Goal: Ask a question

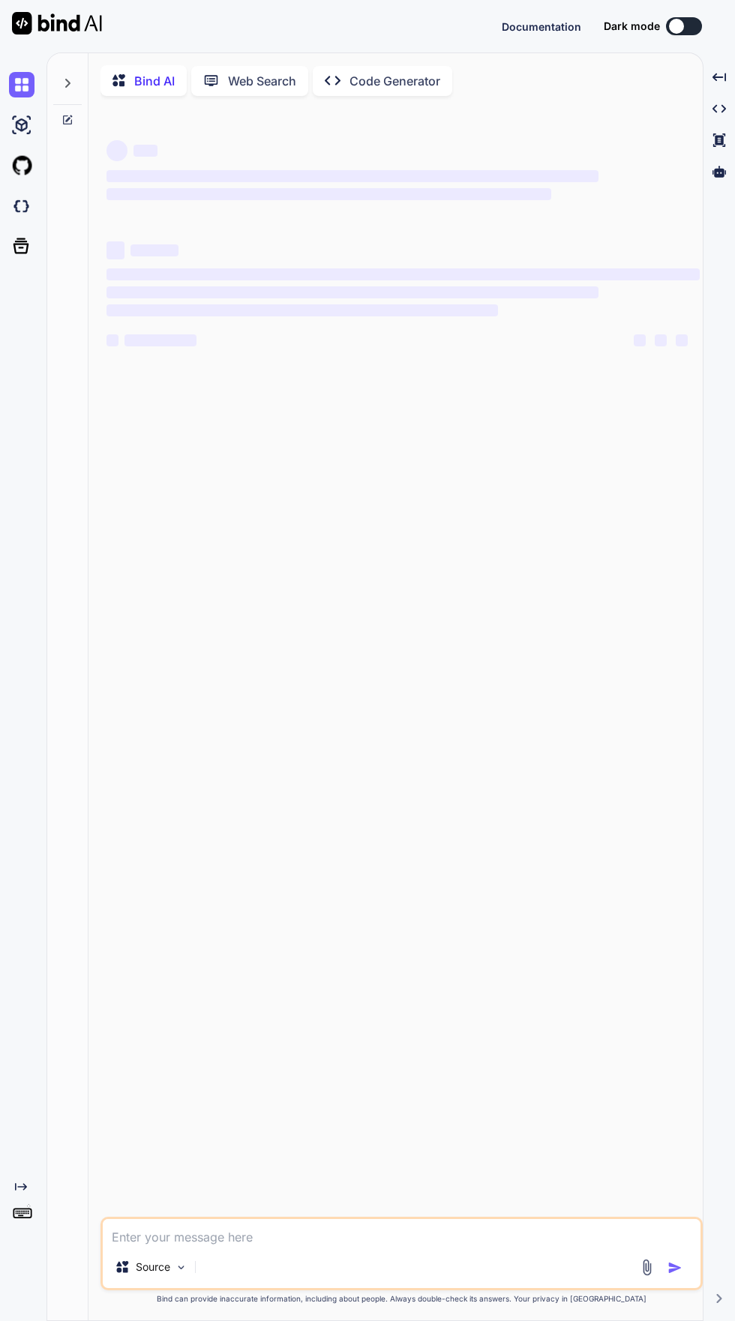
type textarea "x"
click at [29, 204] on img at bounding box center [21, 205] width 25 height 25
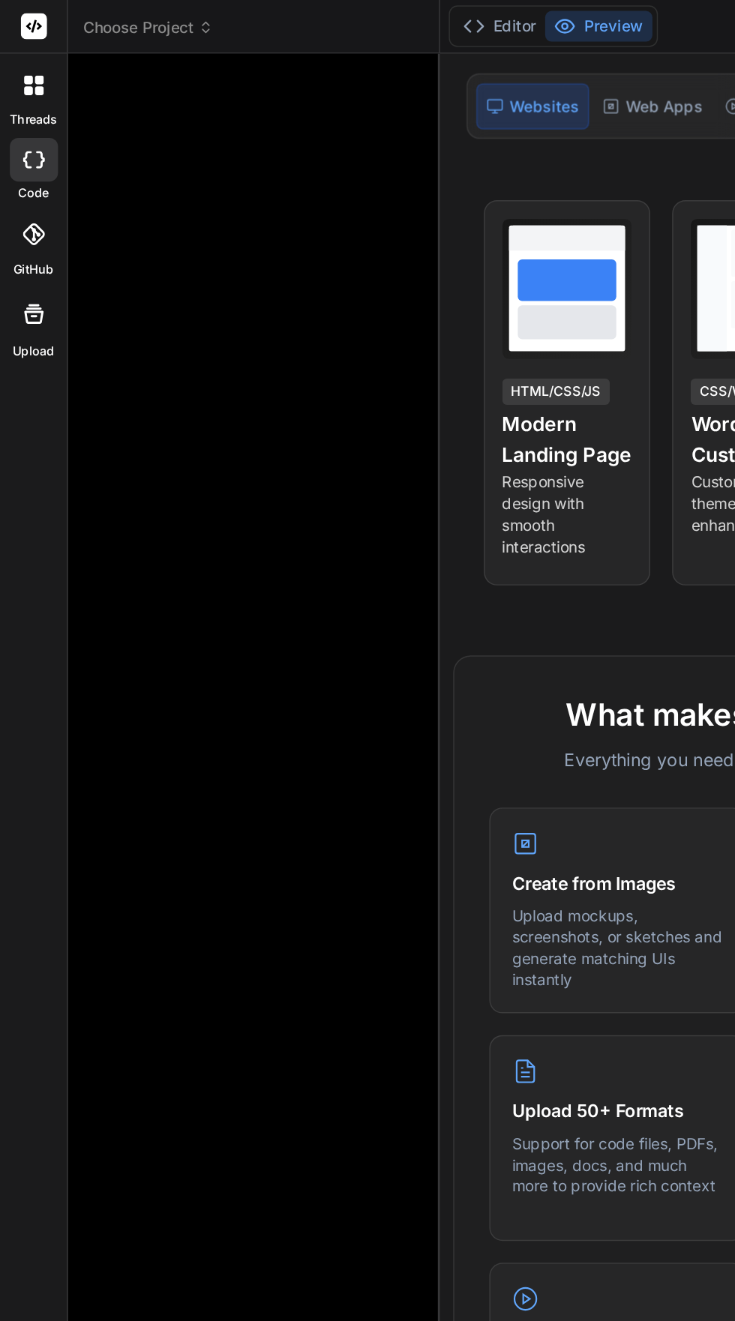
click at [80, 20] on span "Choose Project" at bounding box center [101, 18] width 89 height 15
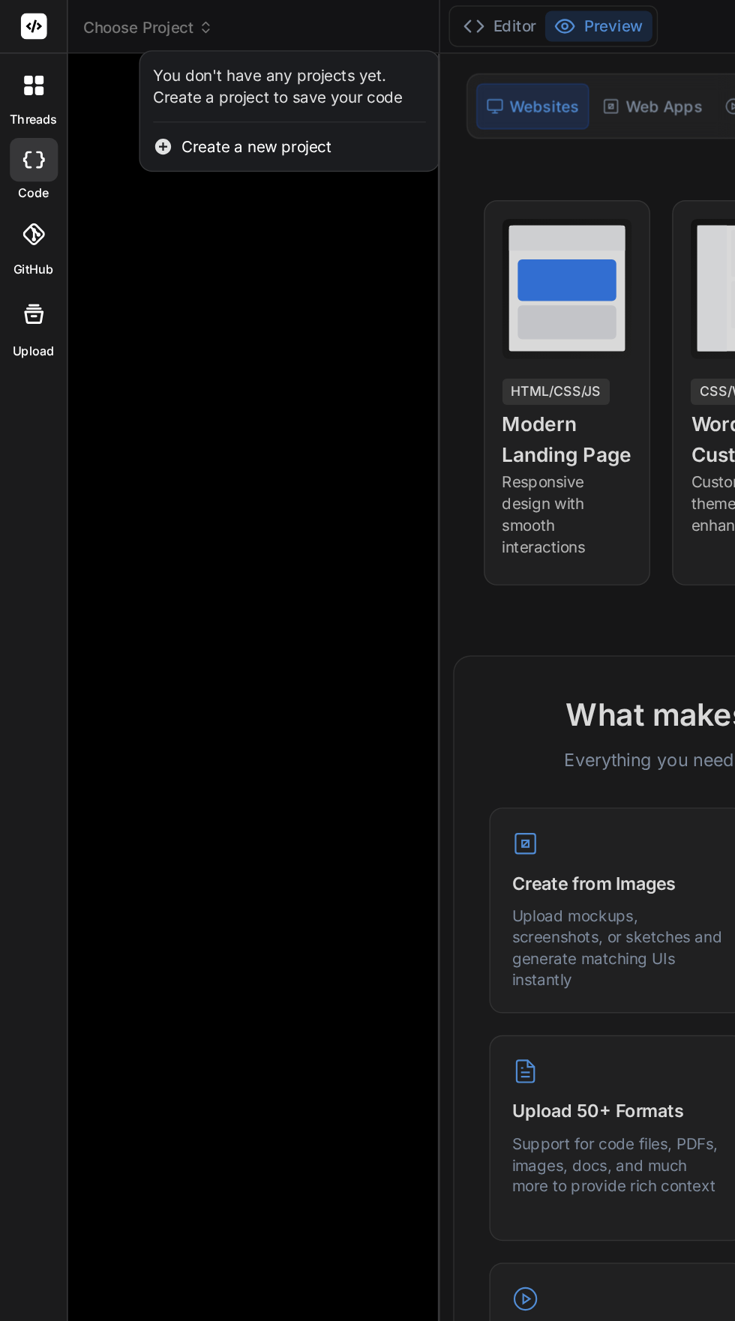
click at [61, 151] on div at bounding box center [367, 660] width 735 height 1321
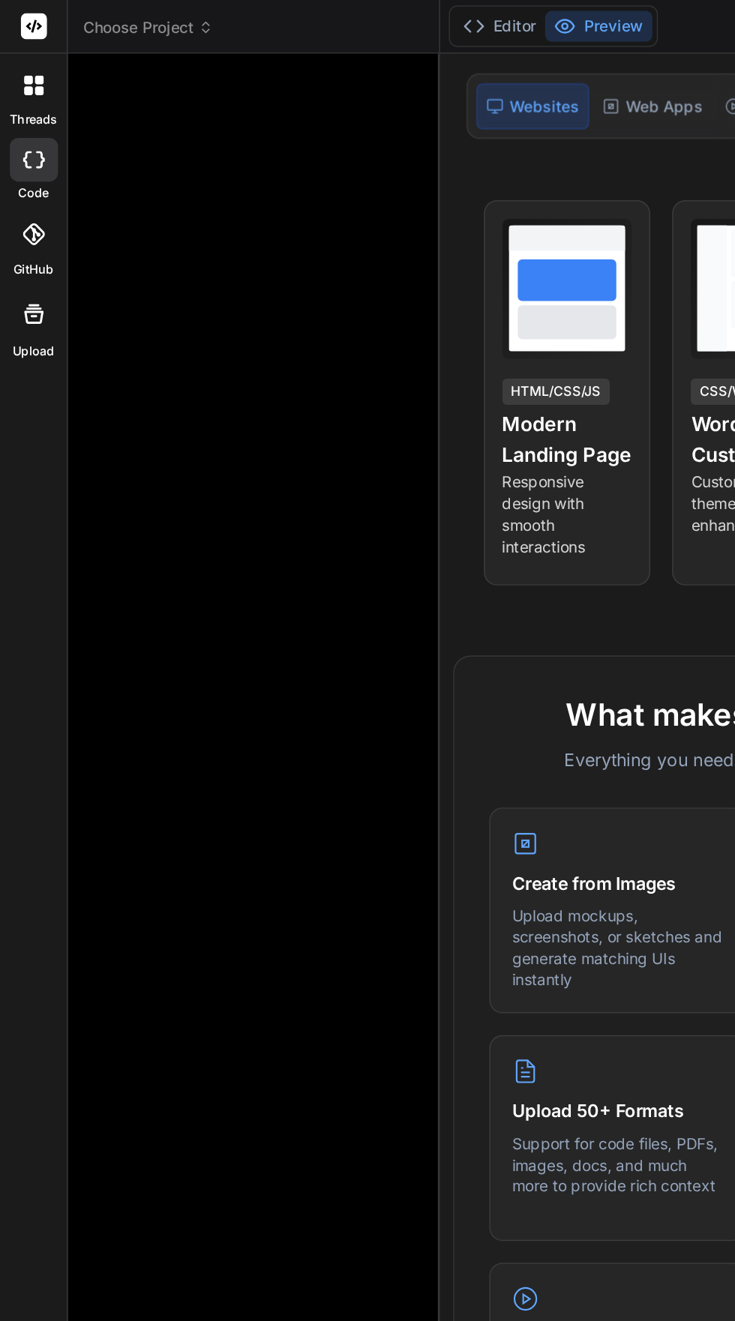
click at [121, 113] on div at bounding box center [175, 624] width 228 height 1151
click at [81, 19] on span "Choose Project" at bounding box center [101, 18] width 89 height 15
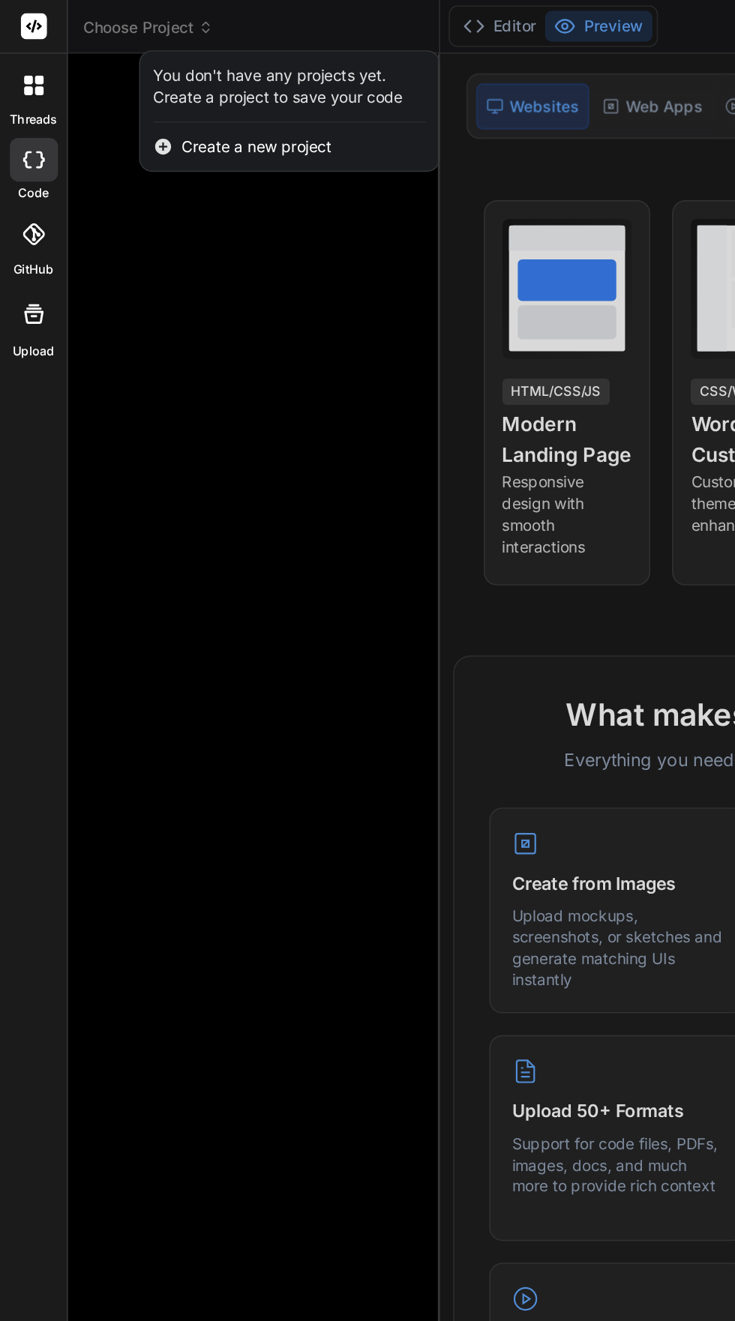
click at [153, 389] on div at bounding box center [367, 660] width 735 height 1321
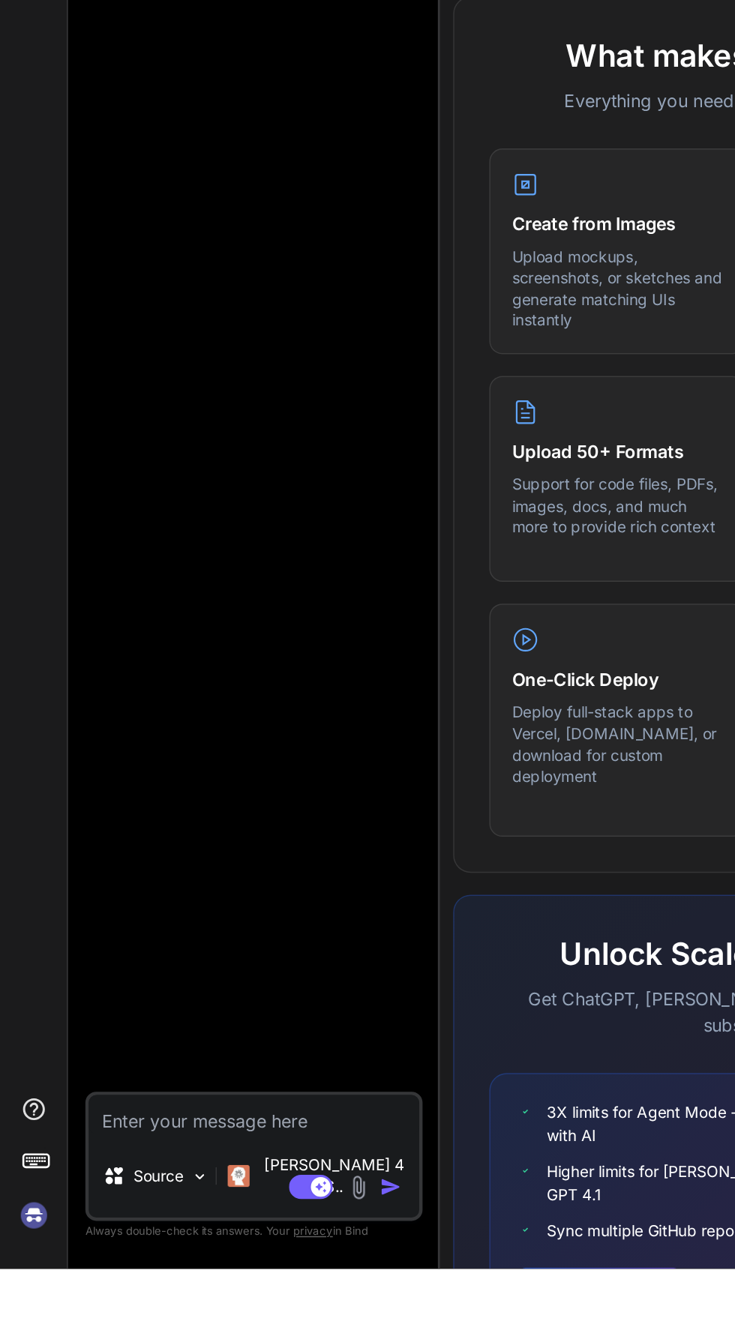
click at [22, 1297] on img at bounding box center [22, 1283] width 25 height 25
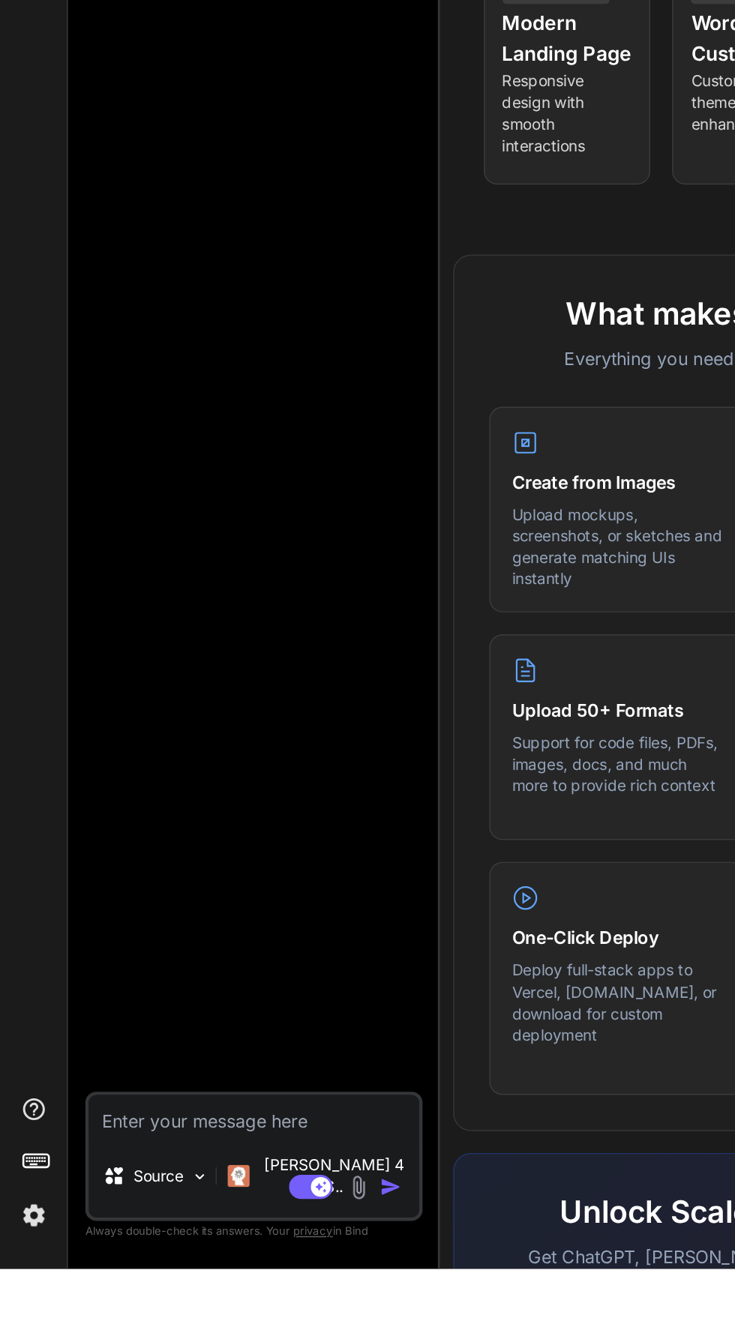
click at [80, 1265] on icon at bounding box center [77, 1257] width 15 height 15
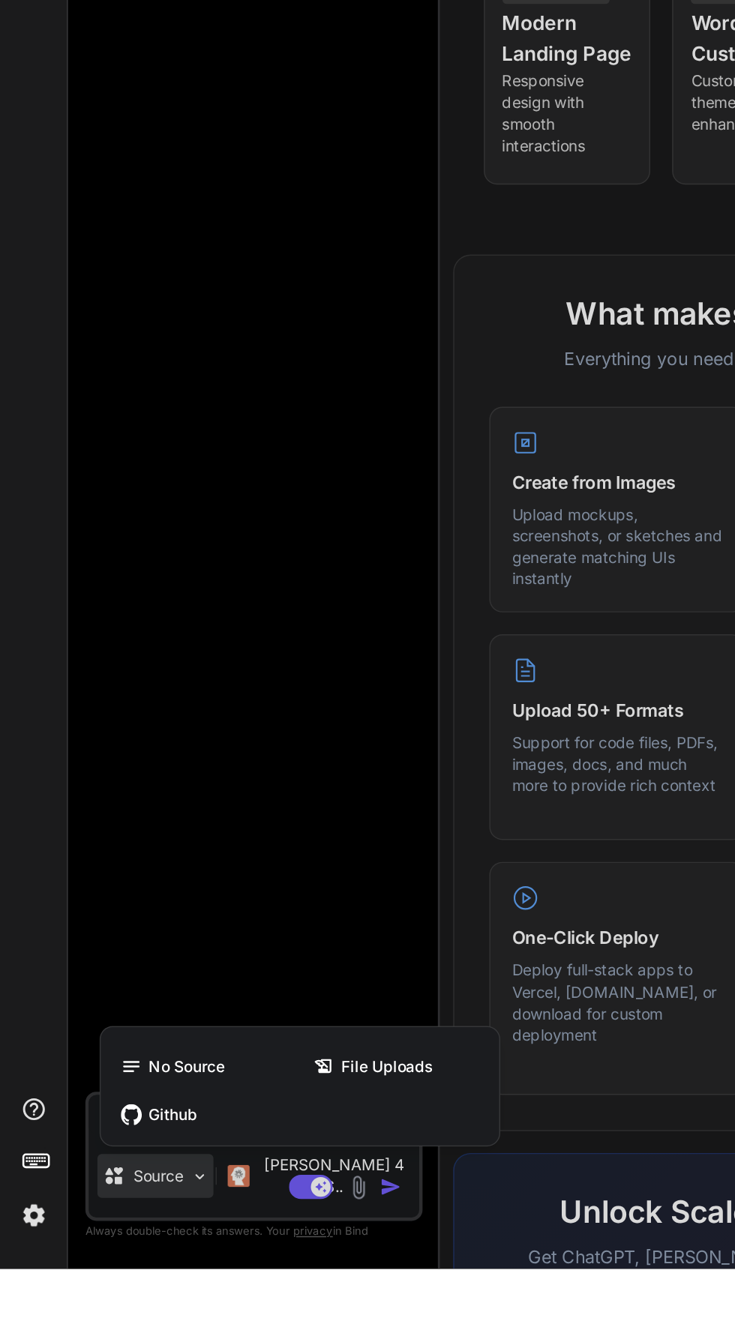
click at [54, 1320] on div at bounding box center [367, 660] width 735 height 1321
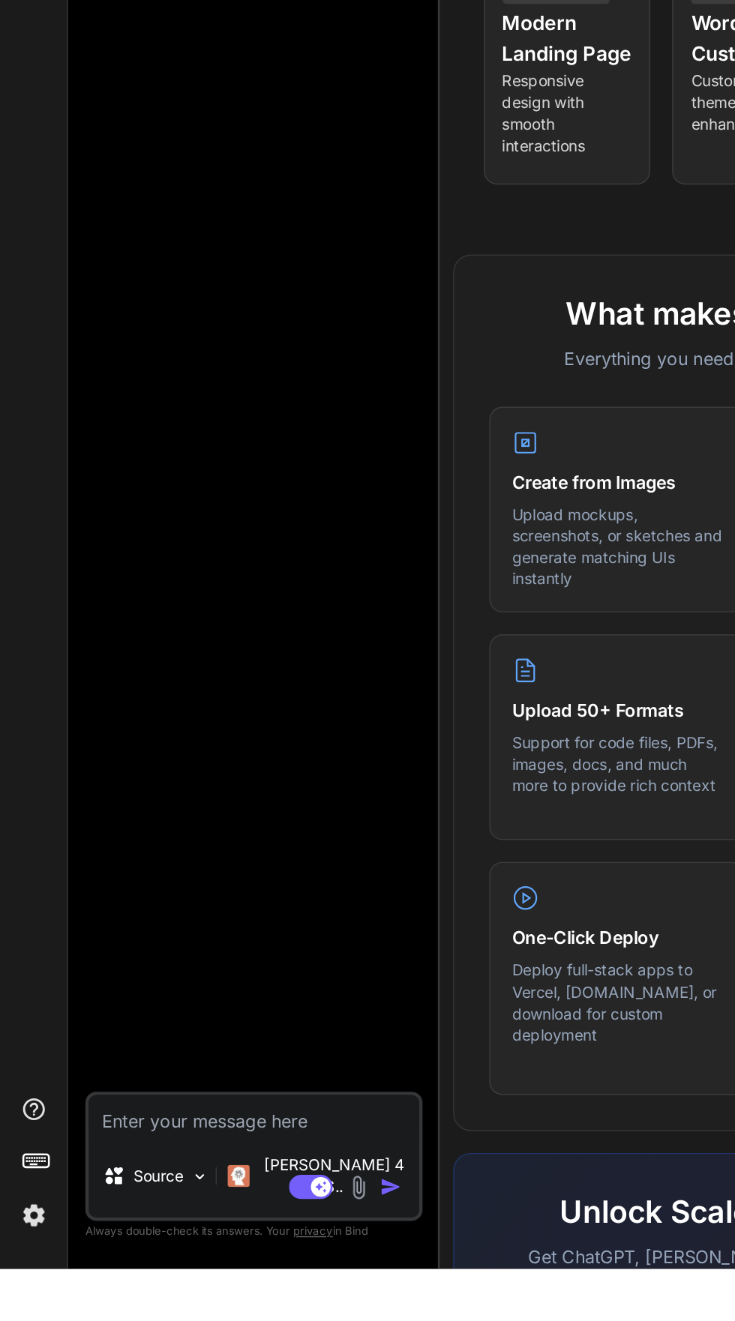
click at [59, 1320] on div "Source Claude 4 S.. Agent Mode. When this toggle is activated, AI automatically…" at bounding box center [173, 684] width 231 height 1271
click at [25, 1297] on img at bounding box center [22, 1283] width 25 height 25
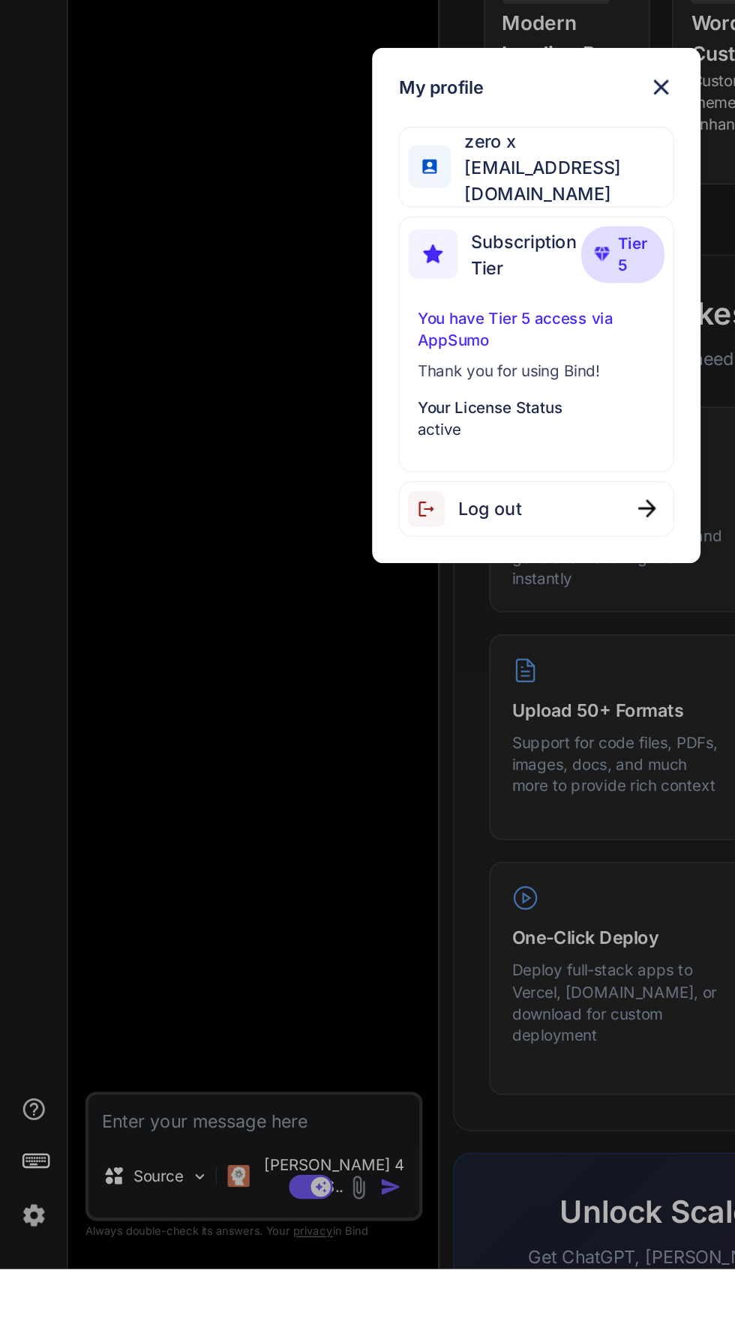
click at [138, 1205] on div "My profile zero x zero3489@gmail.com Subscription Tier Tier 5 You have Tier 5 a…" at bounding box center [367, 660] width 735 height 1321
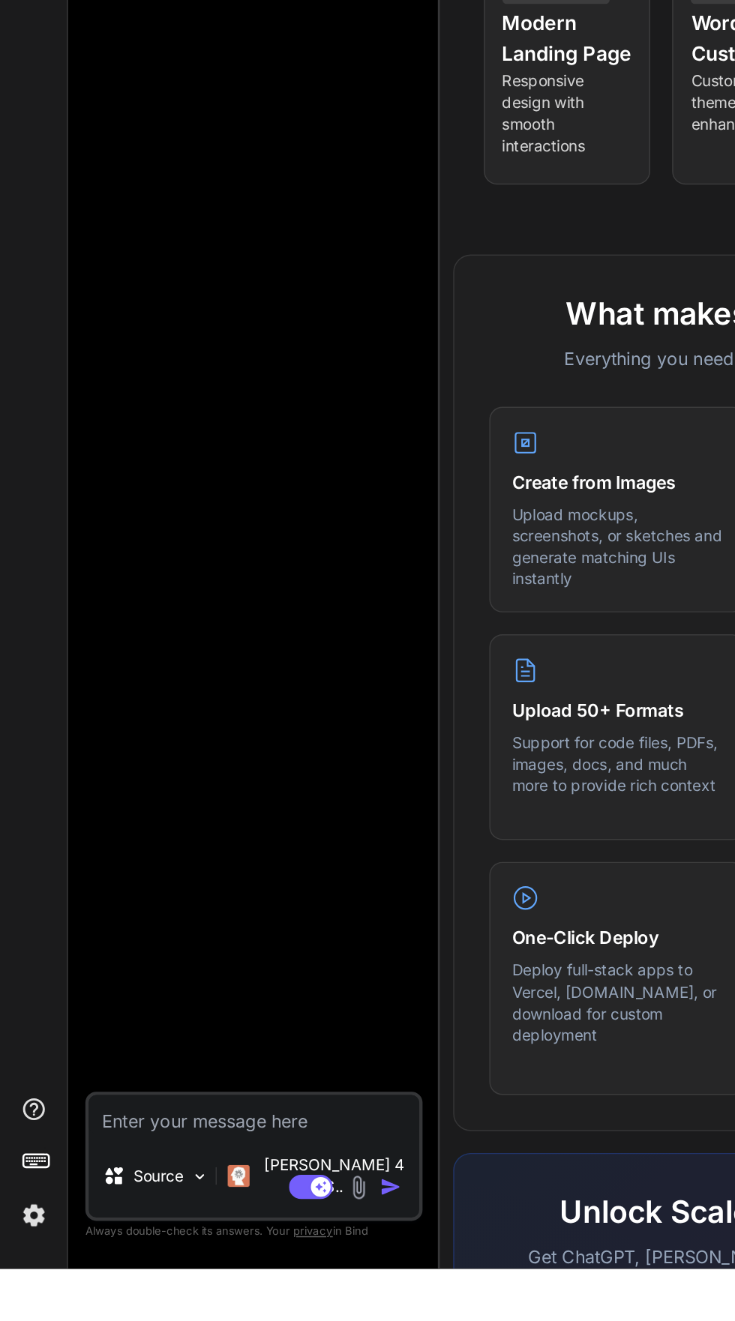
click at [112, 1229] on textarea at bounding box center [174, 1215] width 226 height 27
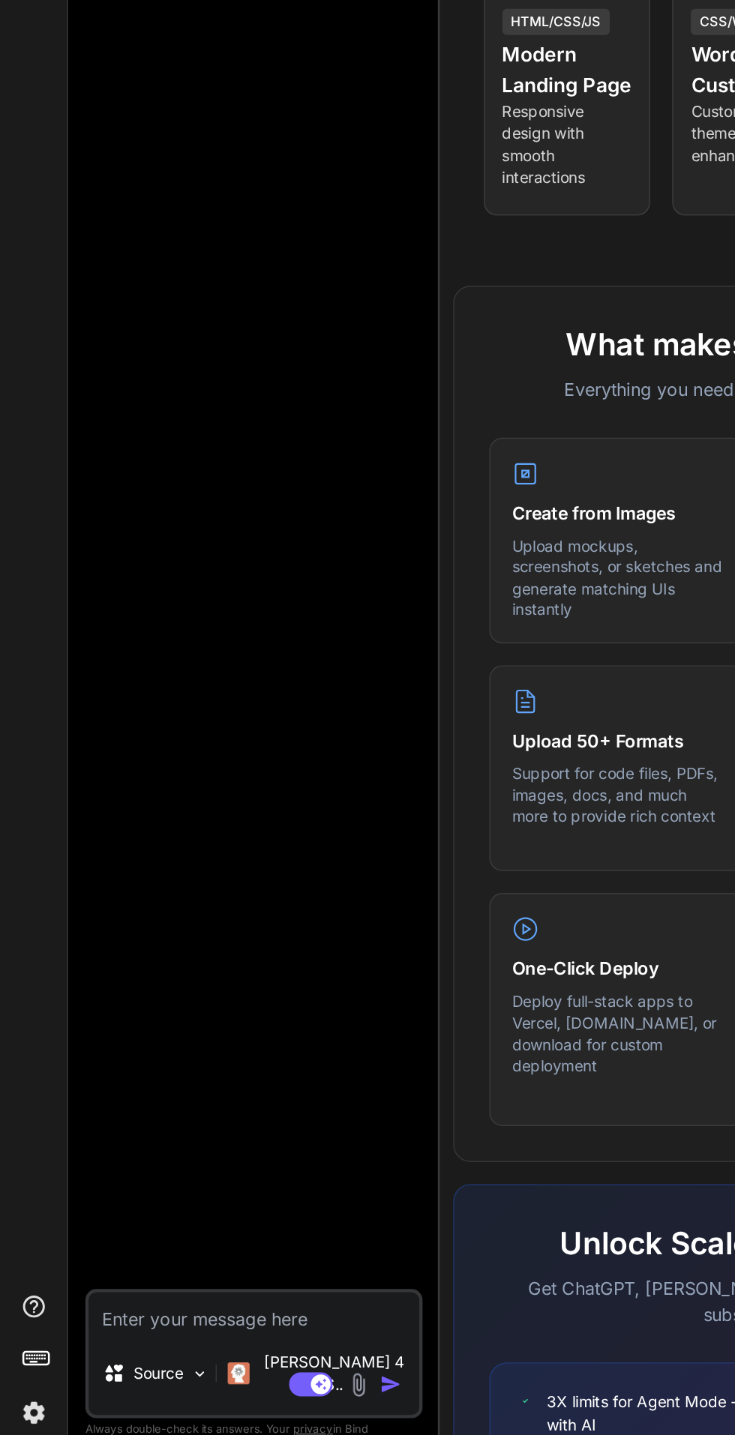
type textarea "x"
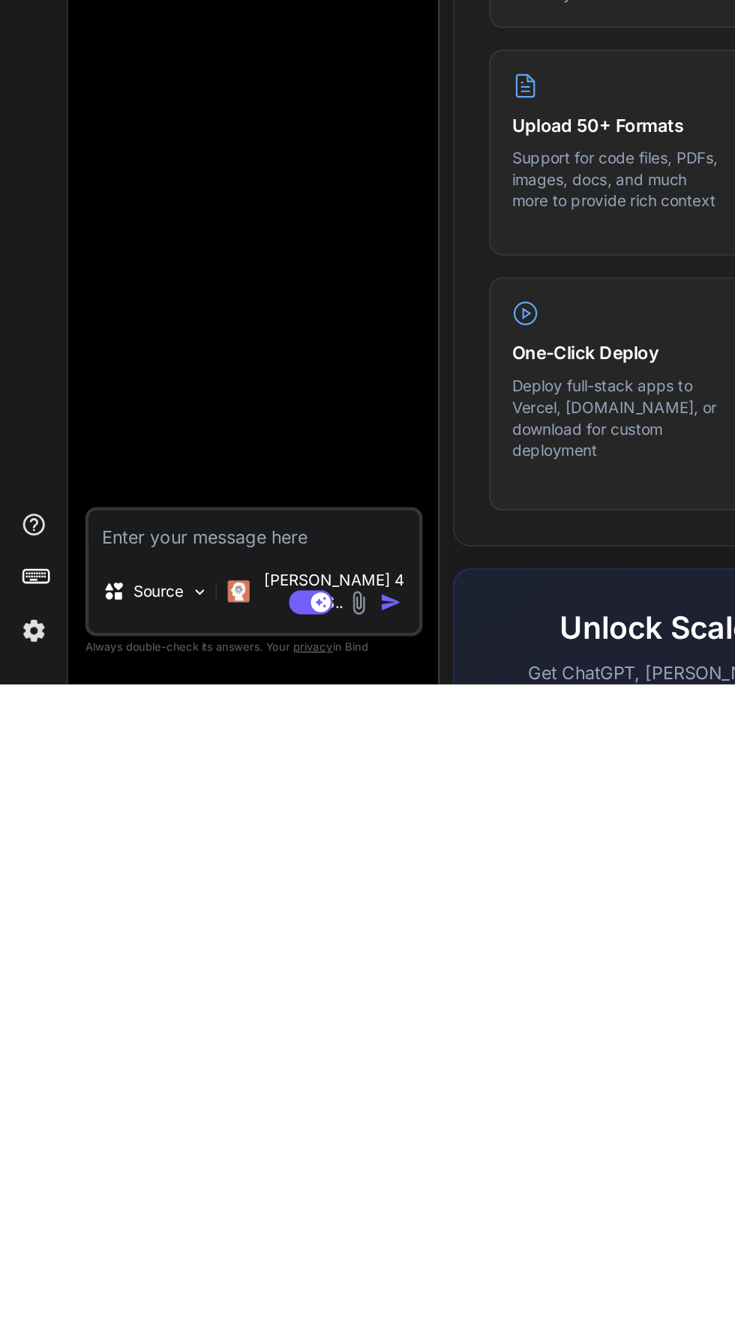
scroll to position [114, 0]
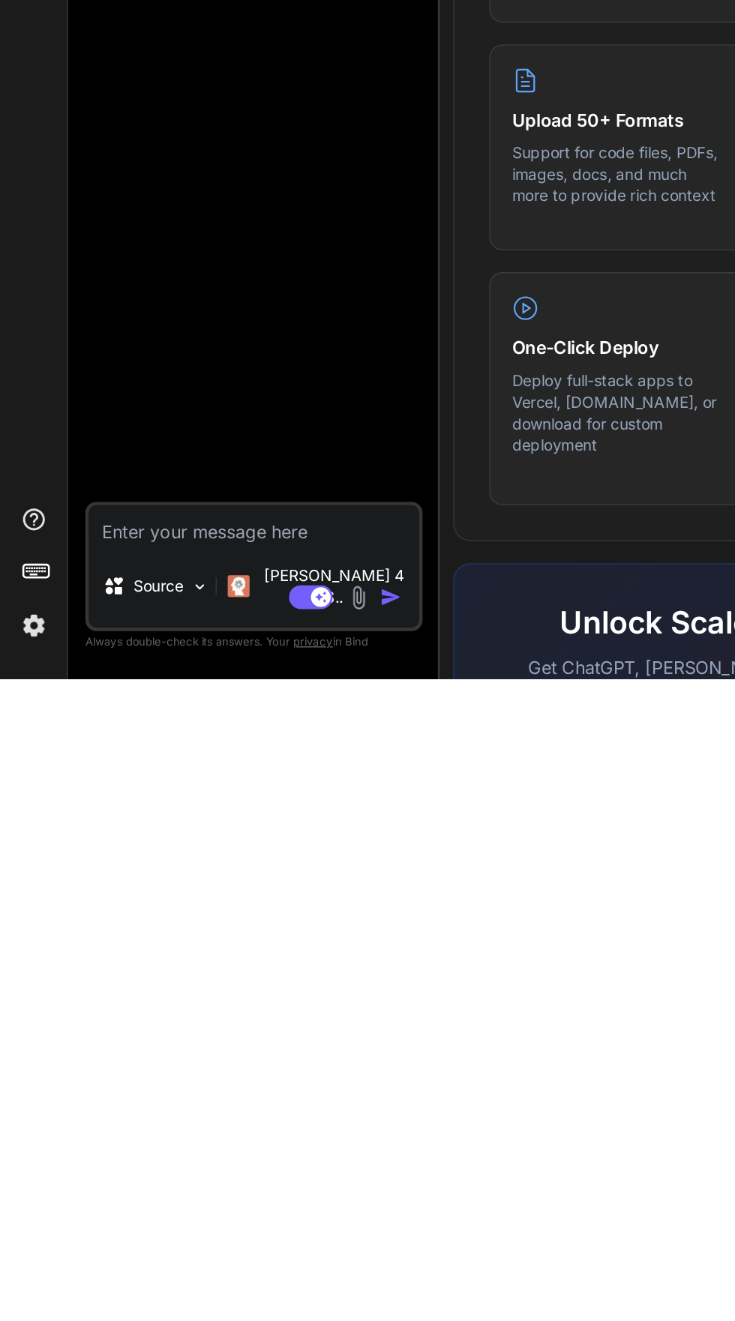
type textarea "照片"
type textarea "x"
type textarea "照片转"
type textarea "x"
type textarea "照片转3"
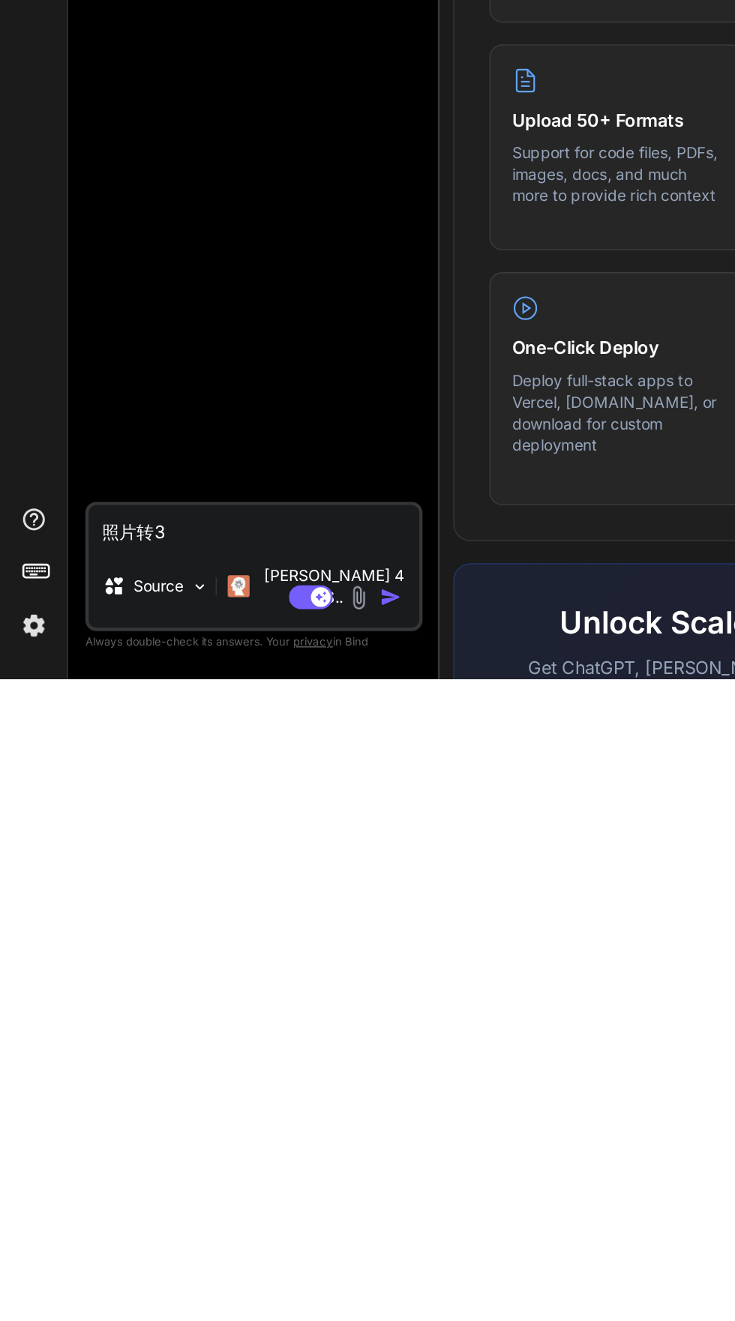
type textarea "x"
type textarea "照片转3d"
type textarea "x"
type textarea "照片转3d"
type textarea "x"
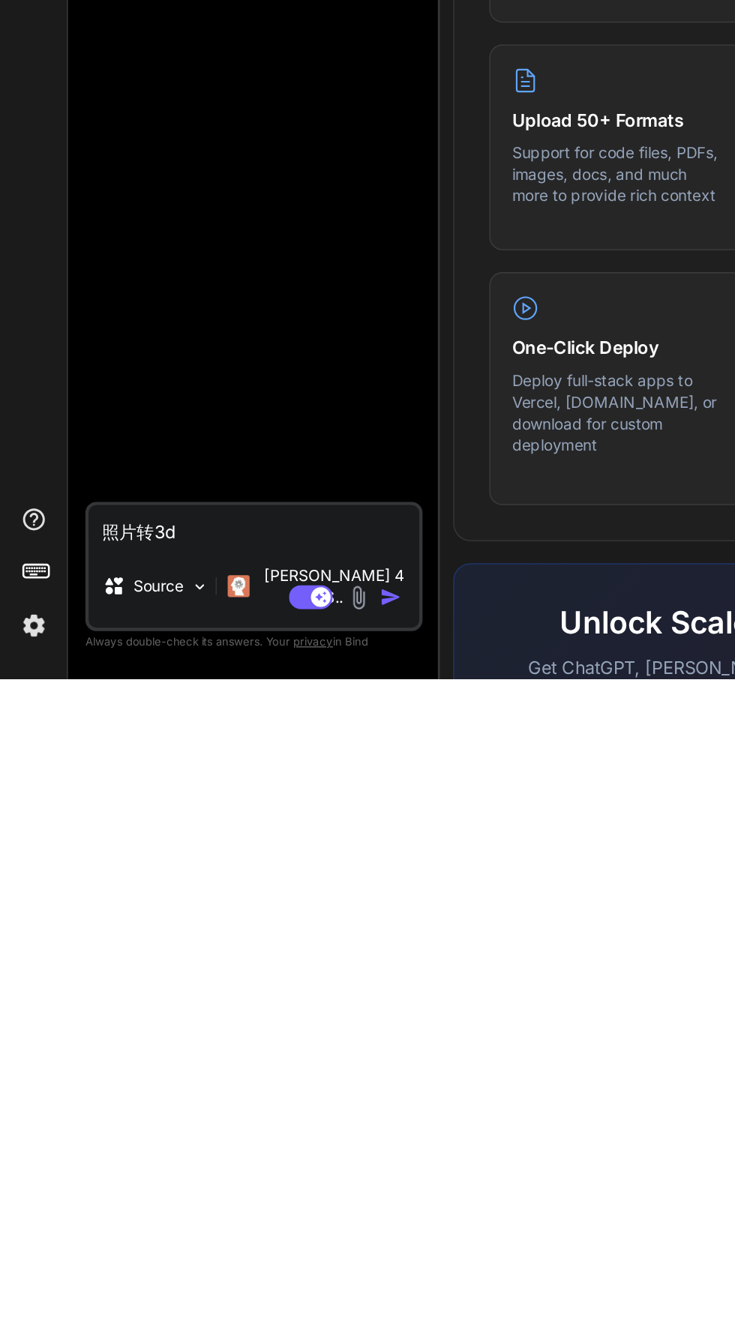
type textarea "照片转3d"
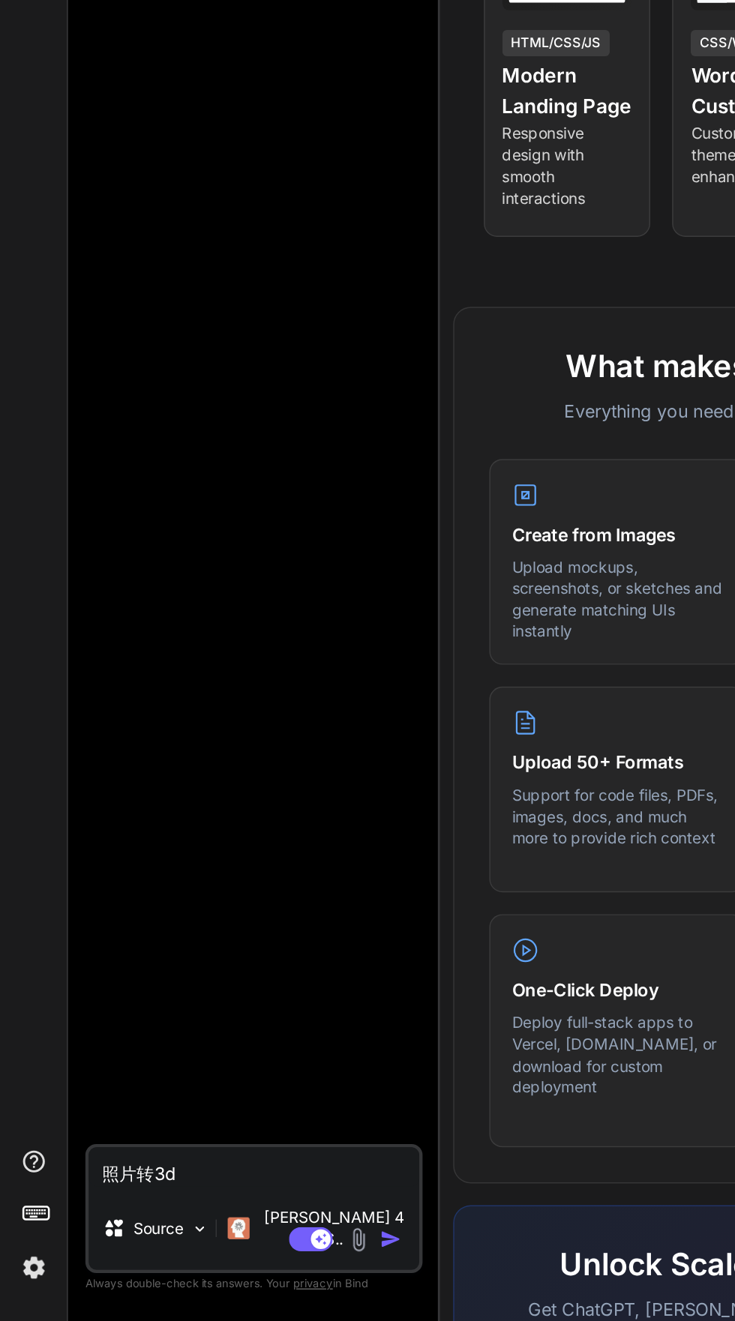
click at [148, 1229] on textarea "照片转3d" at bounding box center [174, 1215] width 226 height 27
type textarea "x"
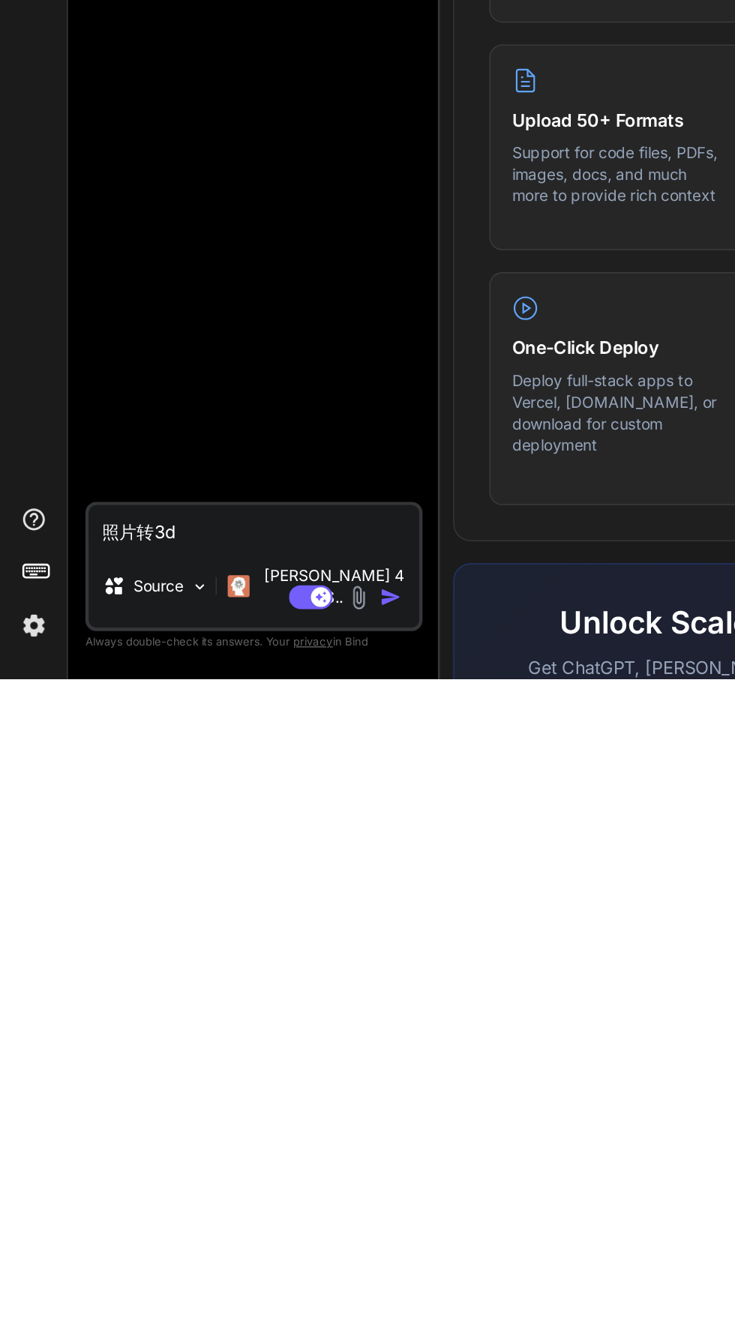
type textarea "照片转3d 软"
type textarea "x"
type textarea "照片转3d 软见"
type textarea "x"
type textarea "照片转3d 软"
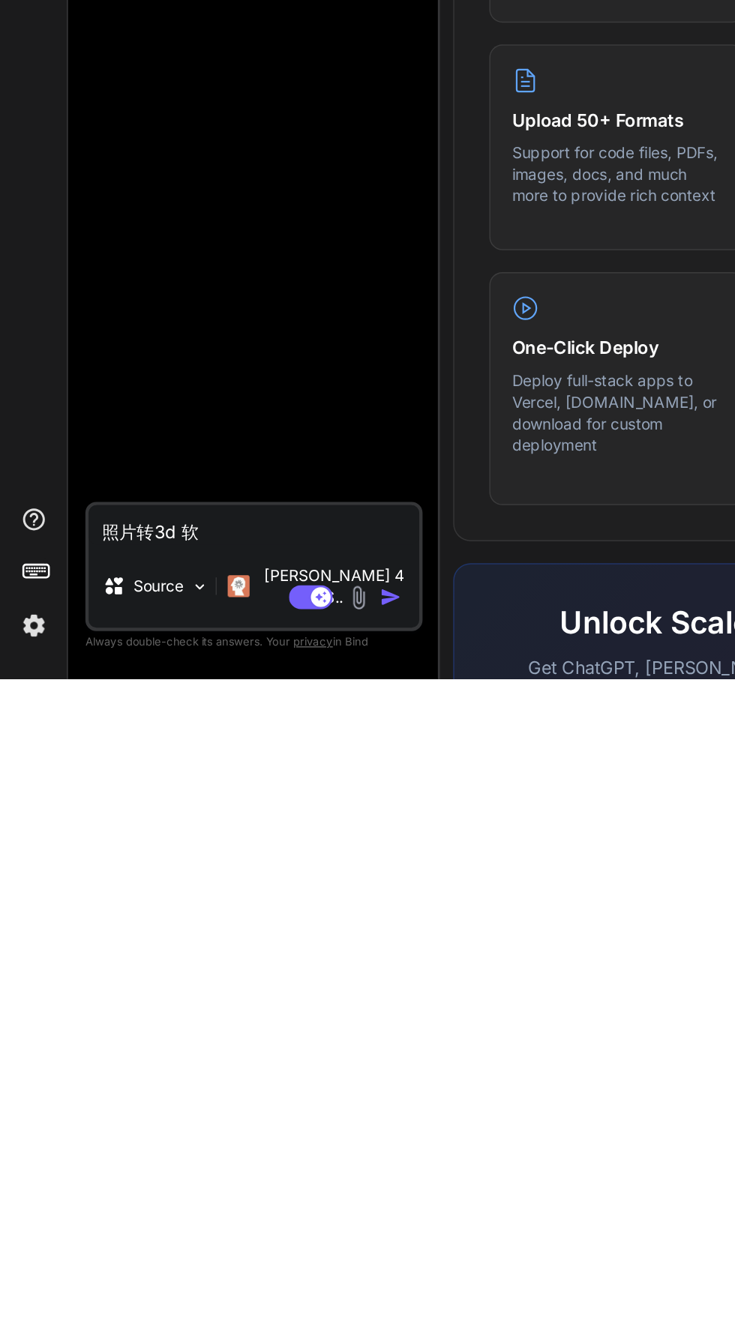
type textarea "x"
type textarea "照片转3d"
type textarea "x"
type textarea "照片转3d stl"
type textarea "x"
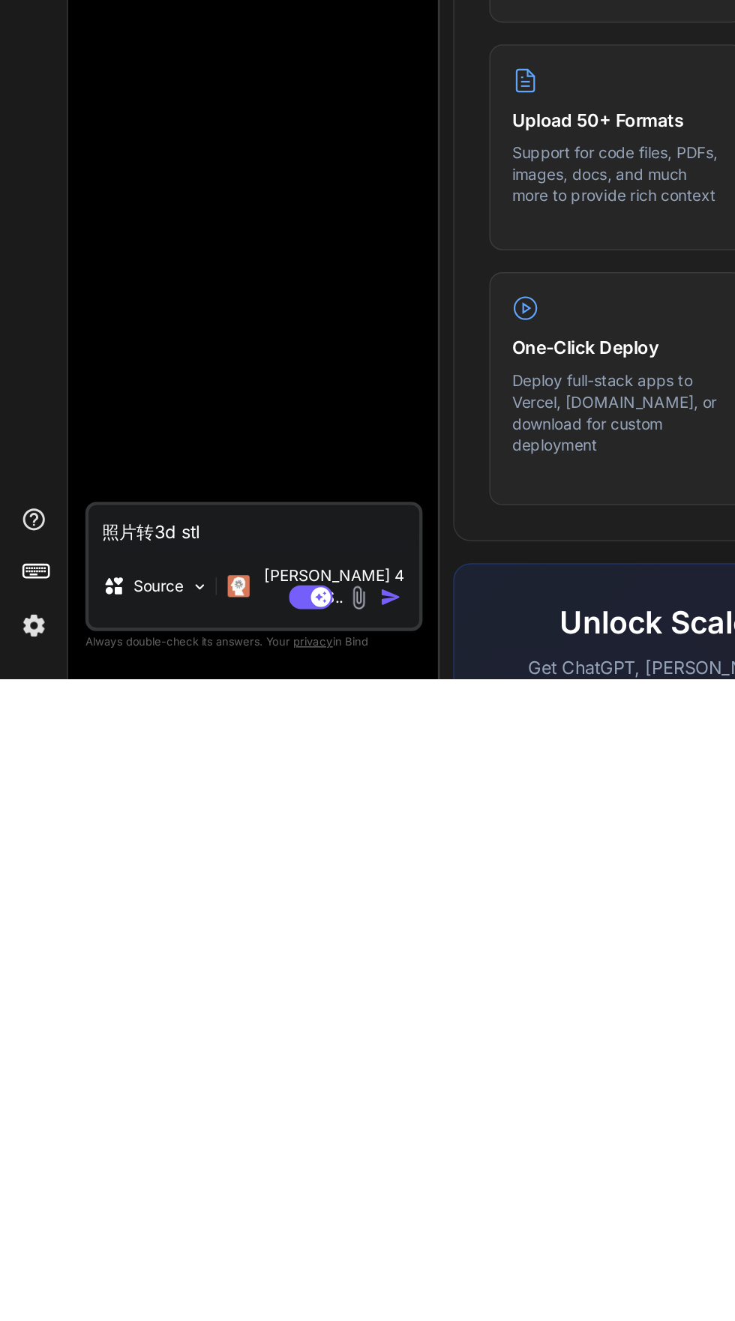
type textarea "照片转3d stl"
type textarea "x"
type textarea "照片转3d stl 3"
type textarea "x"
type textarea "照片转3d stl 3d"
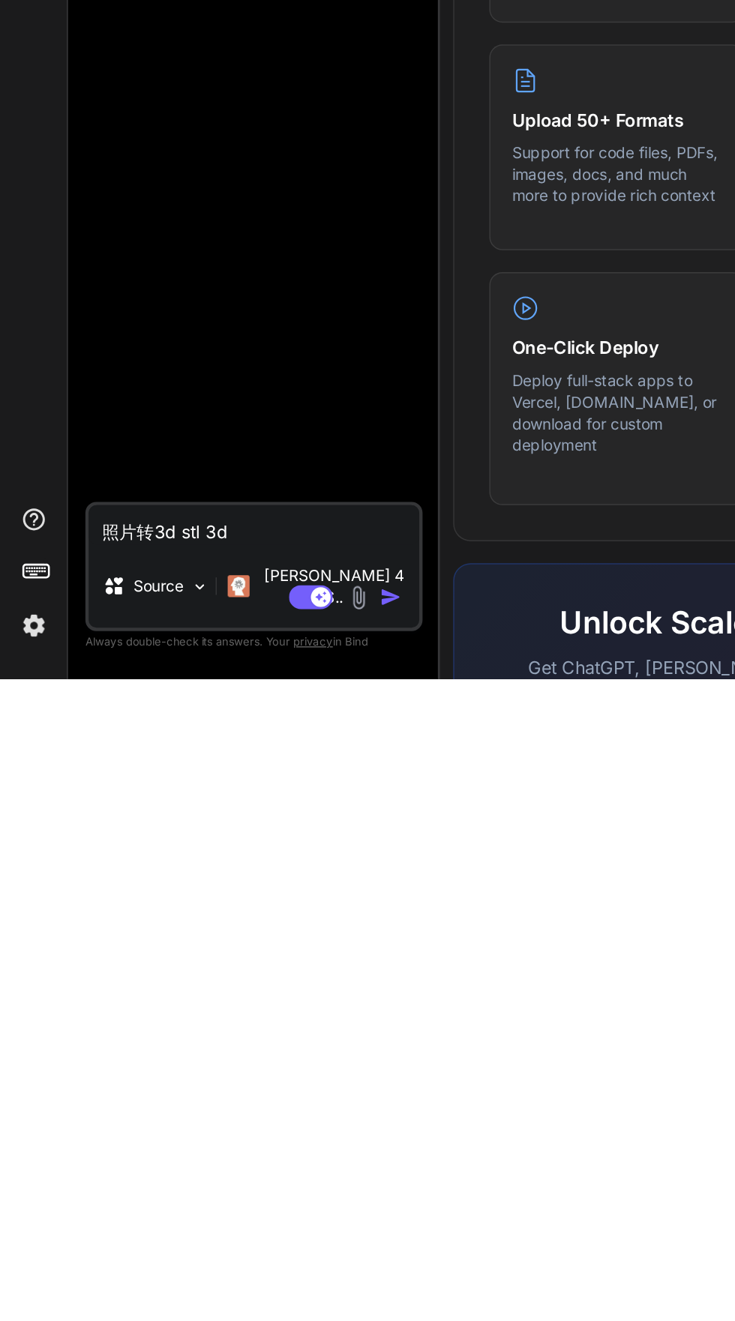
type textarea "x"
click at [137, 1229] on textarea "照片转3d stl 3d" at bounding box center [174, 1215] width 226 height 27
type textarea "照片转3d stl， 3d"
type textarea "x"
click at [196, 1229] on textarea "照片转3d stl， 3d" at bounding box center [174, 1215] width 226 height 27
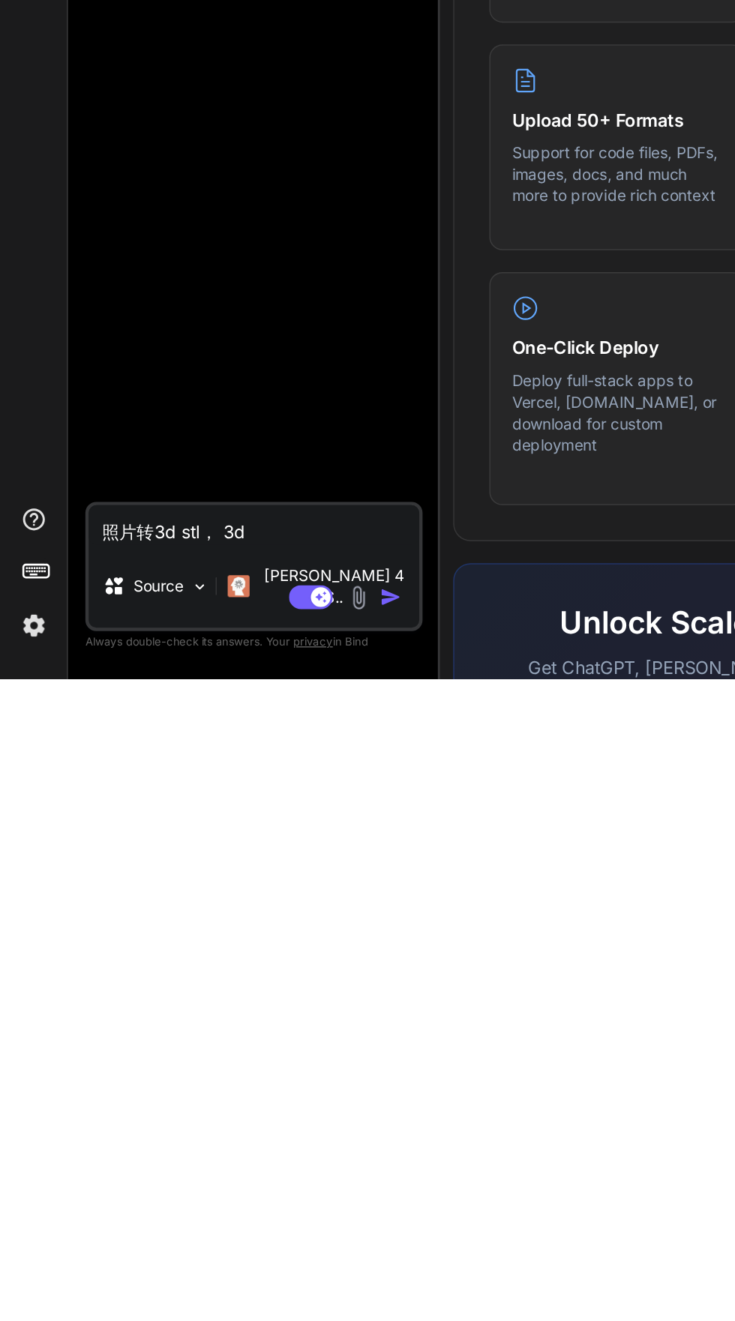
type textarea "照片转3d stl， 3d打印机"
type textarea "x"
type textarea "照片转3d stl， 3d打印机能直接"
type textarea "x"
type textarea "照片转3d stl， 3d打印机能直接打印"
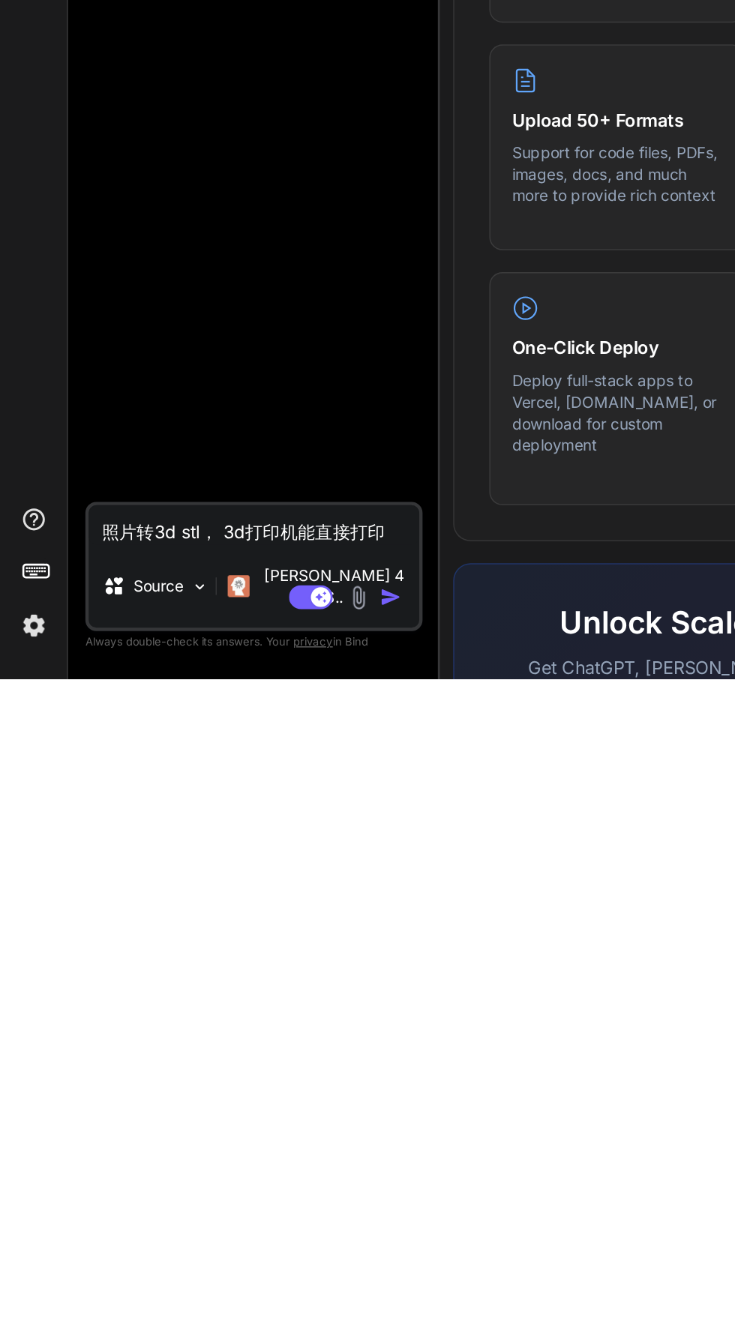
type textarea "x"
type textarea "照片转3d stl， 3d打印机能直接打印，"
type textarea "x"
type textarea "照片转3d stl， 3d打印机能直接打印，的"
type textarea "x"
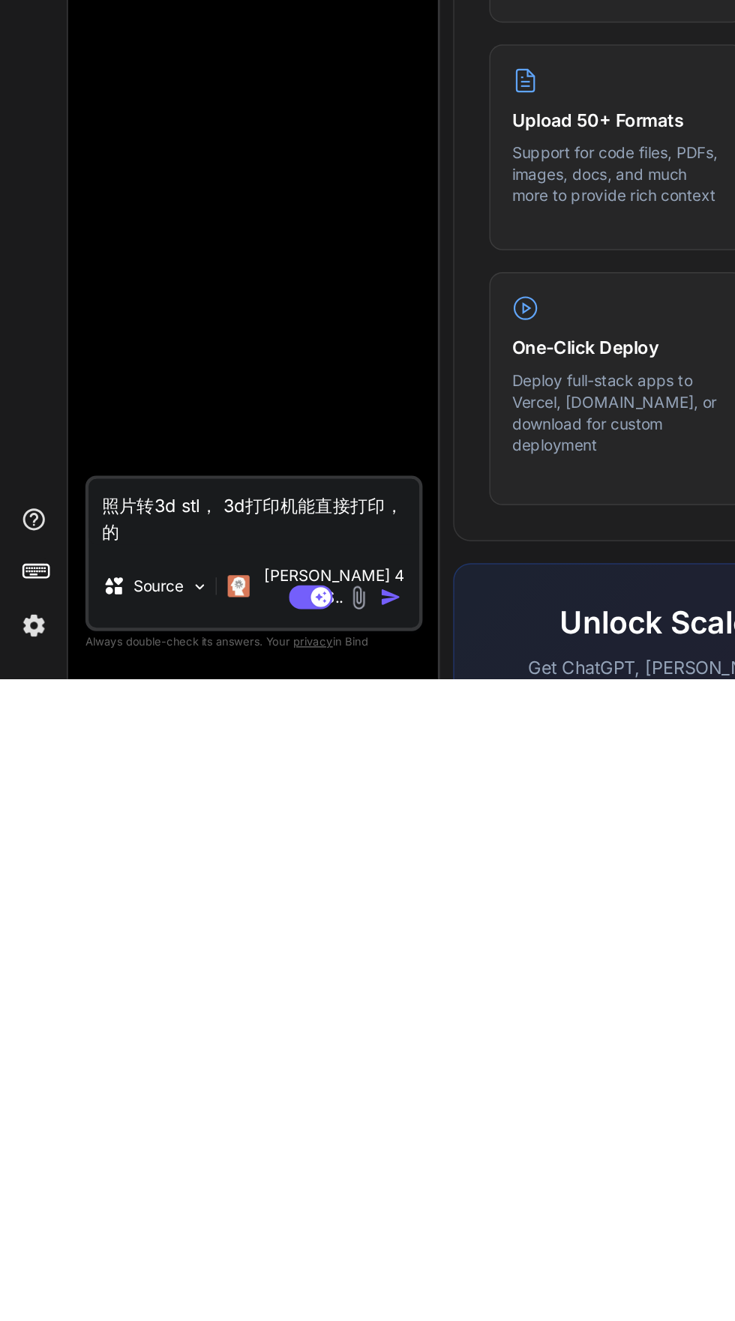
scroll to position [0, 0]
type textarea "照片转3d stl， 3d打印机能直接打印，的软体"
type textarea "x"
type textarea "照片转3d stl， 3d打印机能直接打印，的软体是"
type textarea "x"
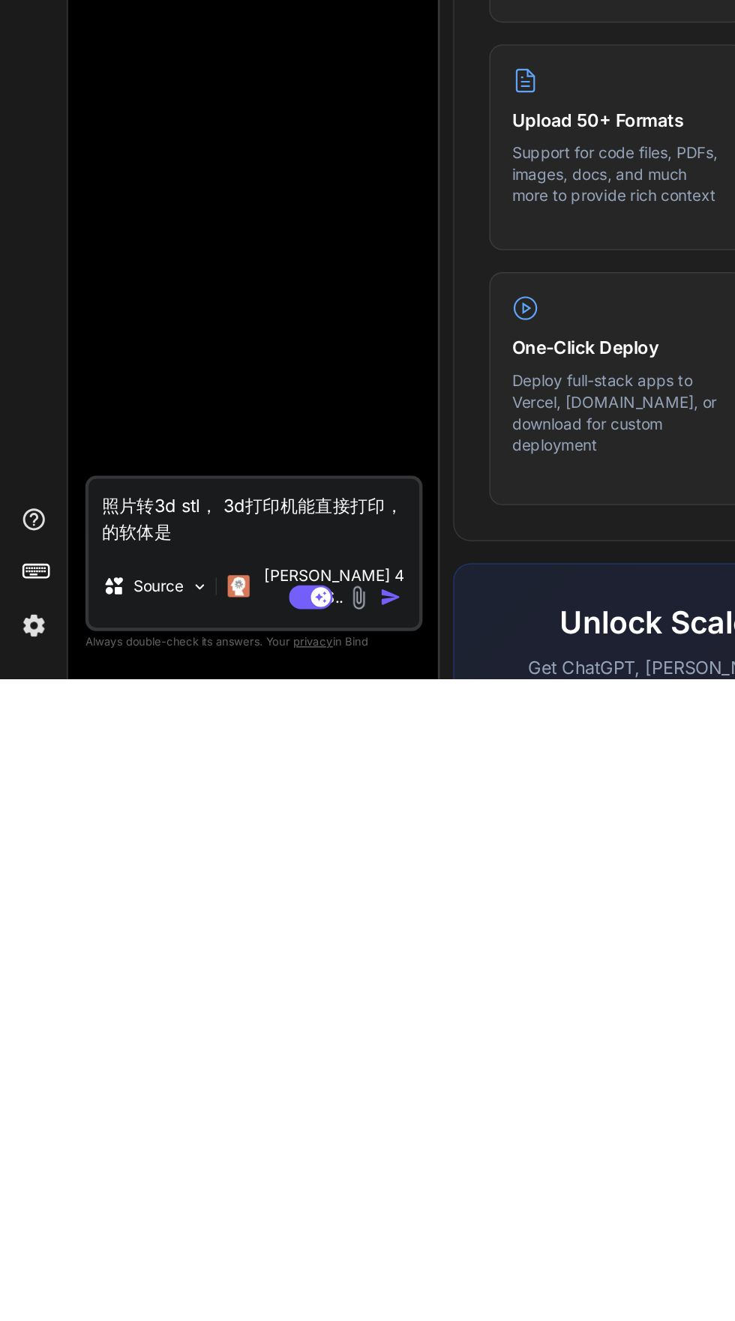
type textarea "照片转3d stl， 3d打印机能直接打印，的软体是如何"
type textarea "x"
type textarea "照片转3d stl， 3d打印机能直接打印，的软体是如何"
click at [262, 1264] on img "button" at bounding box center [267, 1264] width 15 height 15
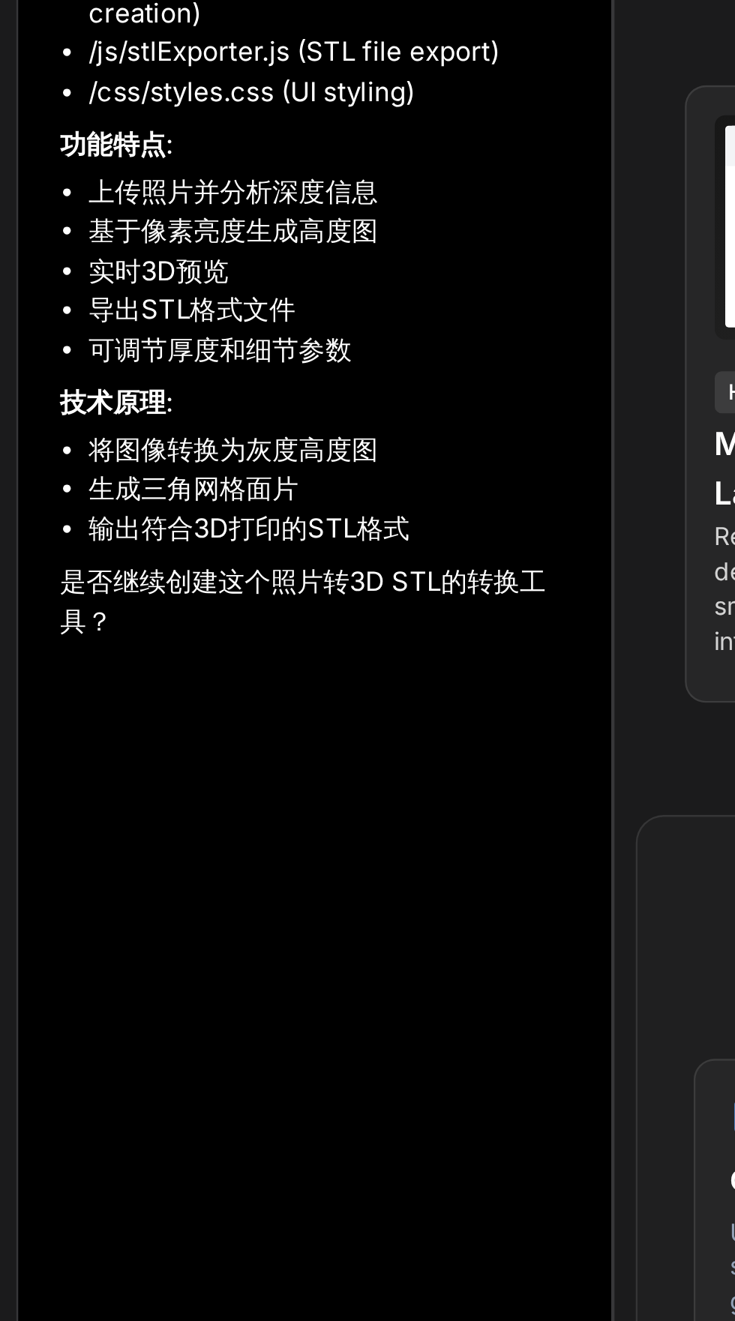
type textarea "x"
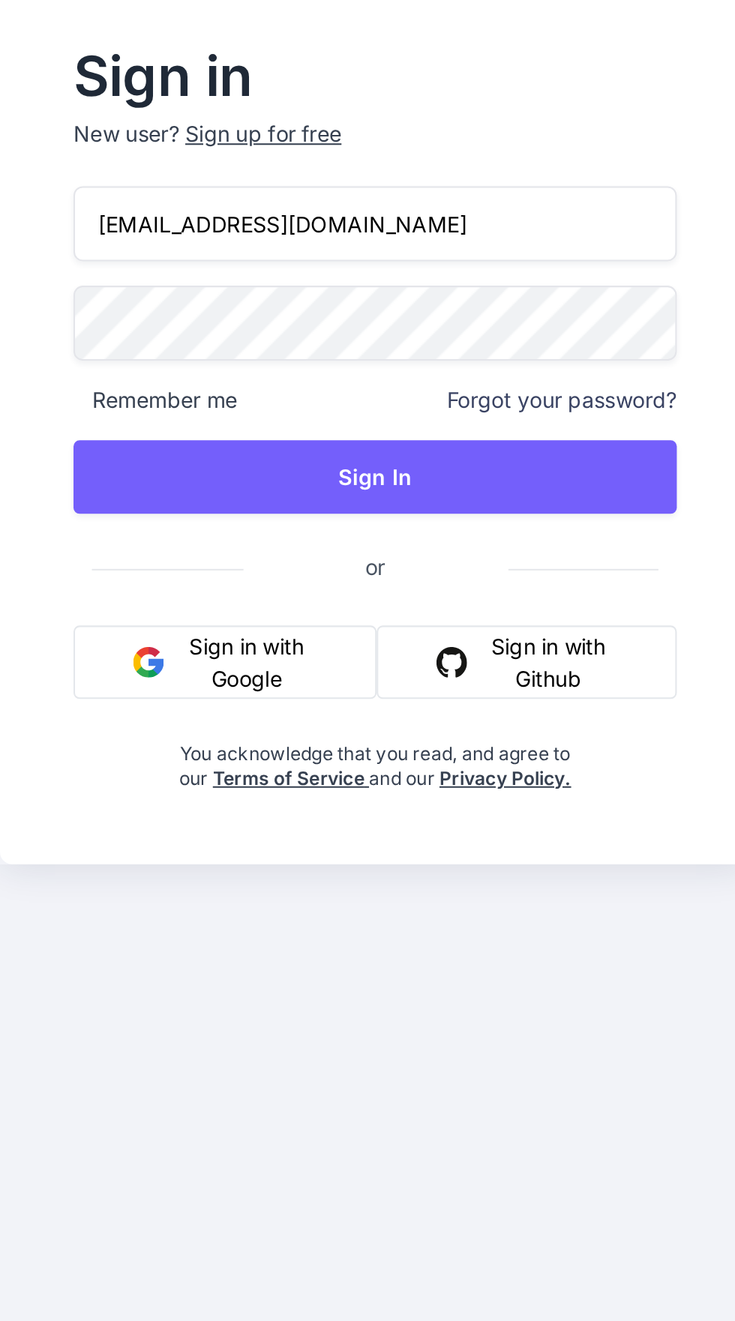
type input "[EMAIL_ADDRESS][DOMAIN_NAME]"
click at [91, 711] on button "Sign In" at bounding box center [183, 693] width 295 height 36
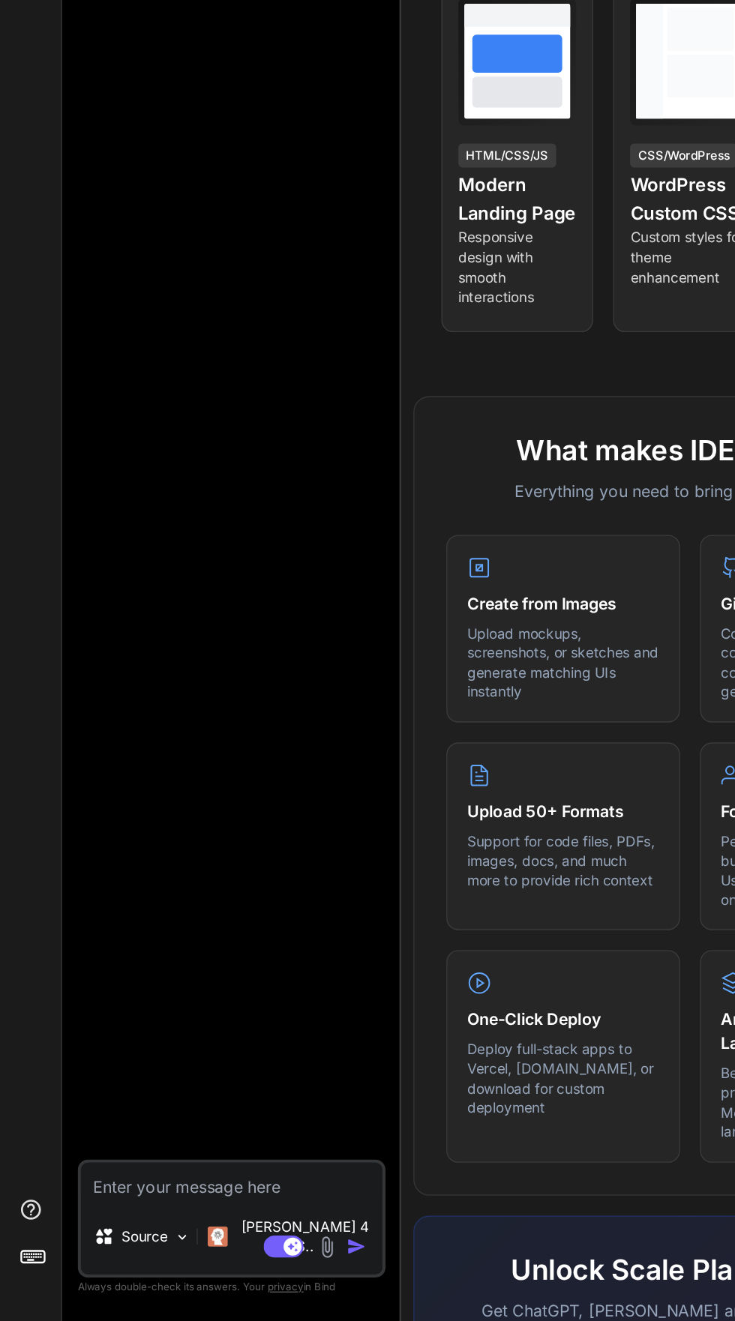
click at [95, 1229] on textarea at bounding box center [174, 1215] width 226 height 27
type textarea "x"
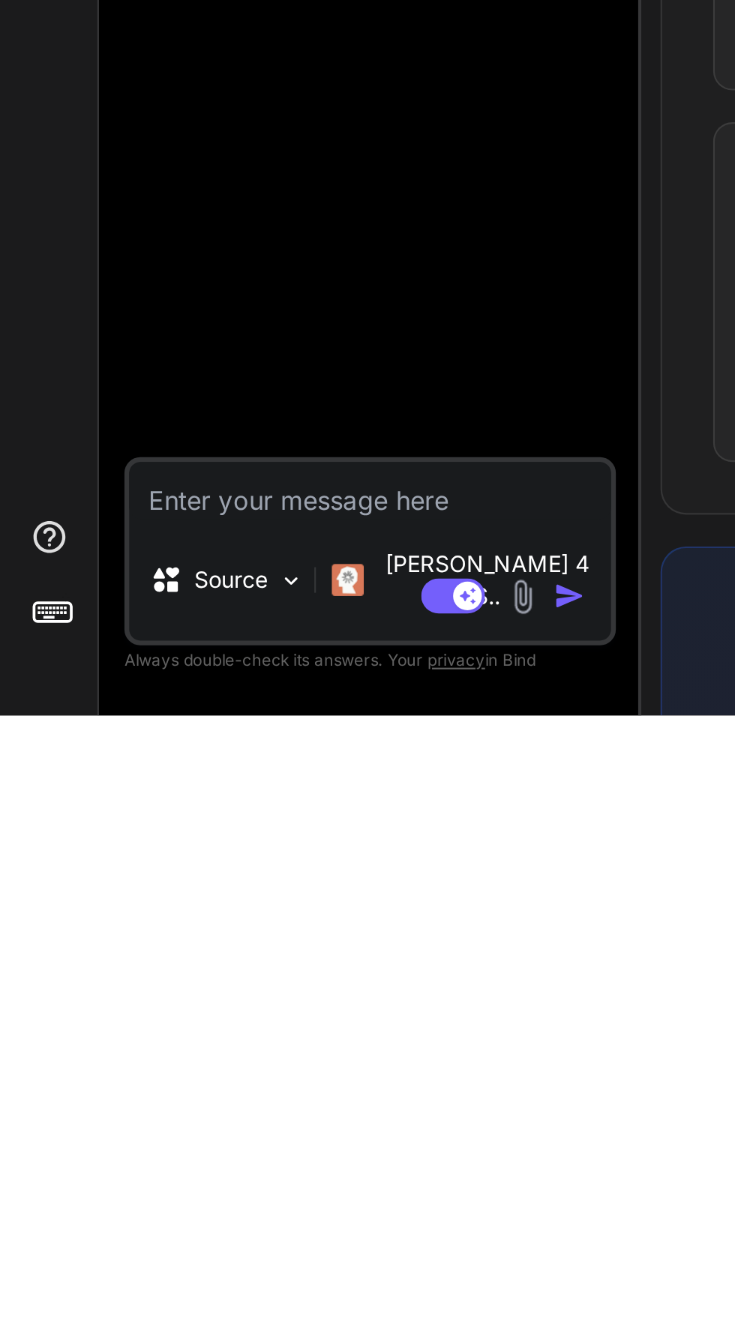
scroll to position [114, 0]
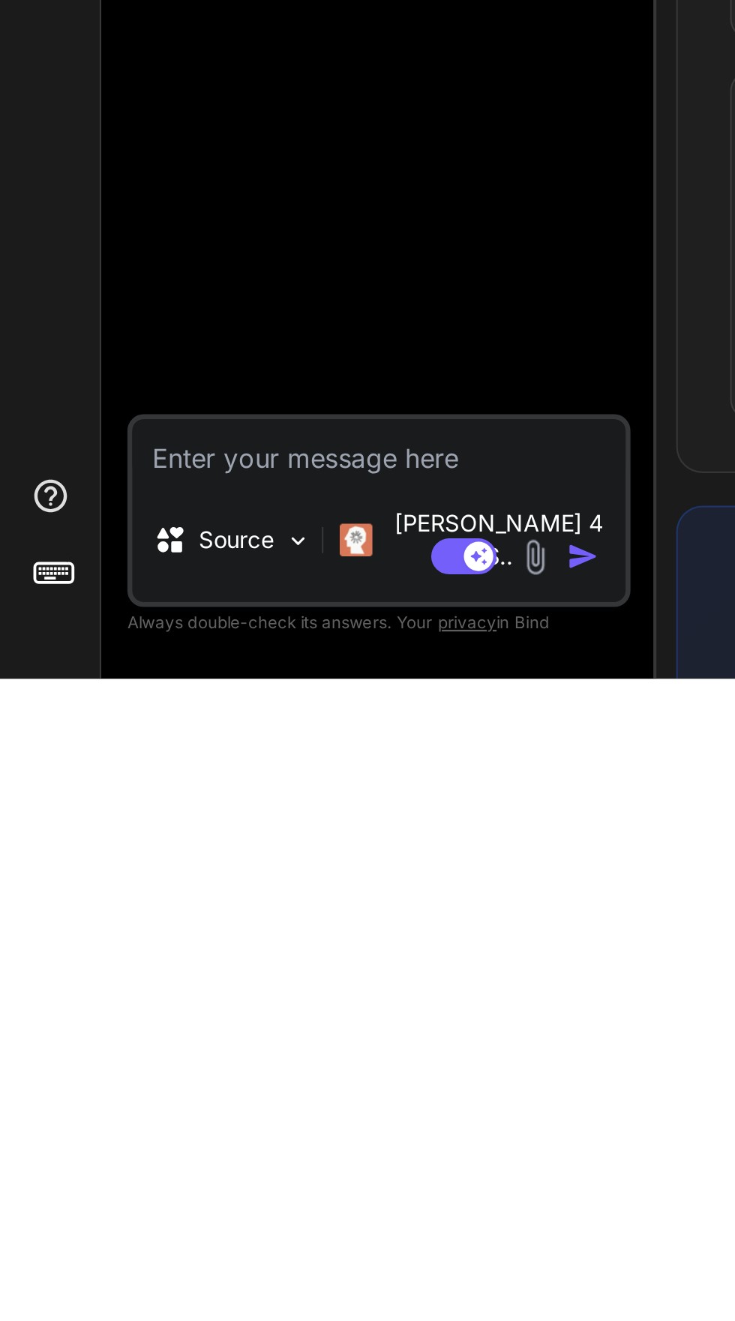
type textarea "先"
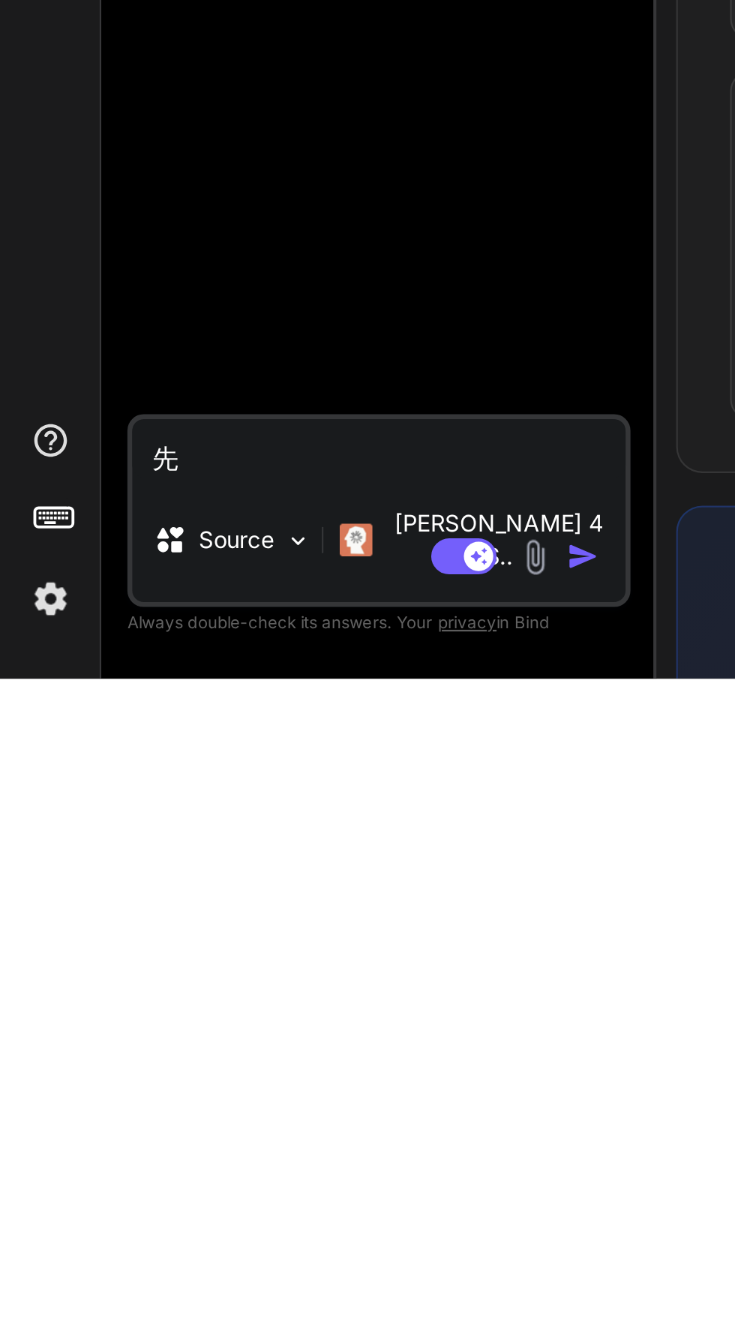
scroll to position [88, 0]
type textarea "x"
type textarea "先梳理"
type textarea "x"
type textarea "先梳理要如"
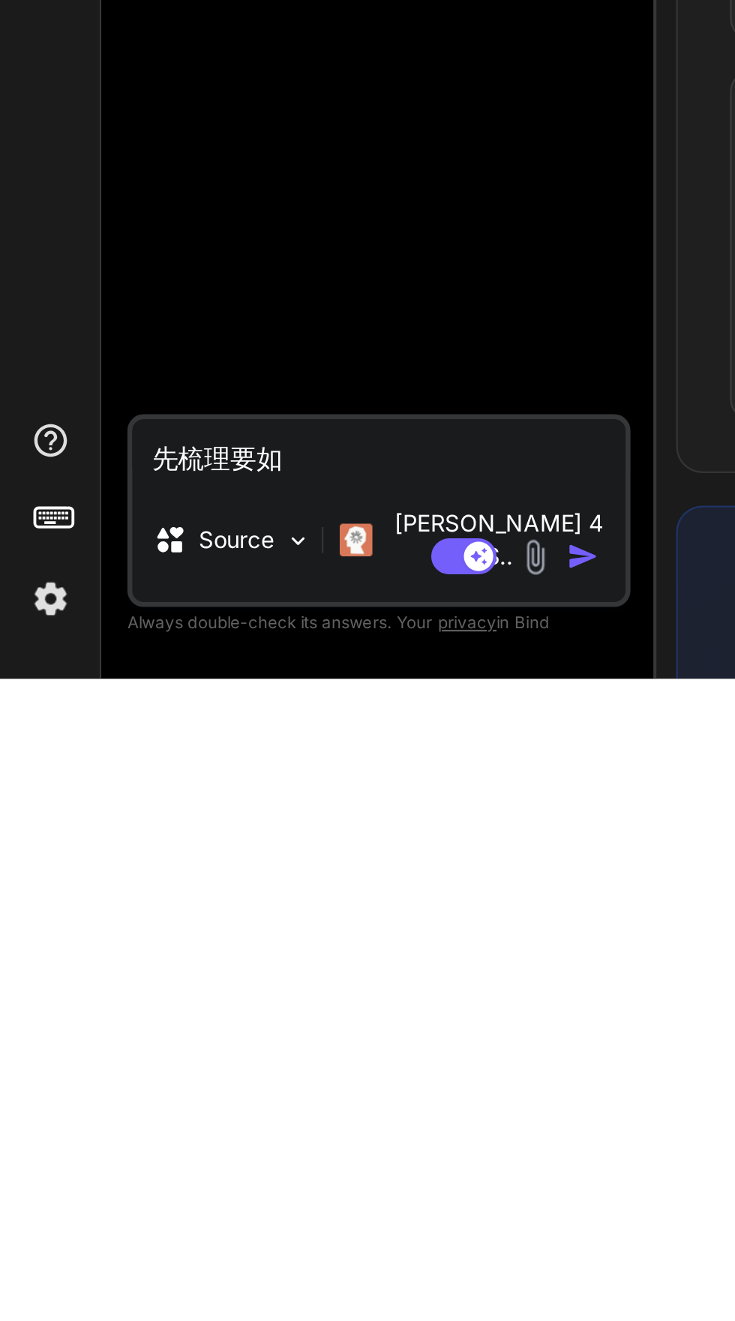
type textarea "x"
type textarea "先梳理要如何"
type textarea "x"
type textarea "先梳理要如何才能"
type textarea "x"
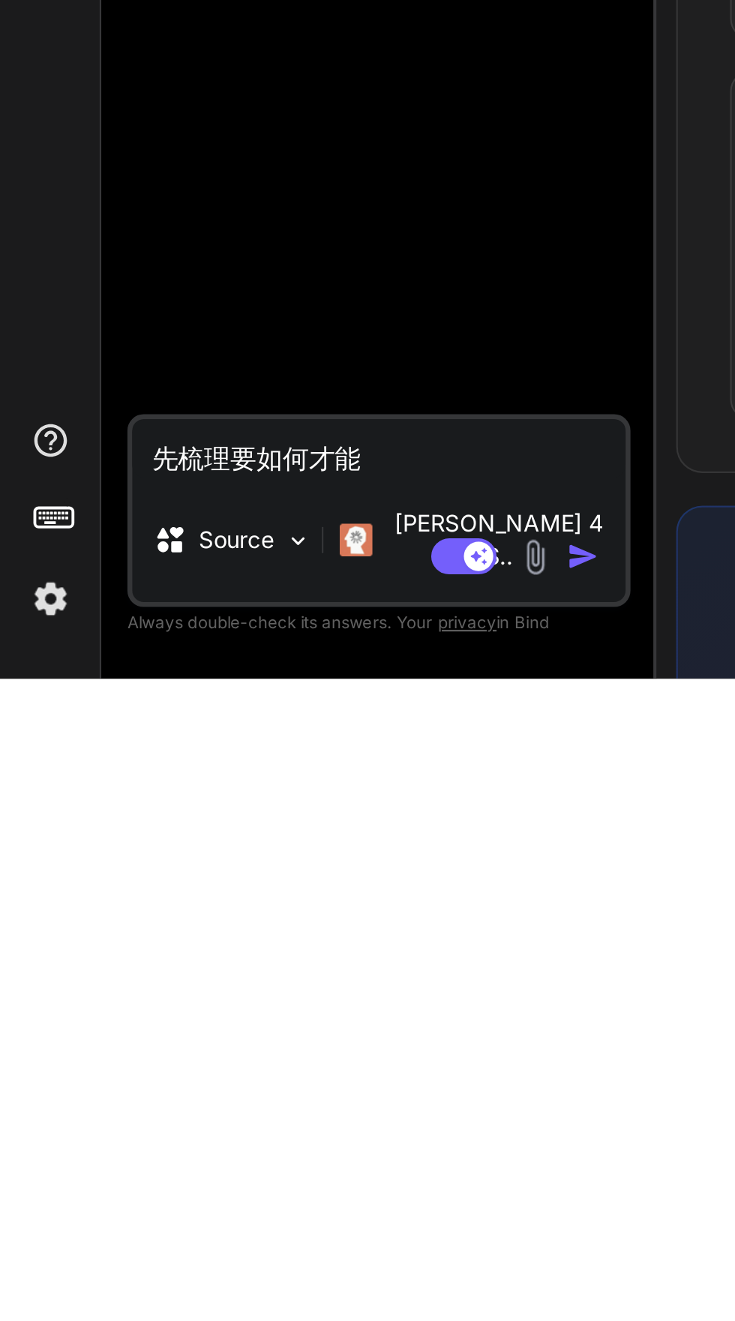
type textarea "先梳理要如何才能做到"
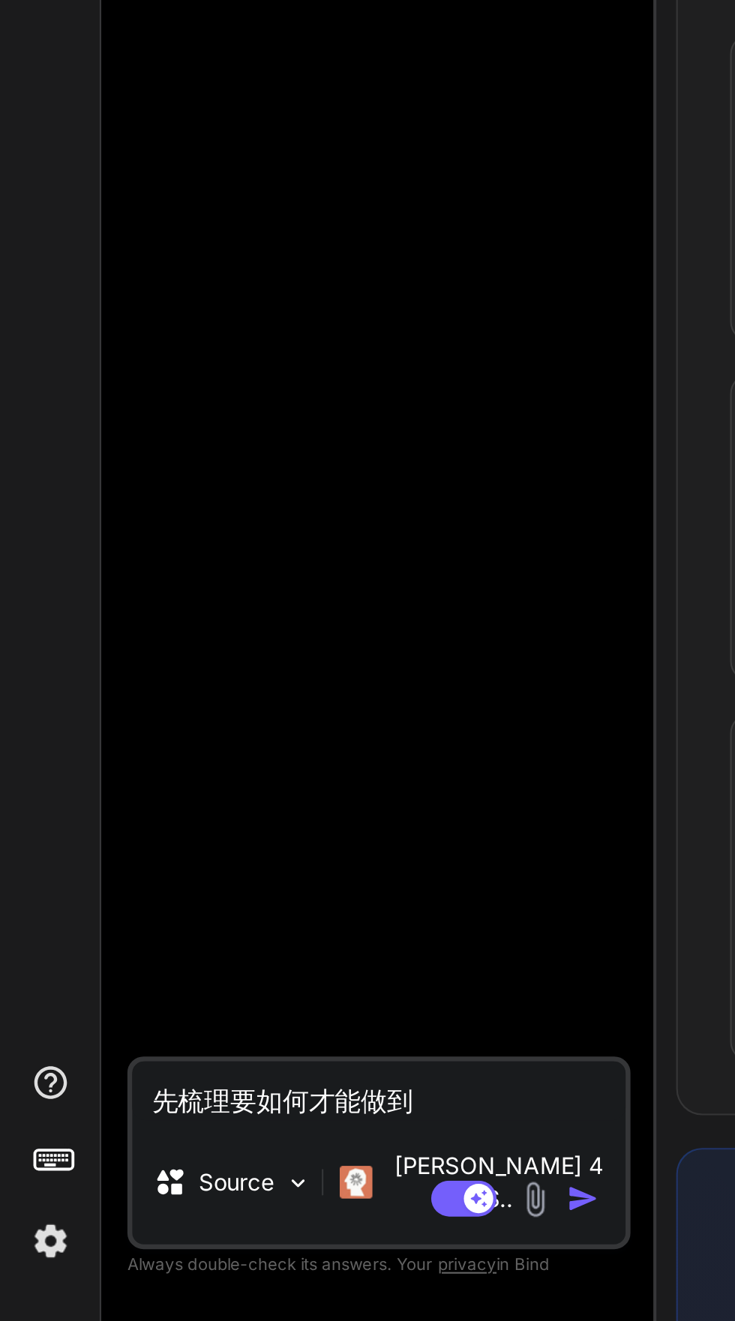
click at [213, 1226] on textarea "先梳理要如何才能做到" at bounding box center [174, 1215] width 226 height 27
type textarea "x"
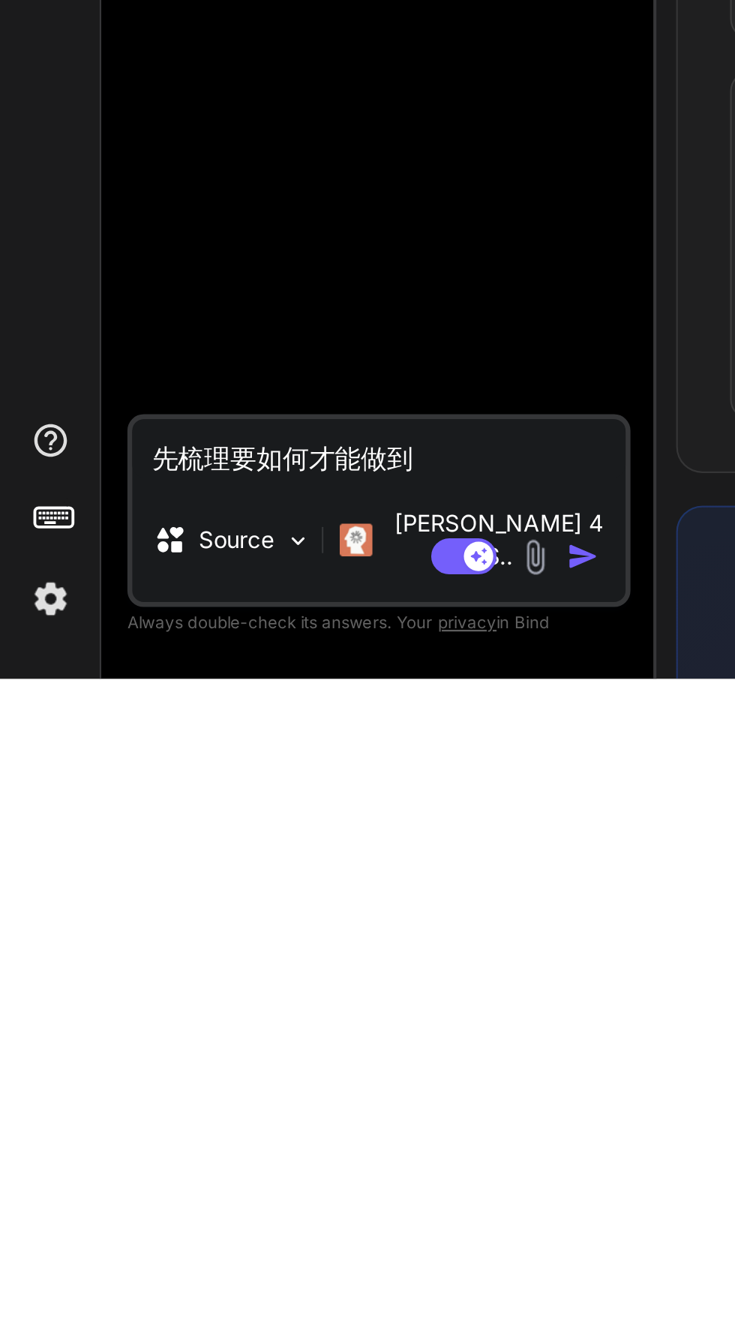
type textarea "先梳理要如何才能做到，"
click at [192, 1229] on textarea "先梳理要如何才能做到，" at bounding box center [174, 1215] width 226 height 27
type textarea "x"
type textarea "先梳理要如何才能做到photo，"
type textarea "x"
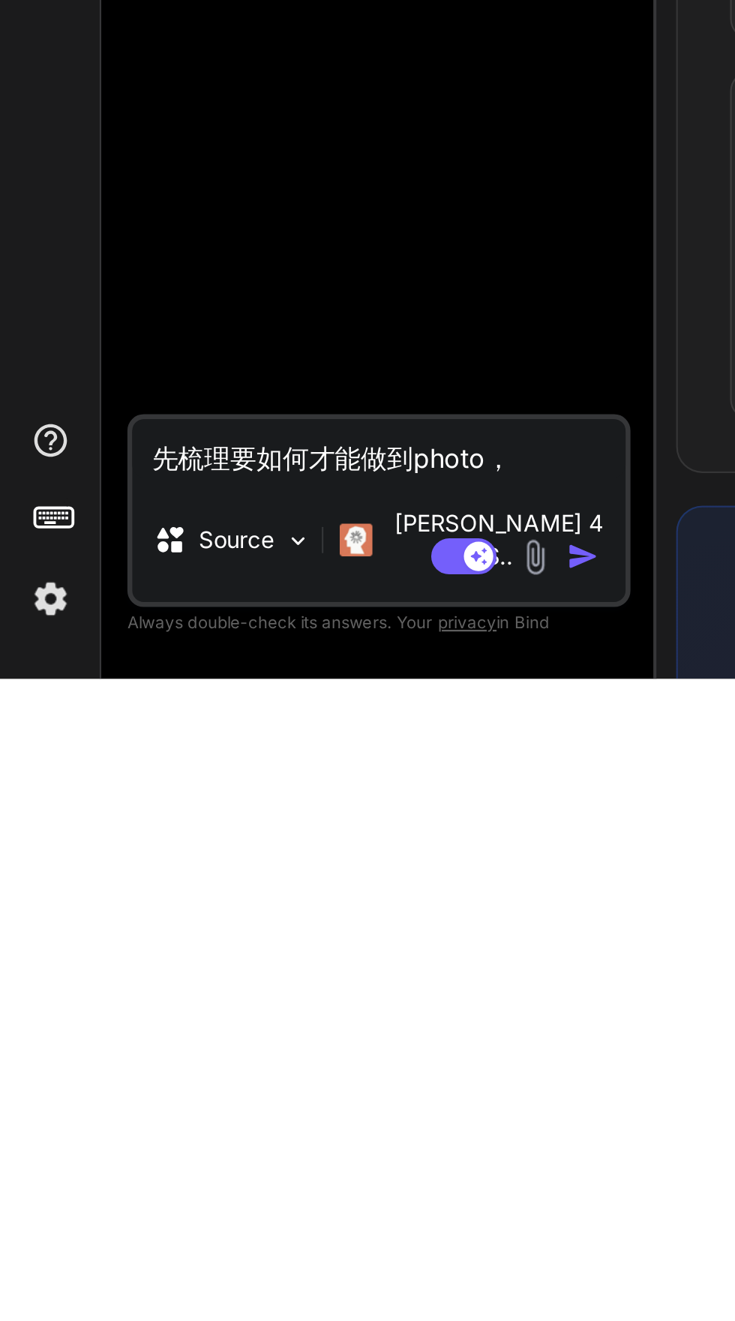
type textarea "先梳理要如何才能做到photo ，"
type textarea "x"
type textarea "先梳理要如何才能做到photo to，"
type textarea "x"
type textarea "先梳理要如何才能做到photo to ，"
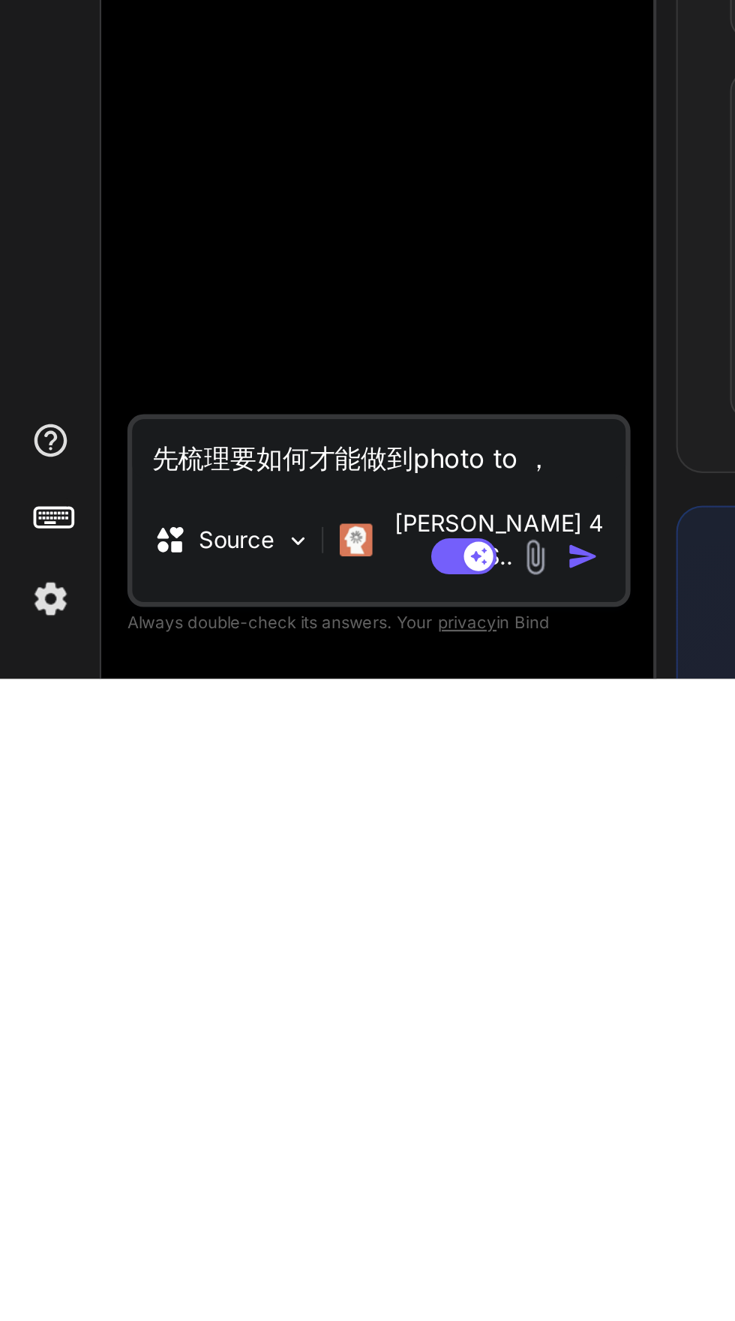
type textarea "x"
type textarea "先梳理要如何才能做到photo to 3，"
type textarea "x"
type textarea "先梳理要如何才能做到photo to 3d，"
type textarea "x"
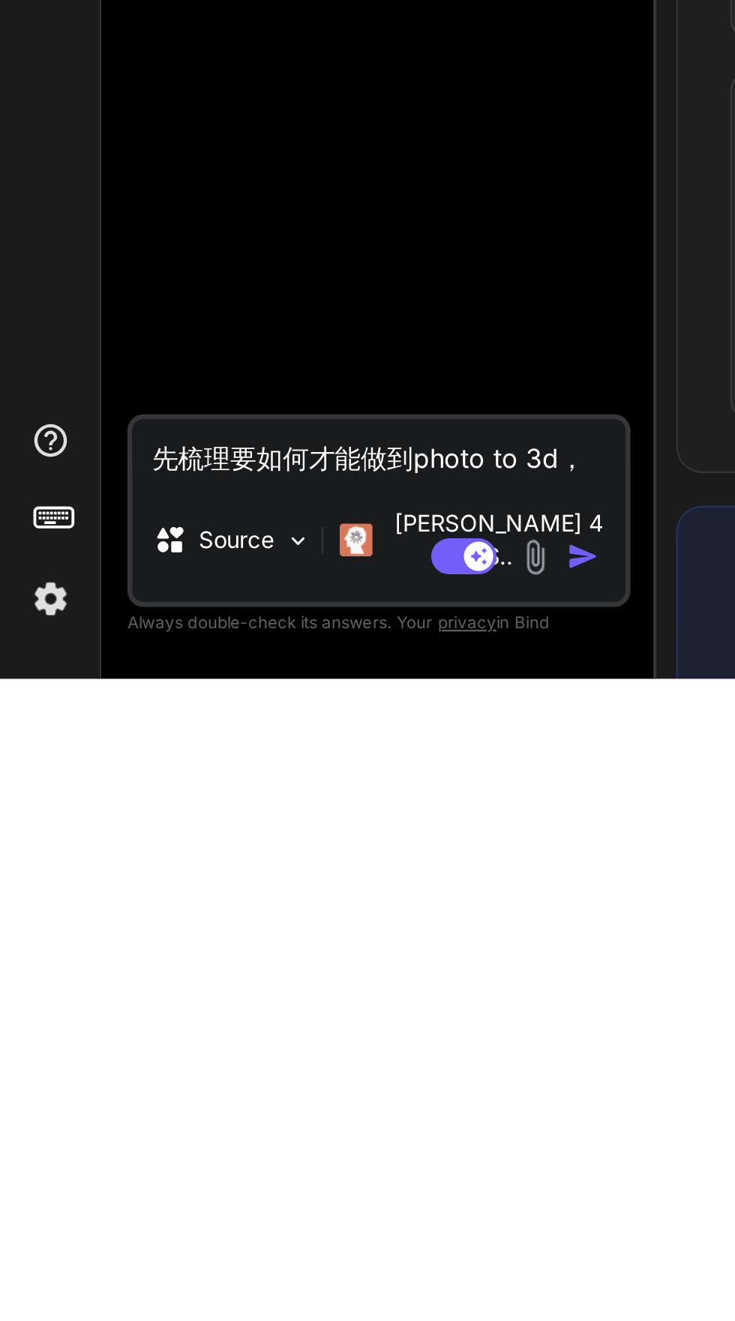
click at [271, 1229] on textarea "先梳理要如何才能做到photo to 3d，" at bounding box center [174, 1215] width 226 height 27
type textarea "先梳理要如何才能做到photo to 3d，[URL]"
type textarea "x"
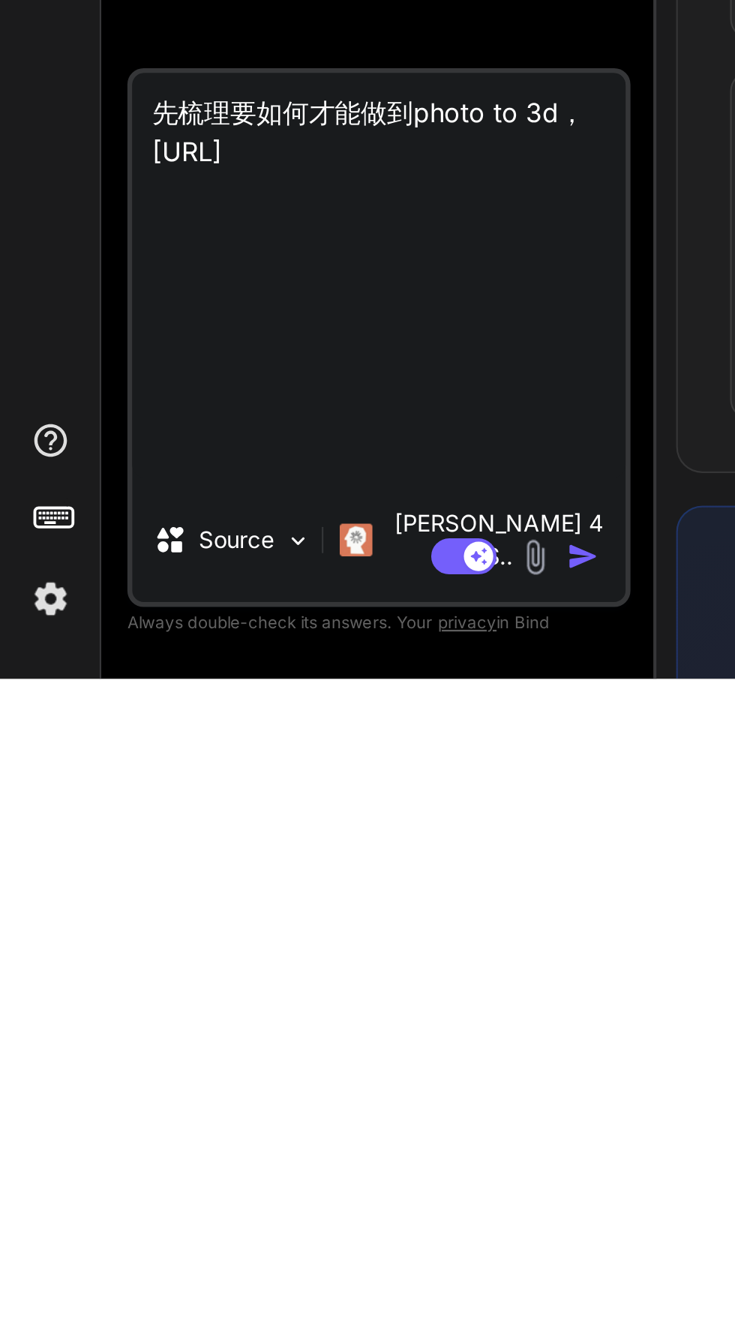
type textarea "先梳理要如何才能做到photo to 3d，[URL]"
click at [267, 1263] on img "button" at bounding box center [267, 1264] width 15 height 15
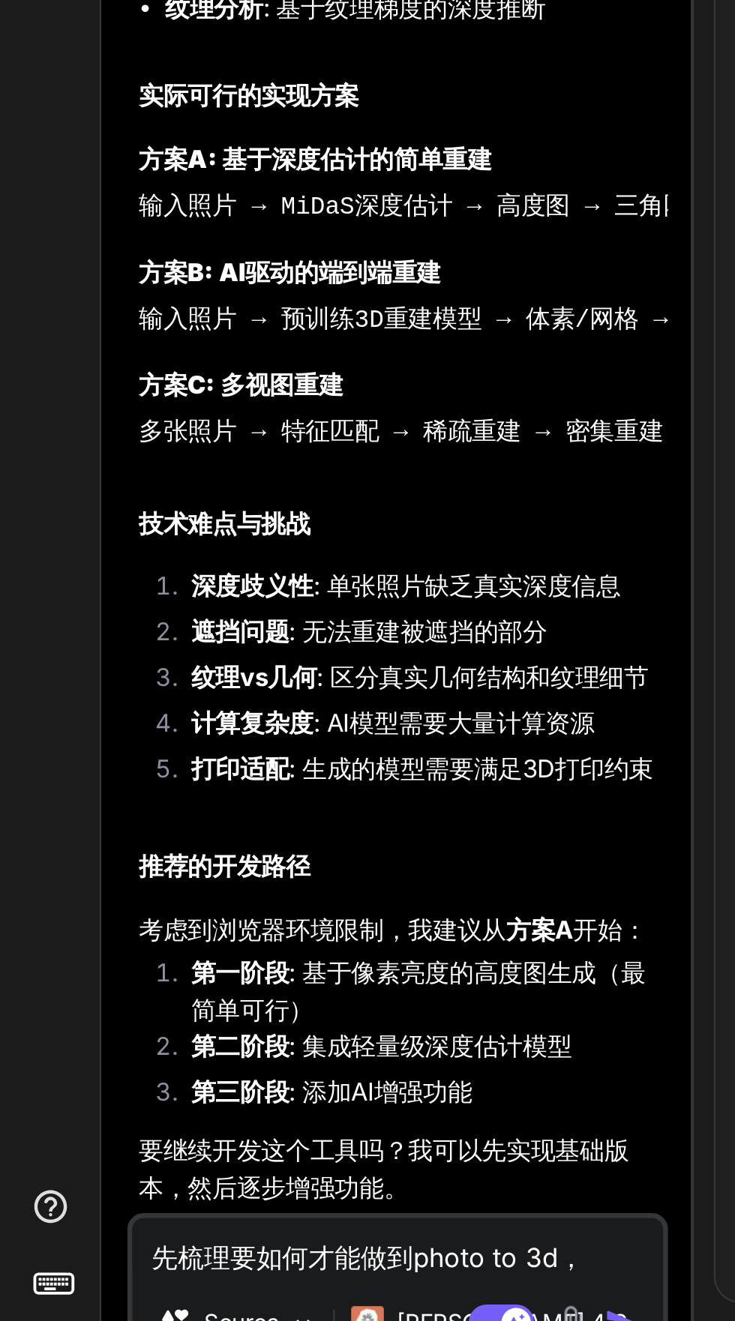
scroll to position [461, 1]
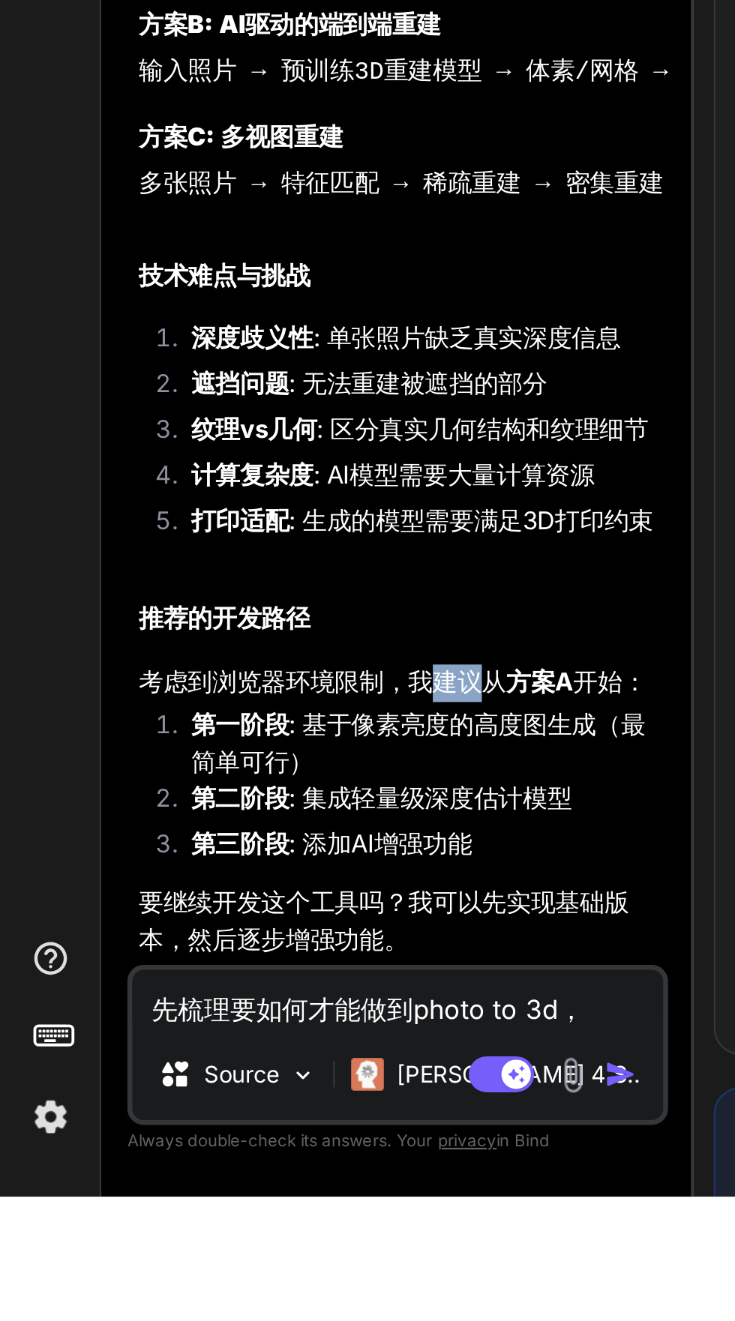
click at [271, 960] on li "遮挡问题 : 无法重建被遮挡的部分" at bounding box center [189, 949] width 227 height 21
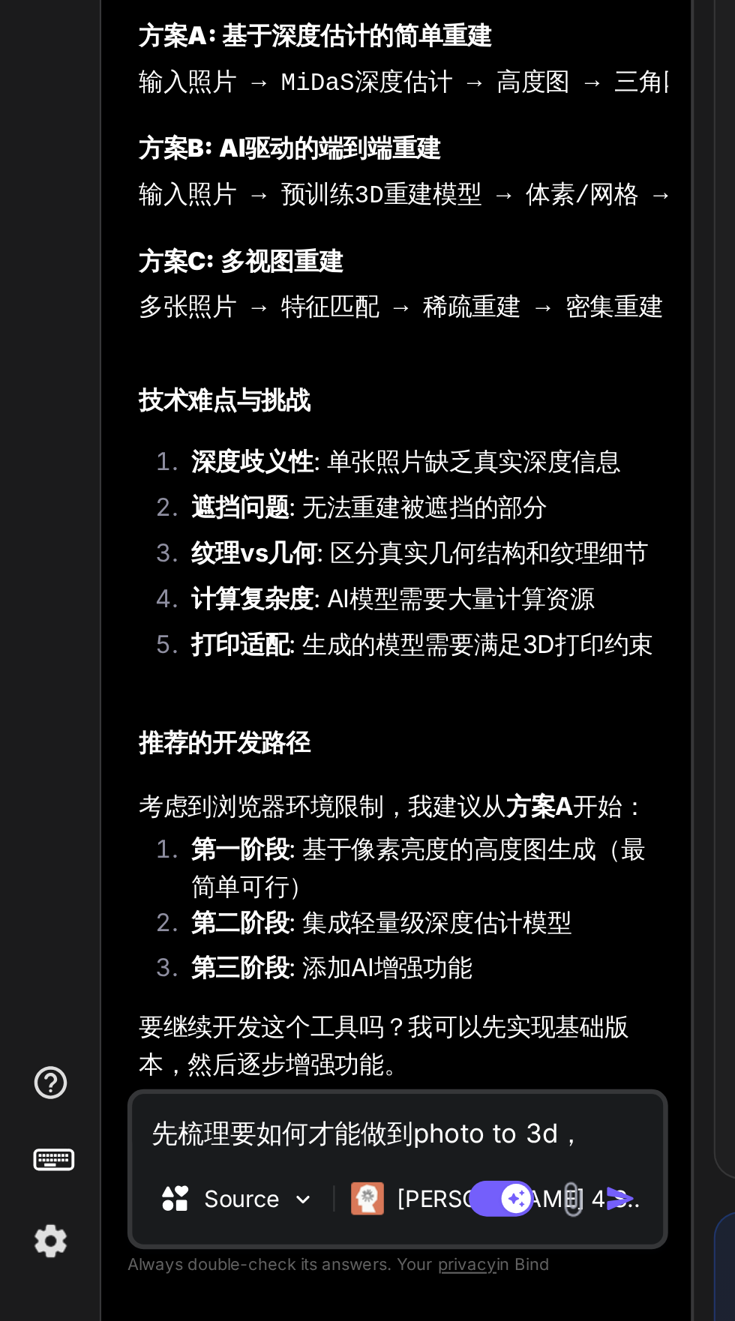
click at [90, 1235] on textarea "先梳理要如何才能做到photo to 3d，[URL]" at bounding box center [183, 1230] width 244 height 27
type textarea "x"
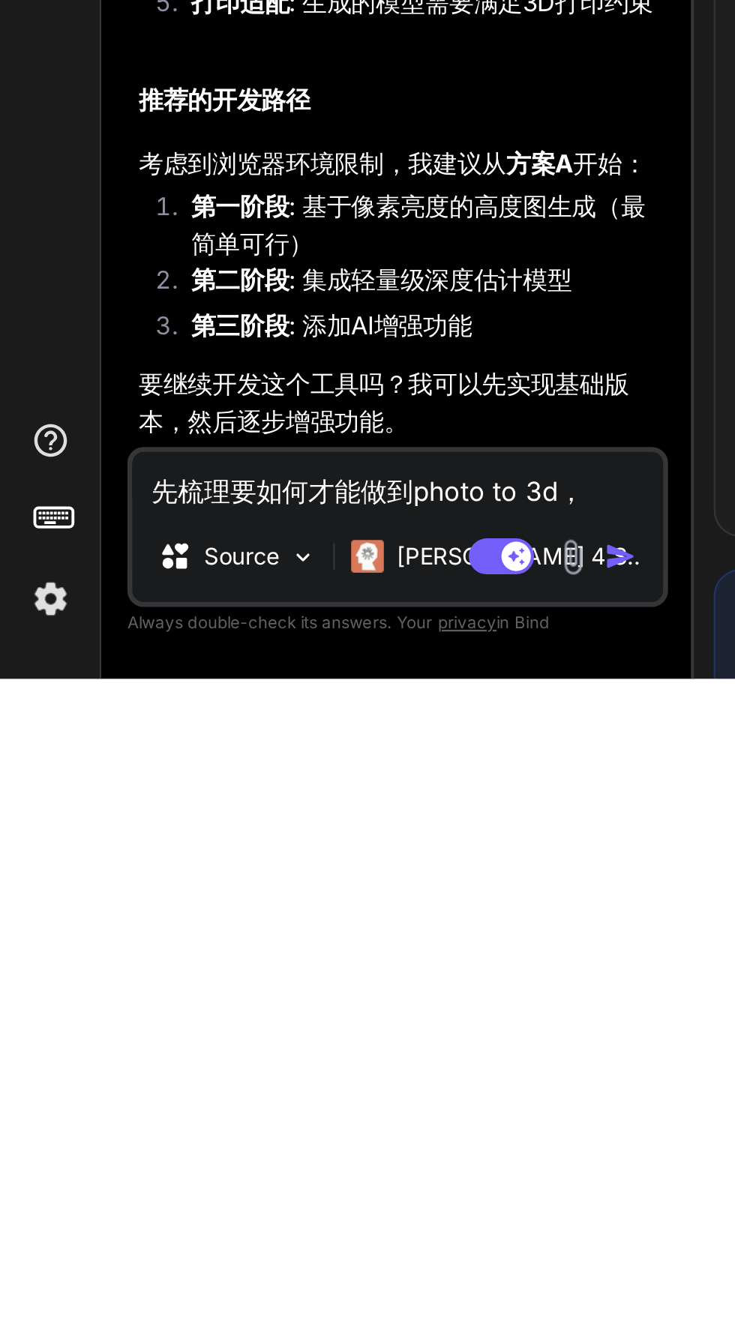
scroll to position [114, 0]
type textarea "tripo"
type textarea "x"
type textarea "tripo"
type textarea "x"
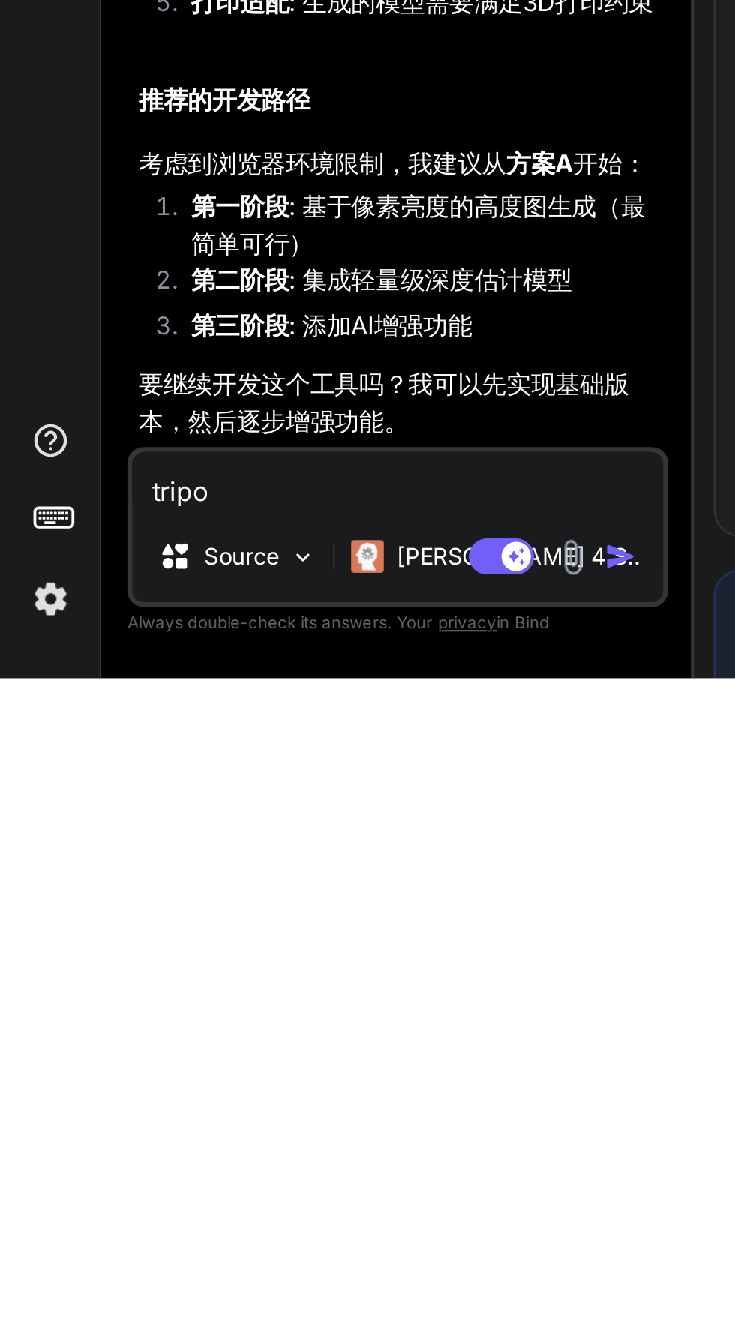
type textarea "tripo 十一"
type textarea "x"
type textarea "tripo 十"
type textarea "x"
type textarea "tripo"
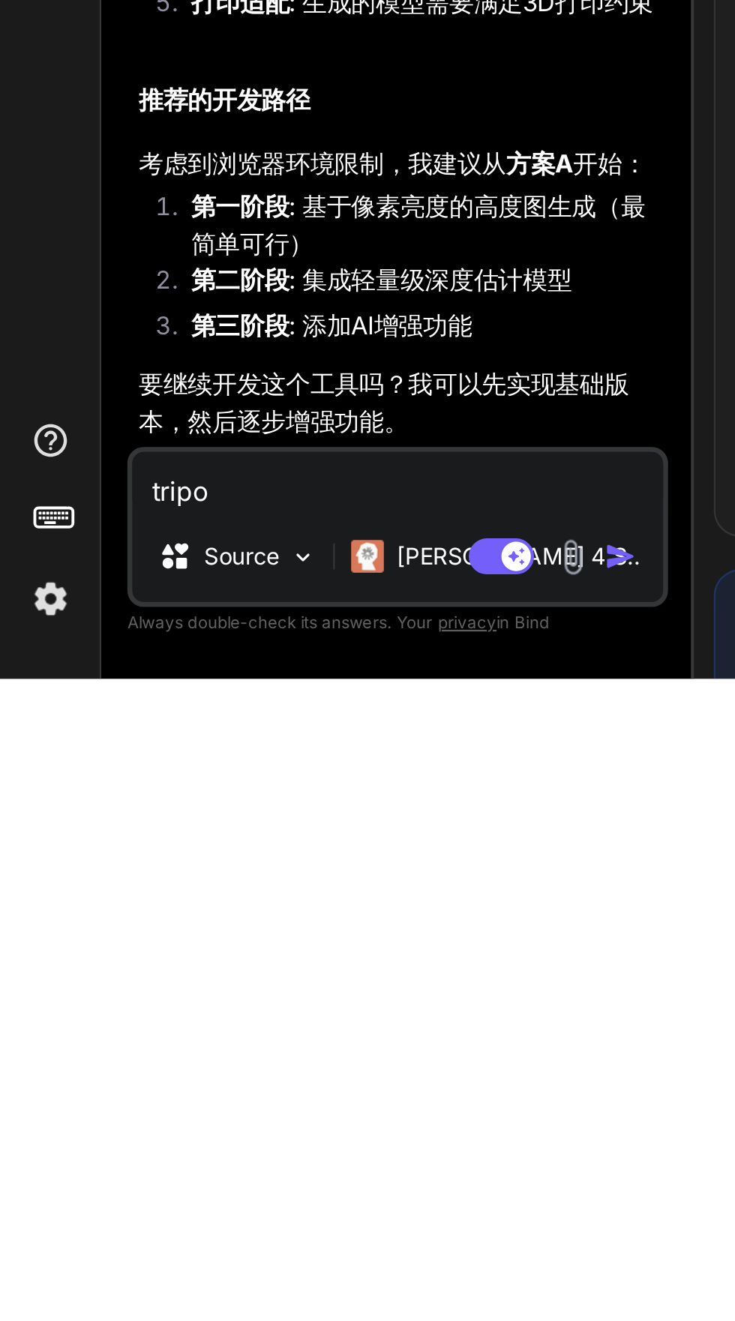
type textarea "x"
type textarea "tripo 一个"
type textarea "x"
type textarea "tripo 一个然你"
type textarea "x"
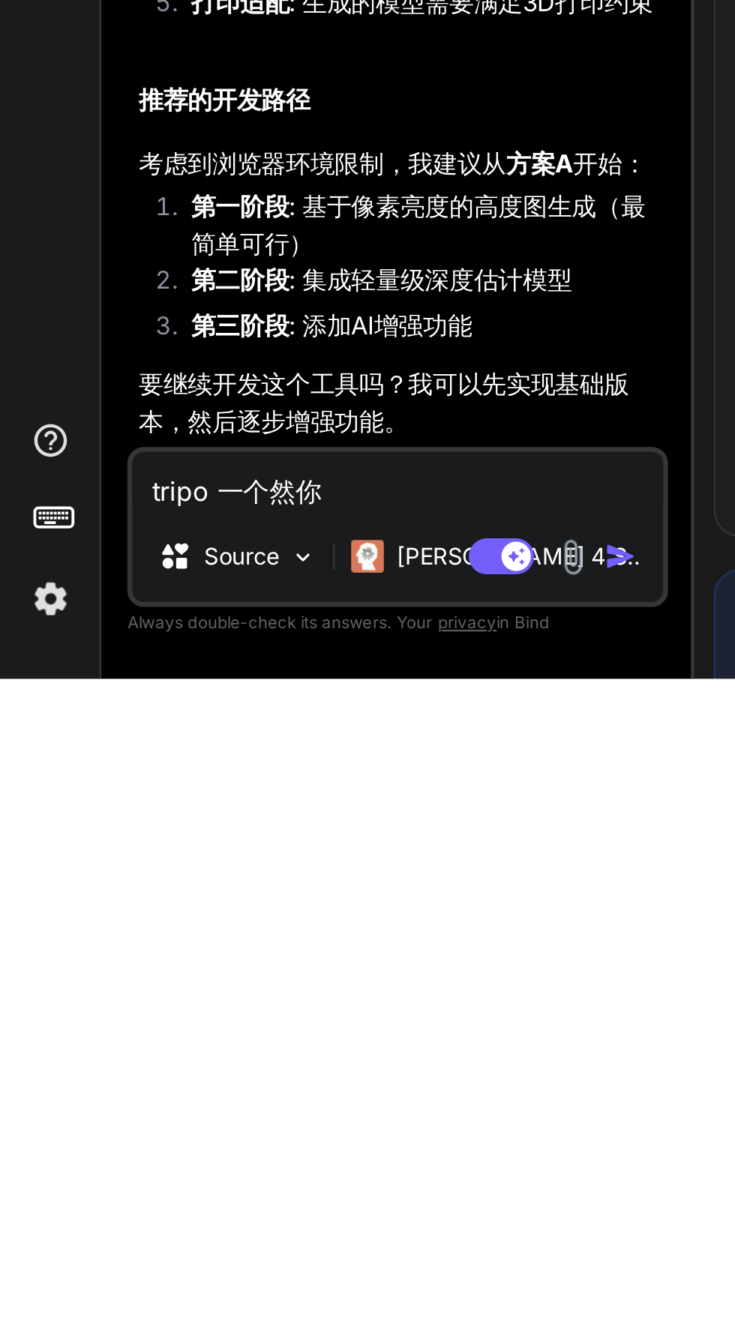
type textarea "tripo 一个然你学习"
type textarea "x"
type textarea "tripo 一个然你学习的"
type textarea "x"
type textarea "tripo 一个然你学习的对象"
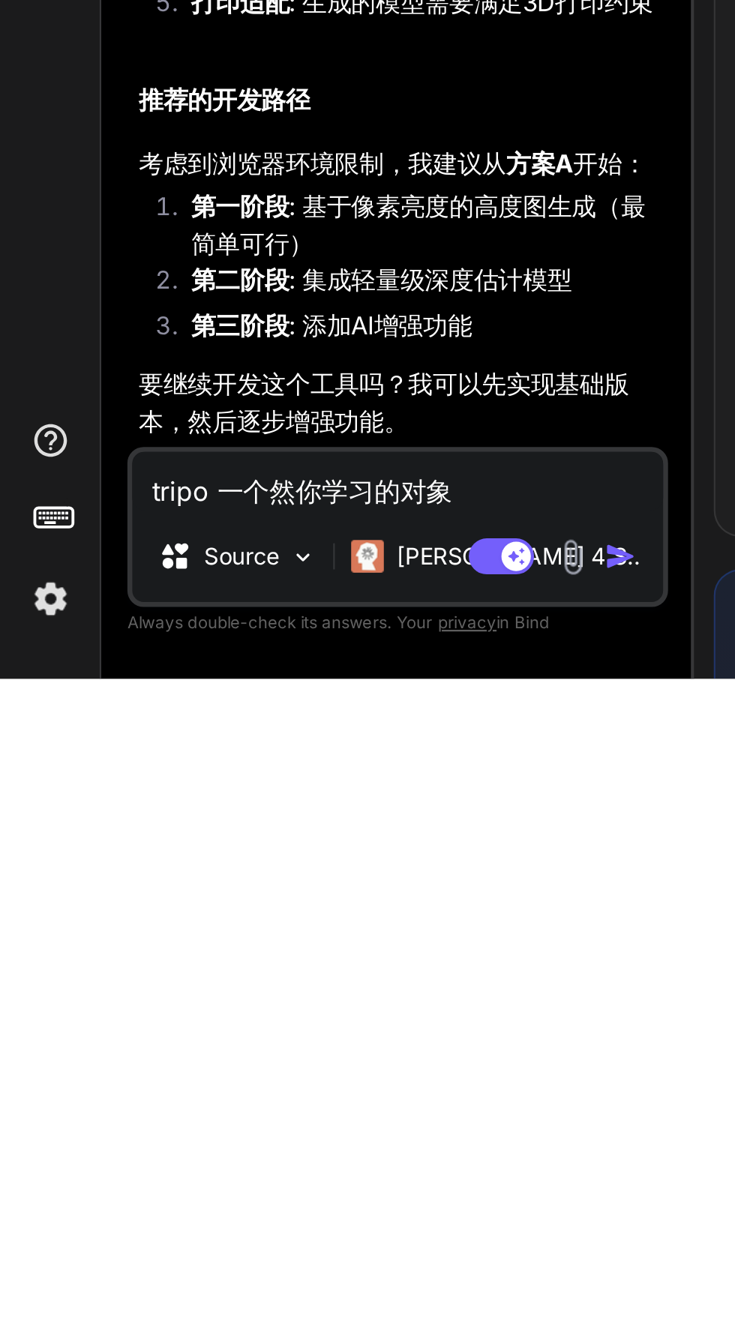
type textarea "x"
type textarea "tripo 一个然你学习的对象，"
type textarea "x"
type textarea "tripo 一个然你学习的对象，我"
type textarea "x"
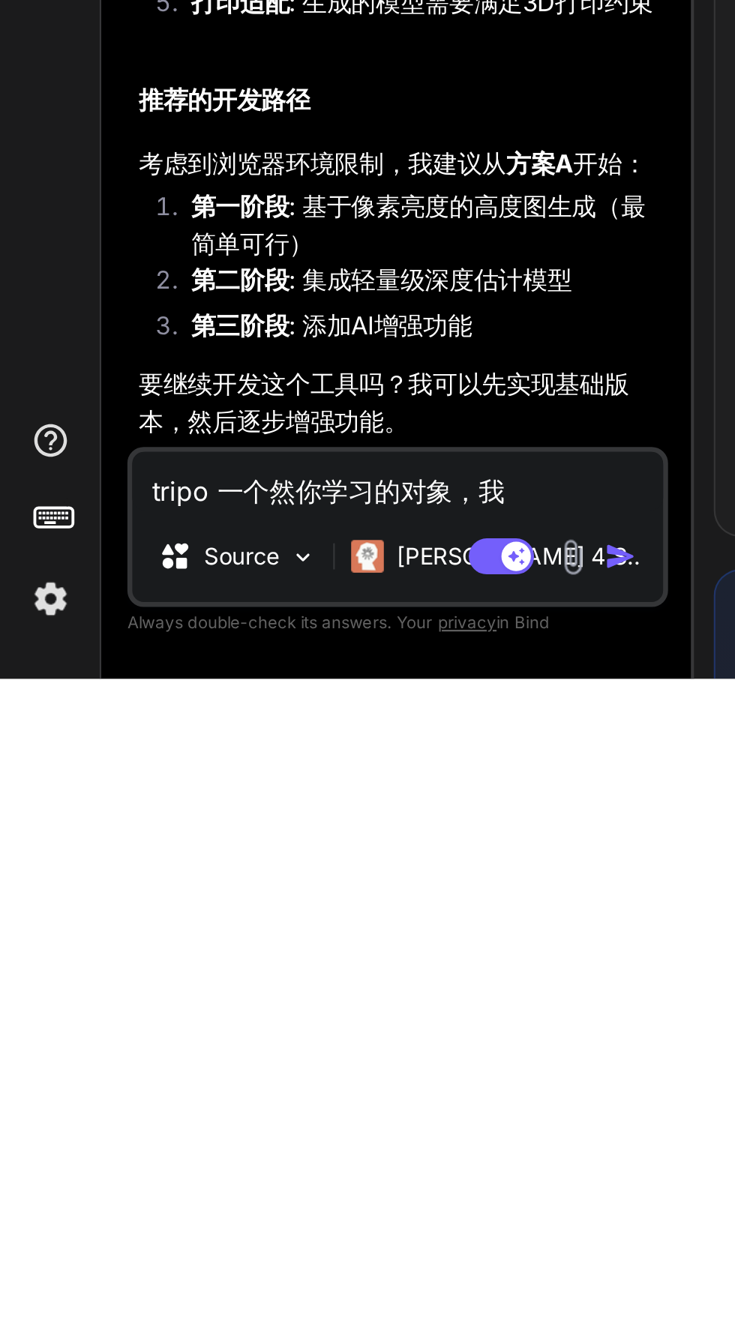
type textarea "tripo 一个然你学习的对象，我要"
type textarea "x"
type textarea "tripo 一个然你学习的对象，我"
type textarea "x"
type textarea "tripo 一个然你学习的对象，"
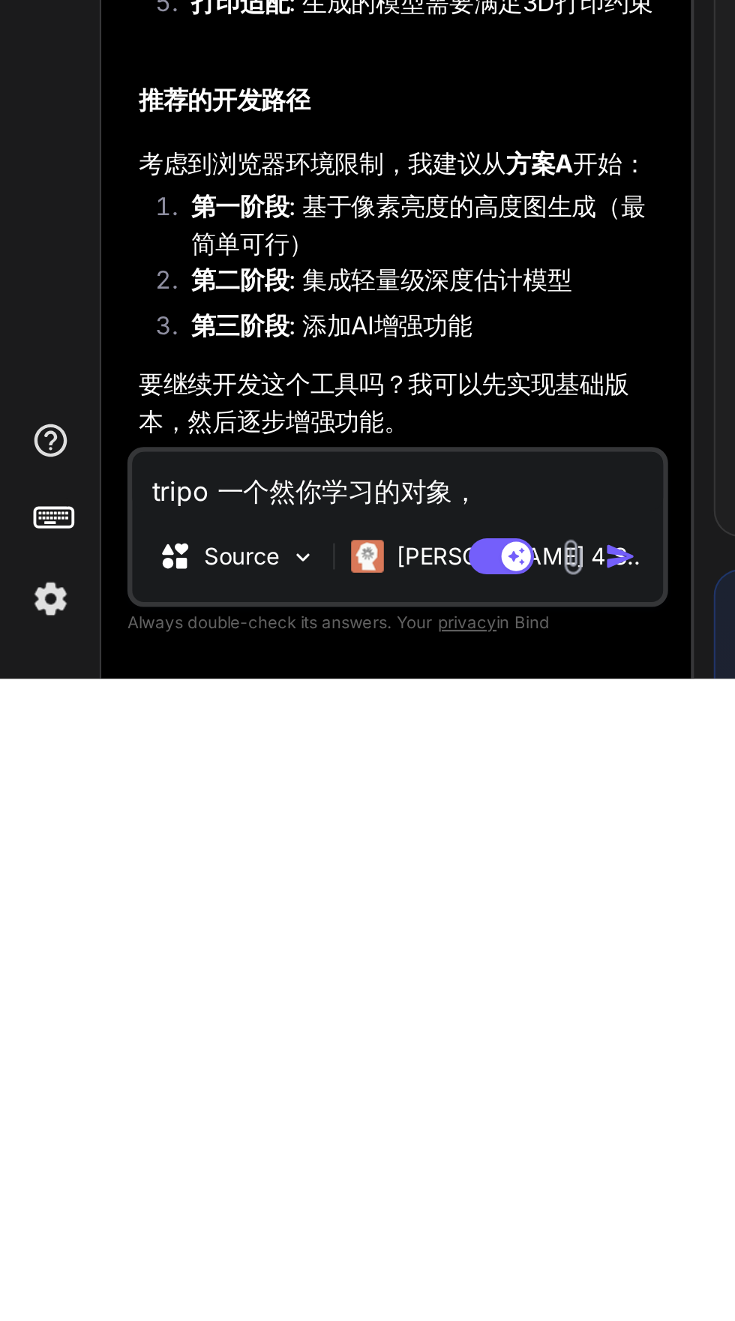
type textarea "x"
type textarea "tripo 一个然你学习的对象，你"
type textarea "x"
type textarea "tripo 一个然你学习的对象，你要"
type textarea "x"
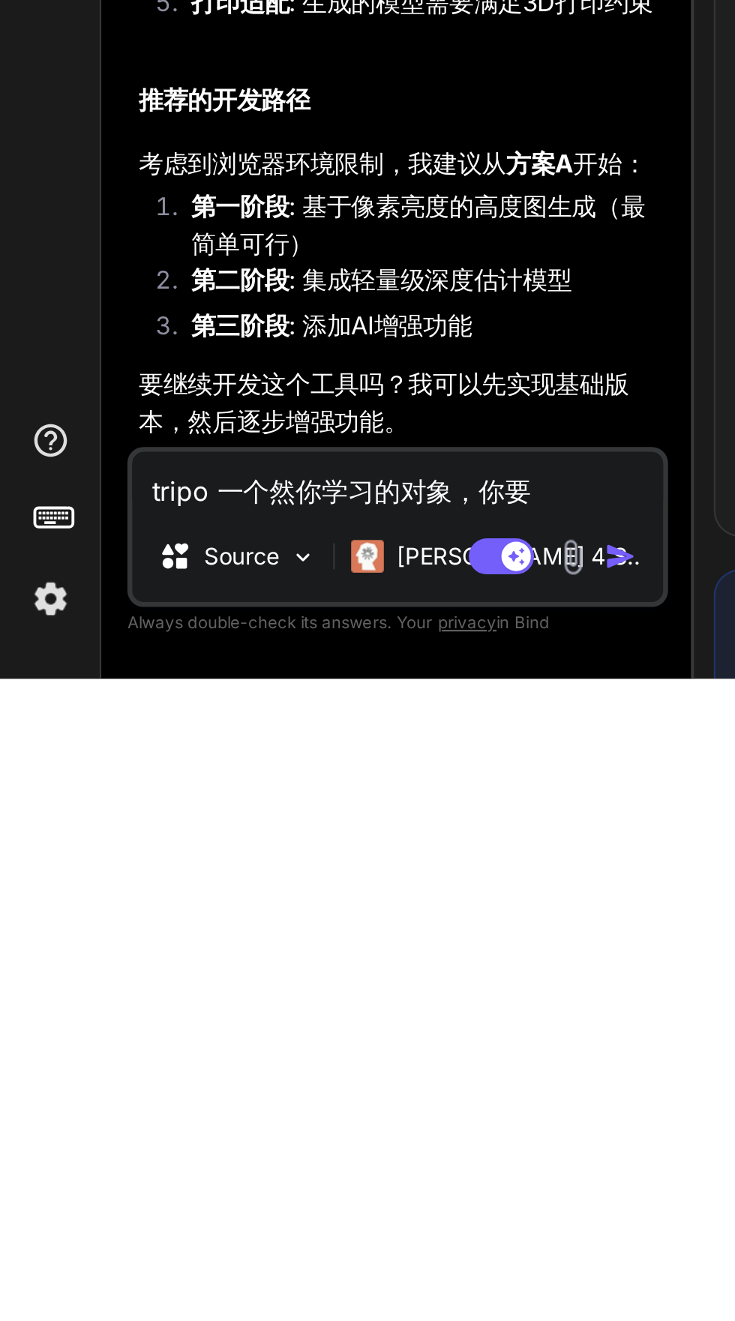
type textarea "tripo 一个然你学习的对象，你要开发"
type textarea "x"
type textarea "tripo 一个然你学习的对象，你要开发像"
type textarea "x"
type textarea "tripo 一个然你学习的对象，你要开发像那样"
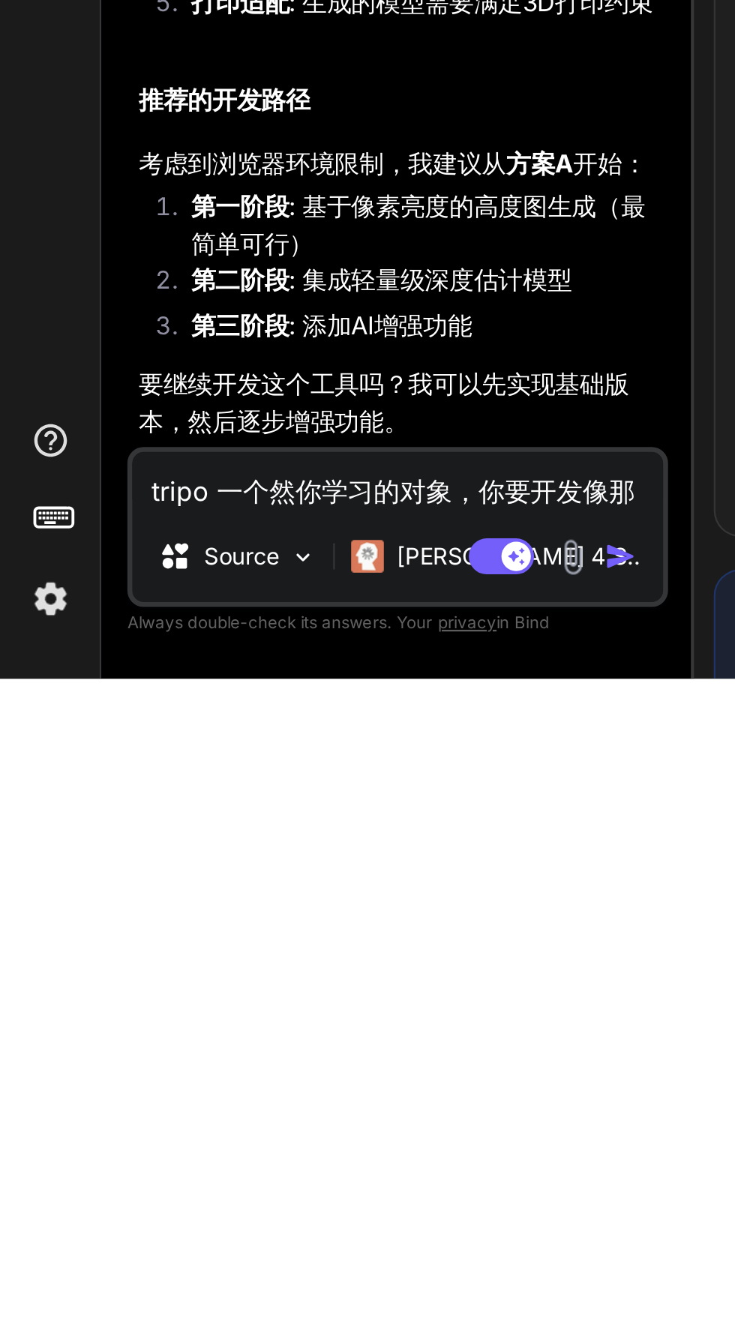
type textarea "x"
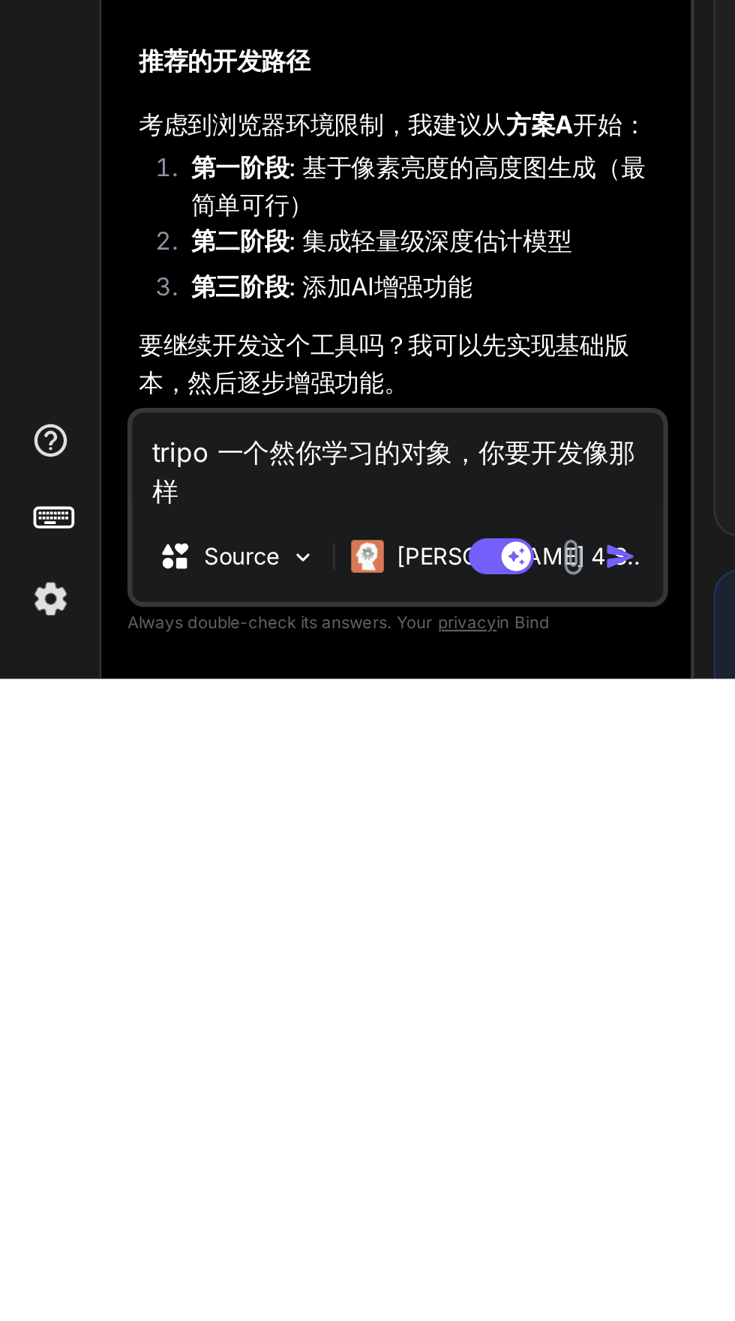
scroll to position [0, 0]
type textarea "tripo 一个然你学习的对象，你要开发像那样的"
type textarea "x"
type textarea "tripo 一个然你学习的对象，你要开发像那样的2"
type textarea "x"
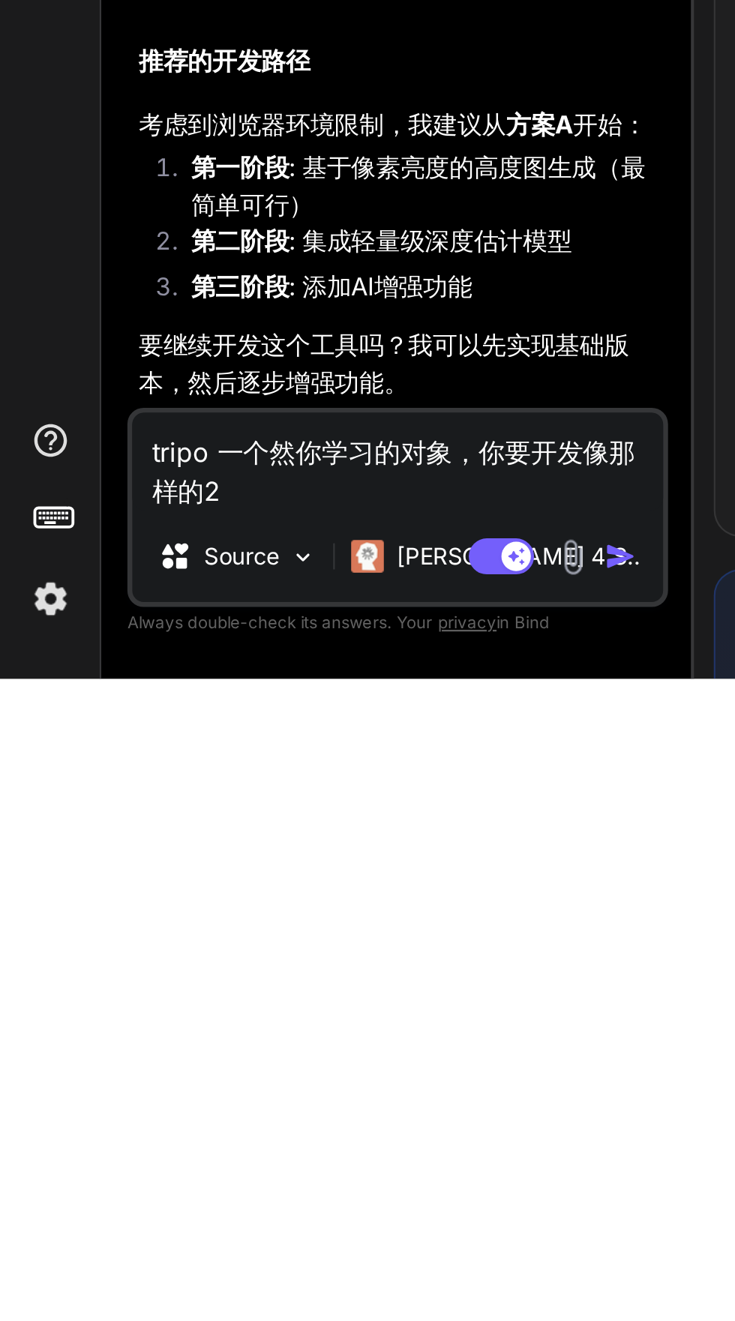
type textarea "tripo 一个然你学习的对象，你要开发像那样的2d"
type textarea "x"
type textarea "tripo 一个然你学习的对象，你要开发像那样的2d"
type textarea "x"
type textarea "tripo 一个然你学习的对象，你要开发像那样的2d 到"
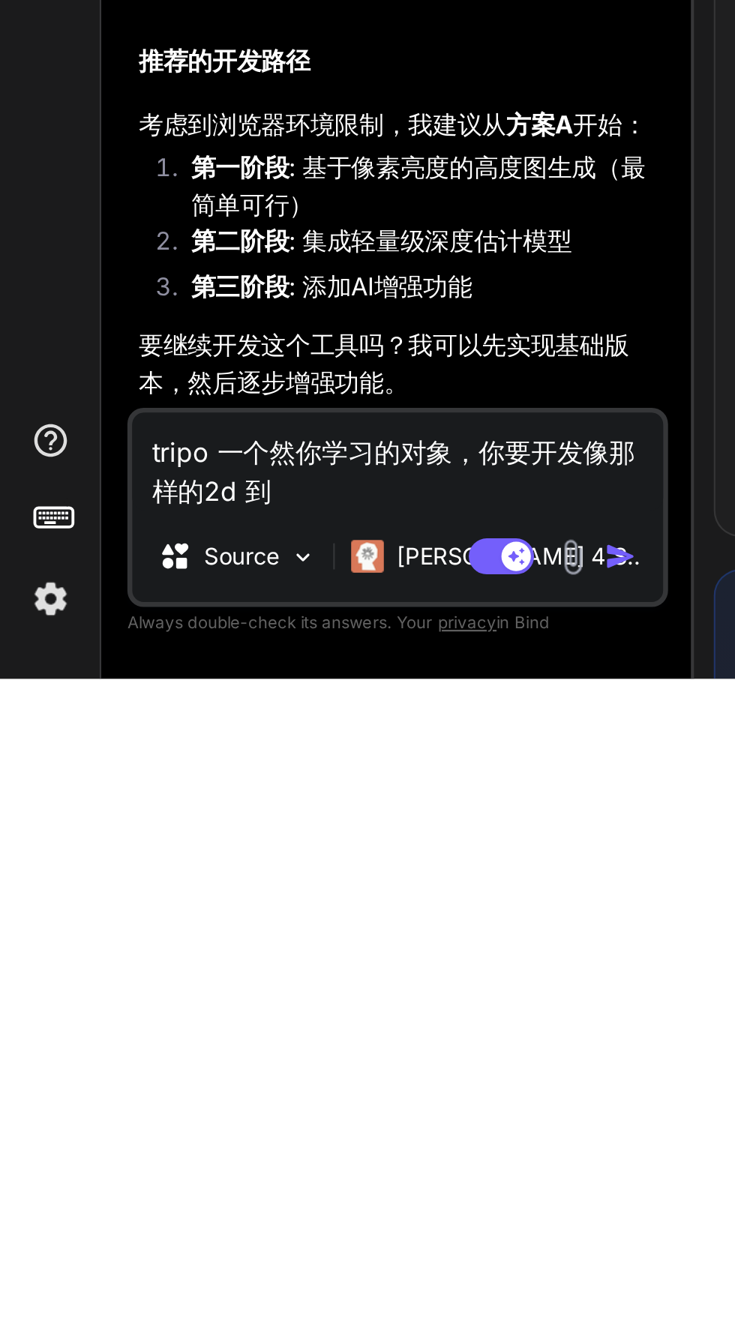
type textarea "x"
type textarea "tripo 一个然你学习的对象，你要开发像那样的2d 到3"
type textarea "x"
type textarea "tripo 一个然你学习的对象，你要开发像那样的2d 到3d"
type textarea "x"
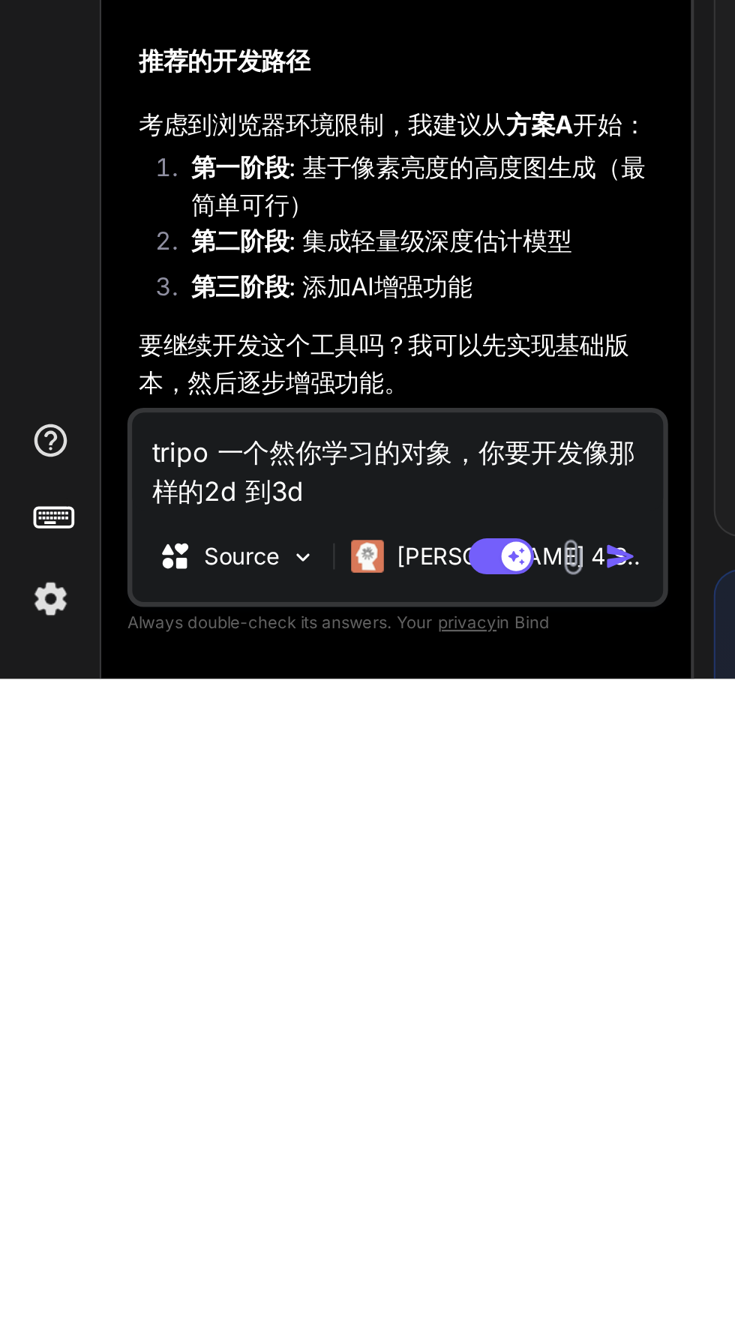
type textarea "tripo 一个然你学习的对象，你要开发像那样的2d 到3d"
click at [284, 1262] on img "button" at bounding box center [284, 1264] width 15 height 15
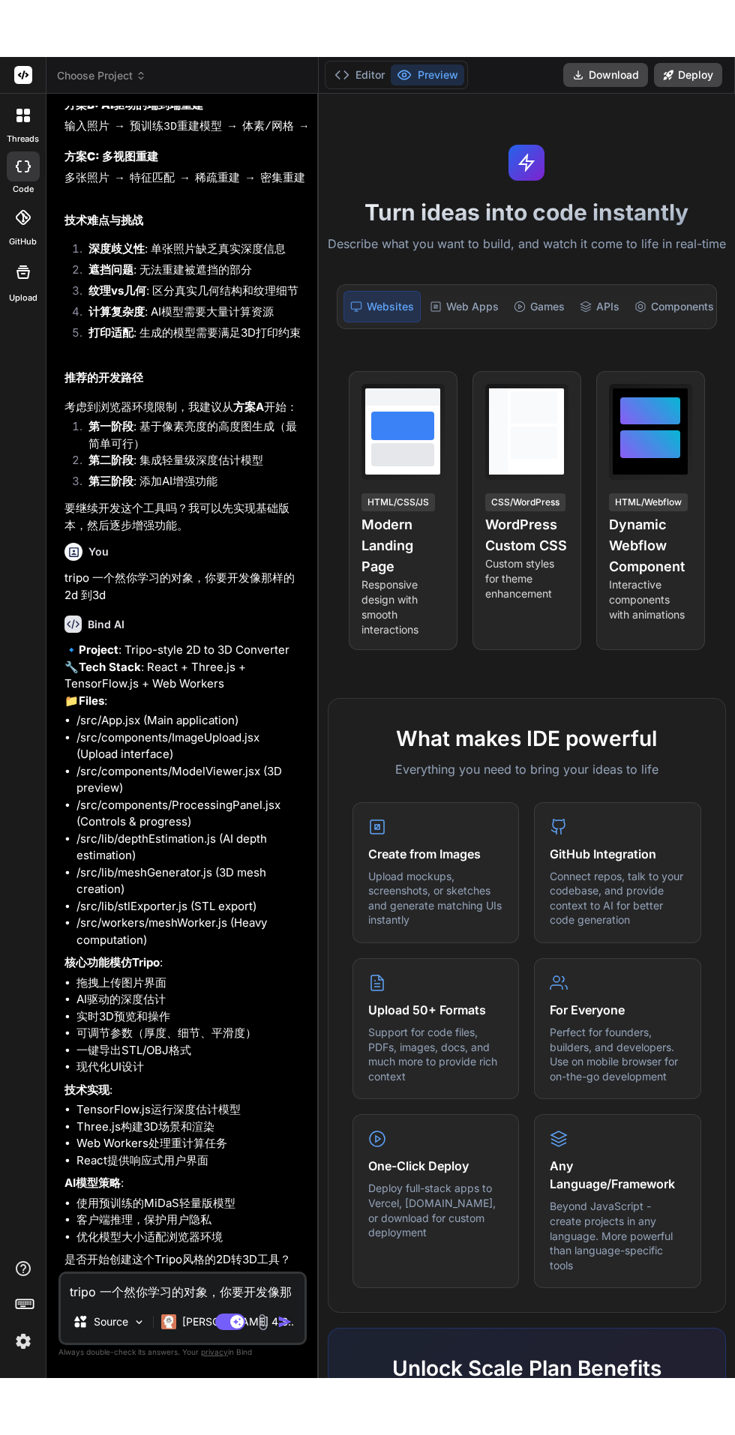
scroll to position [1229, 0]
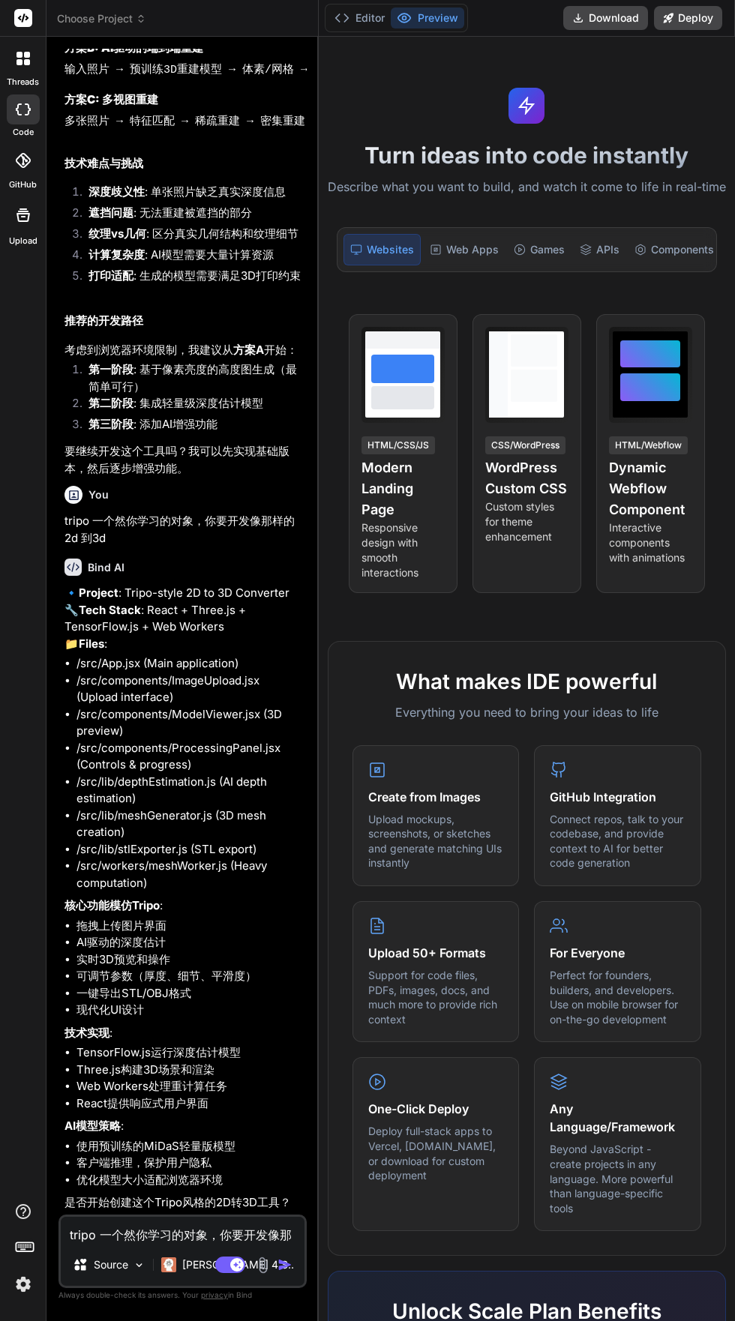
click at [109, 1244] on textarea "tripo 一个然你学习的对象，你要开发像那样的2d 到3d" at bounding box center [183, 1230] width 244 height 27
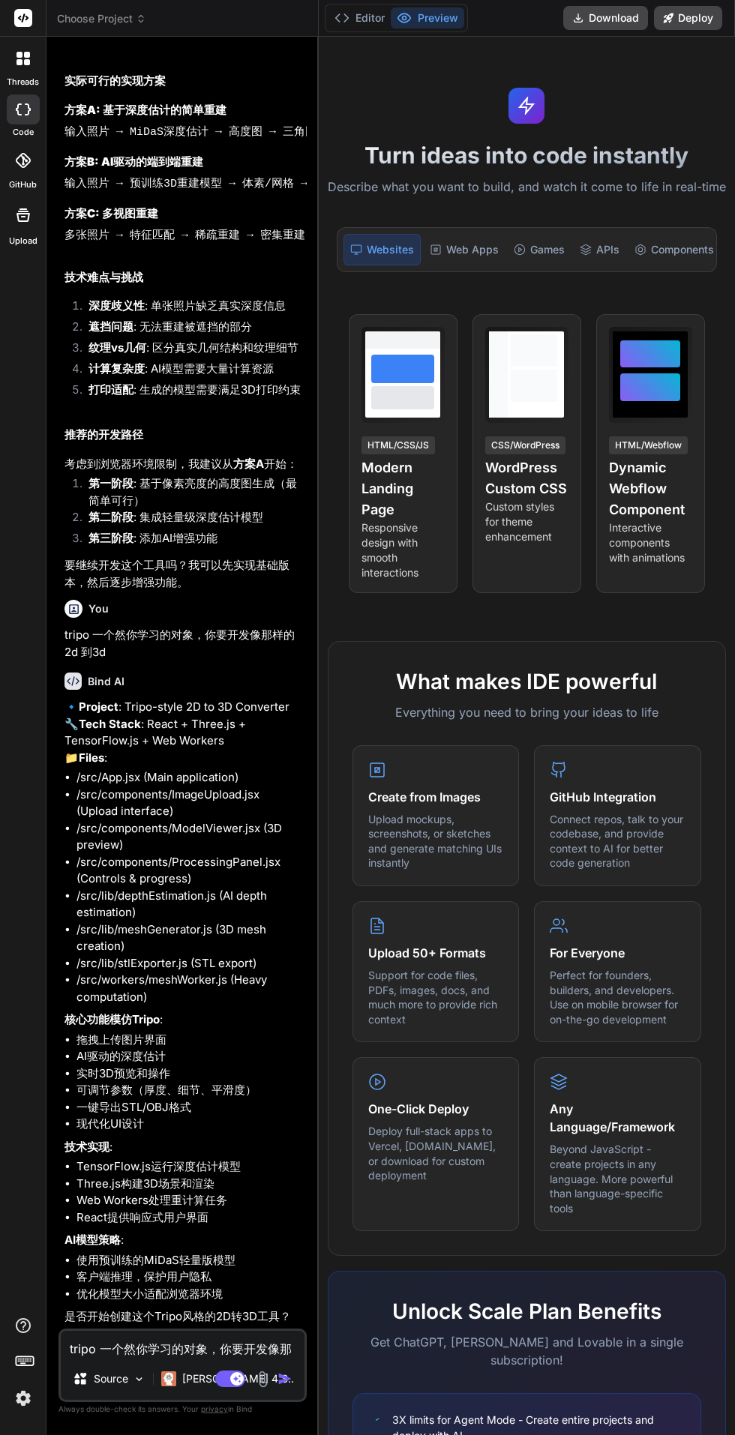
type textarea "x"
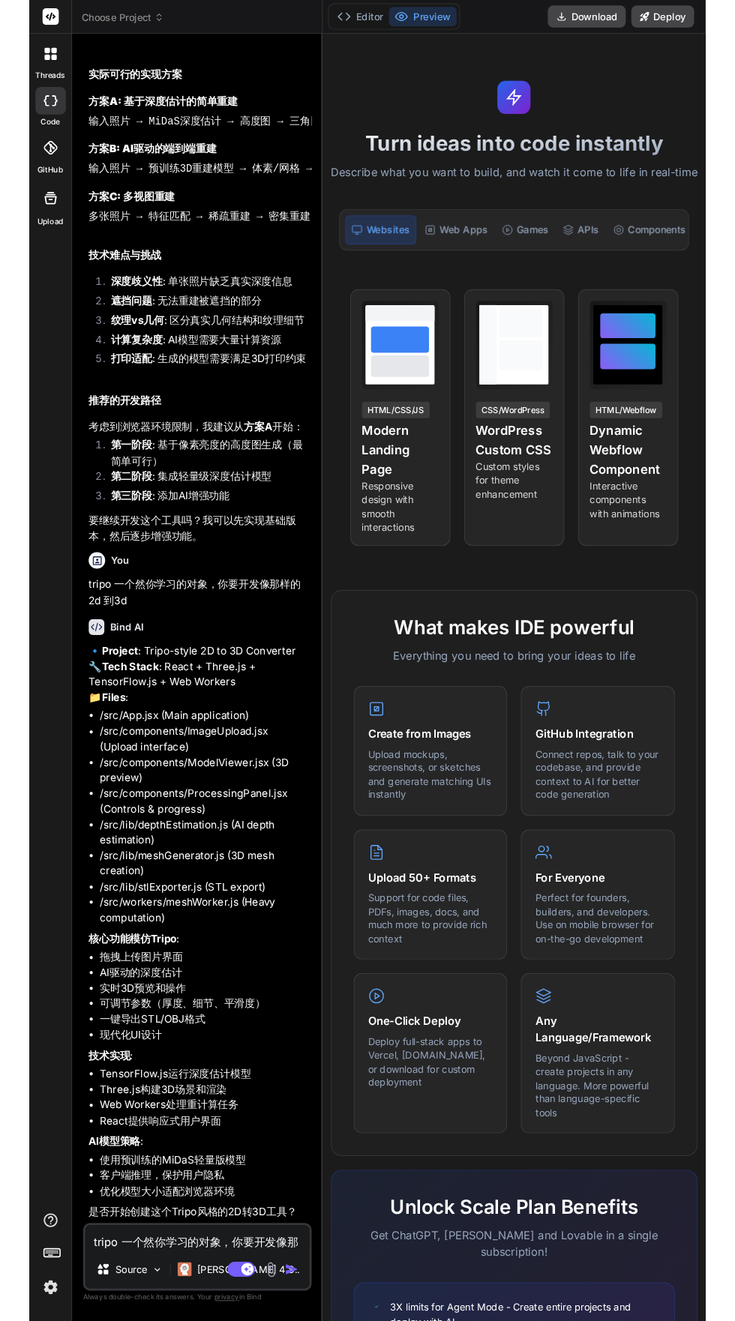
scroll to position [66, 0]
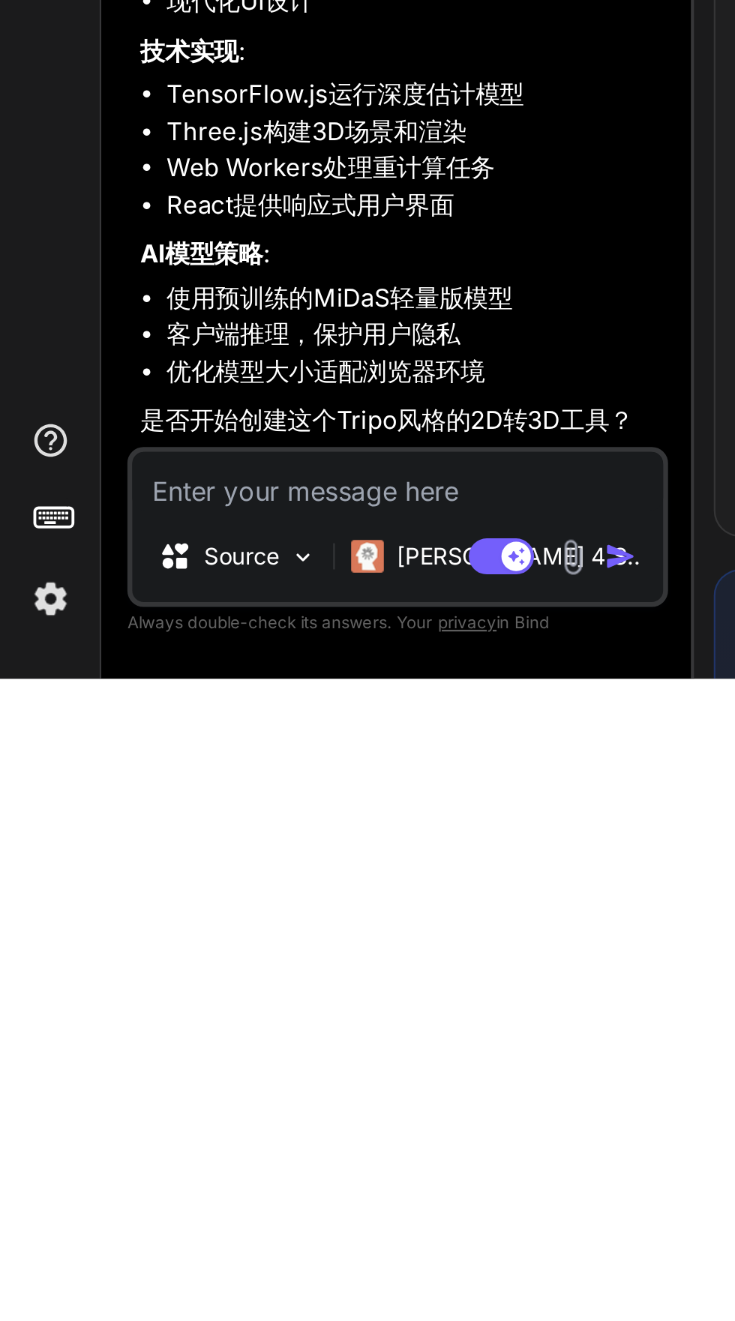
type textarea "yes"
type textarea "x"
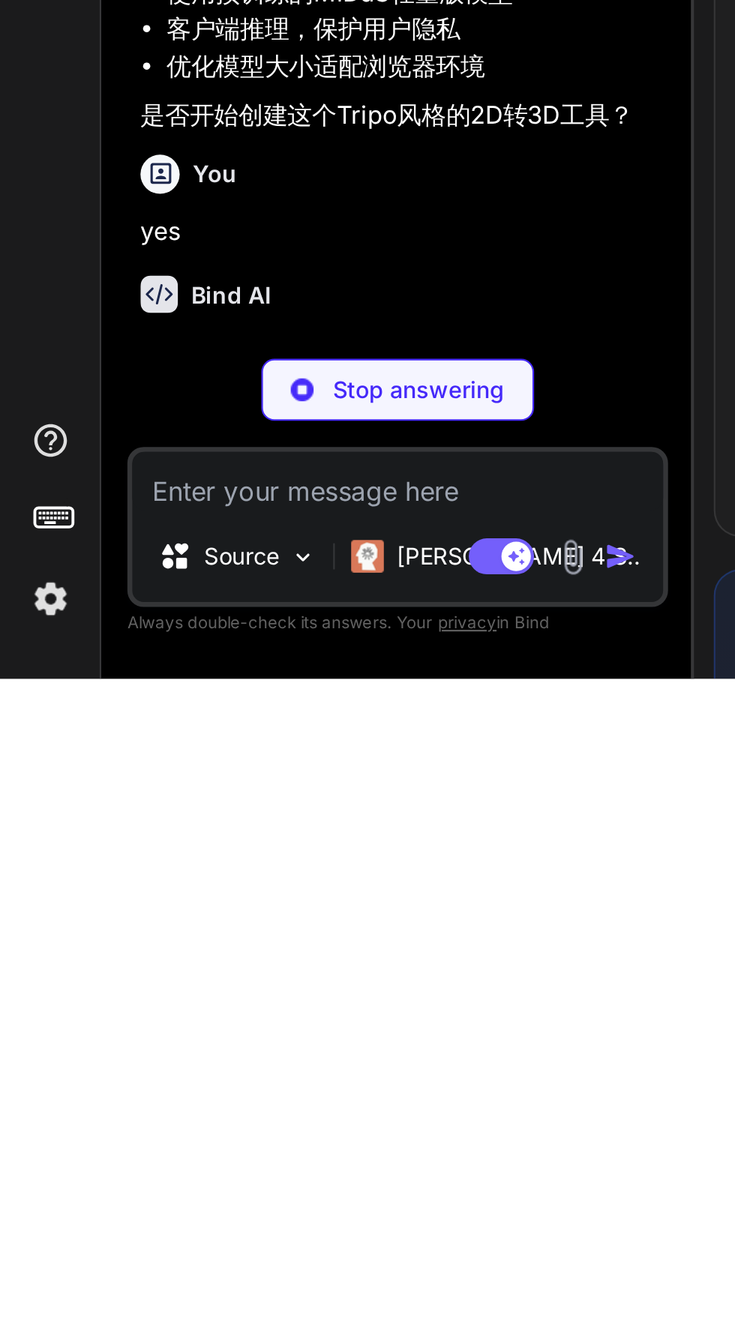
click at [64, 1167] on div "You 照片转3d stl， 3d打印机能直接打印，的软体是如何 Bind AI 🔹 Project : Photo to 3D STL Converter …" at bounding box center [182, 684] width 248 height 1271
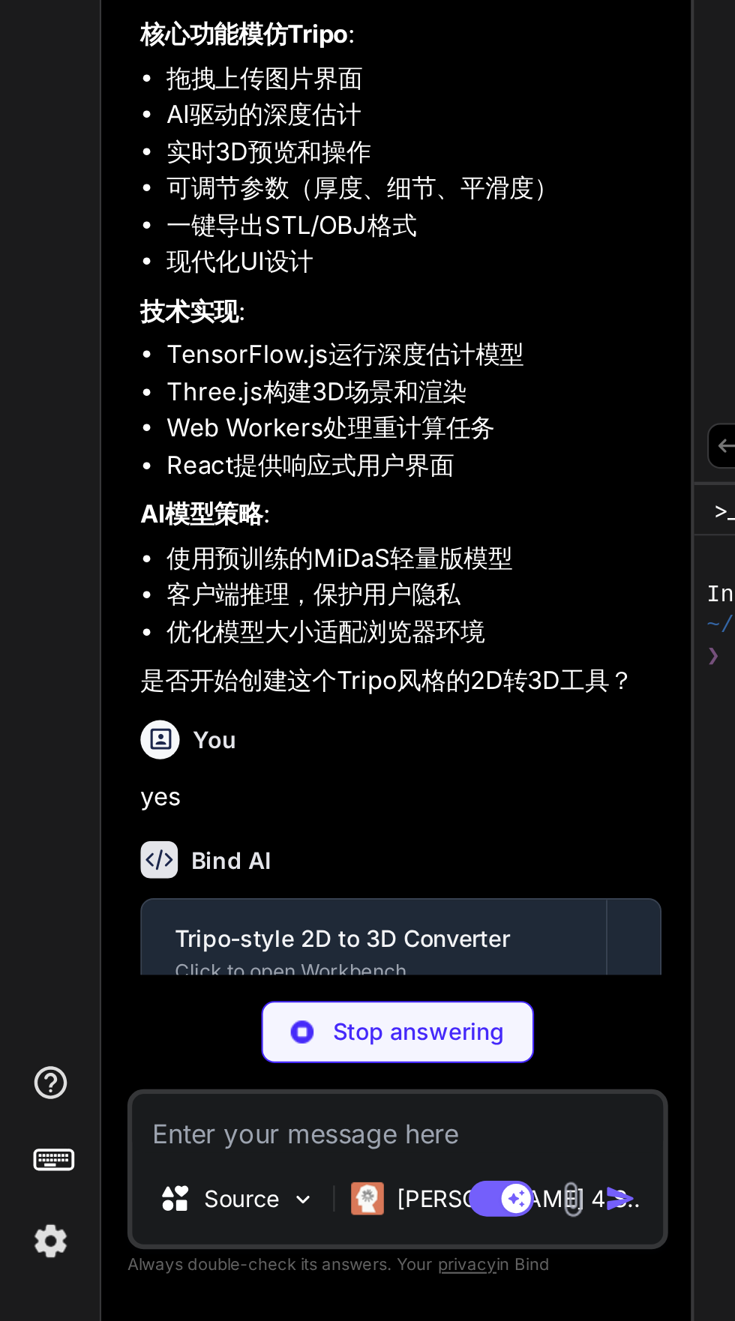
type textarea "x"
type textarea "['@tensorflow/tfjs'] }, server: { port: 3000 } })"
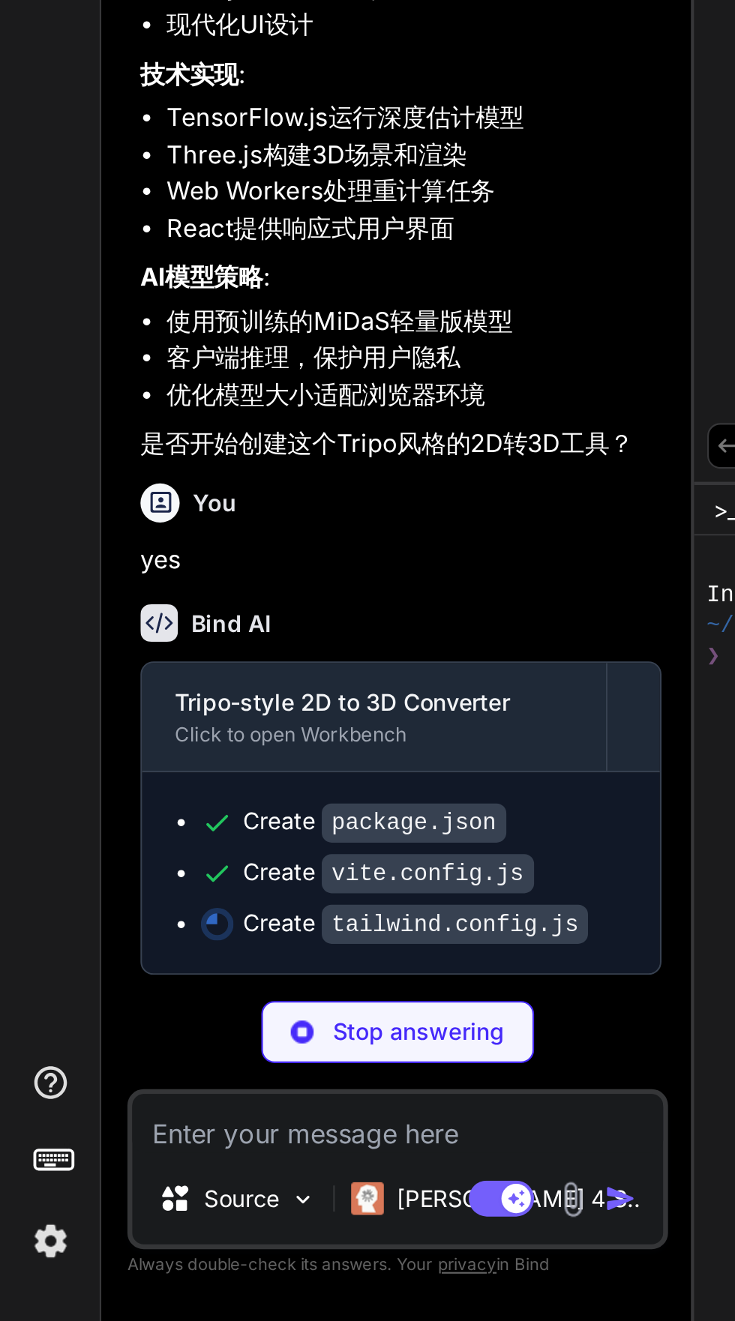
type textarea "x"
type textarea "}, plugins: [], }"
type textarea "x"
type textarea "export default { plugins: { tailwindcss: {}, autoprefixer: {}, }, }"
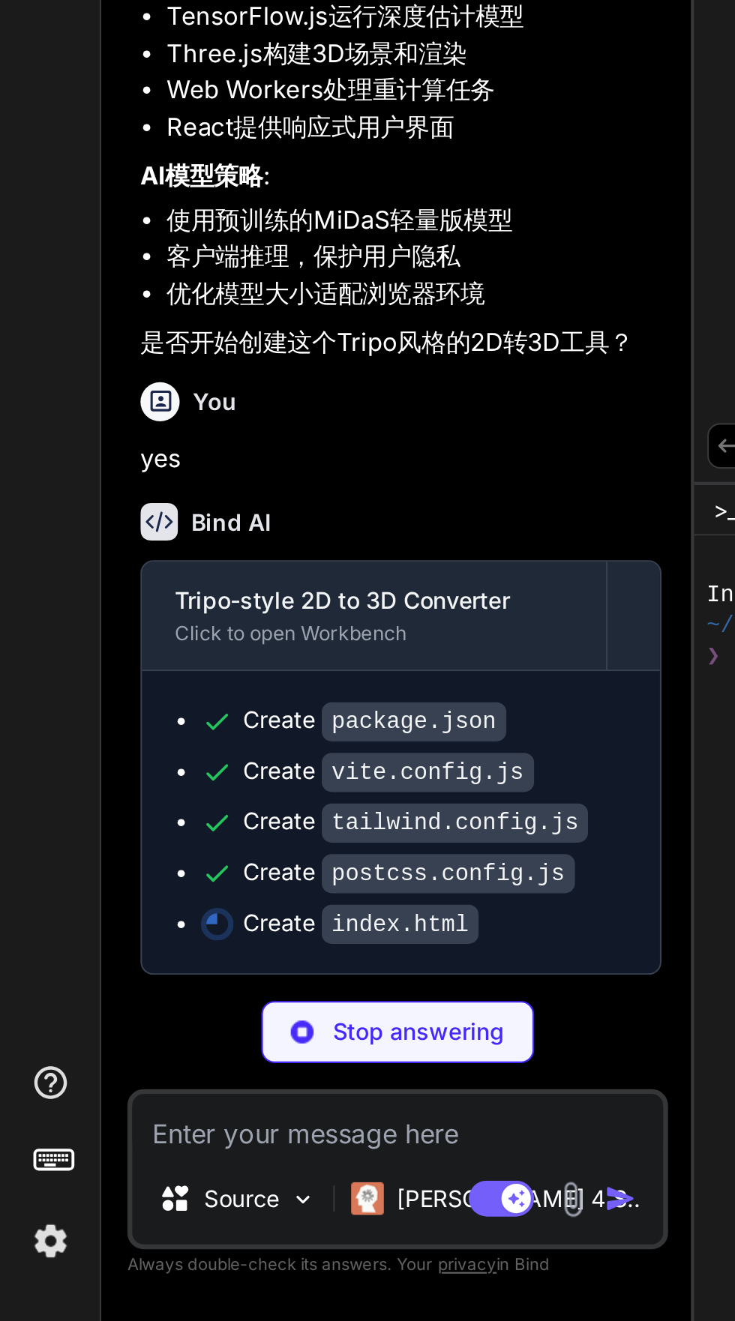
type textarea "x"
type textarea "</html>"
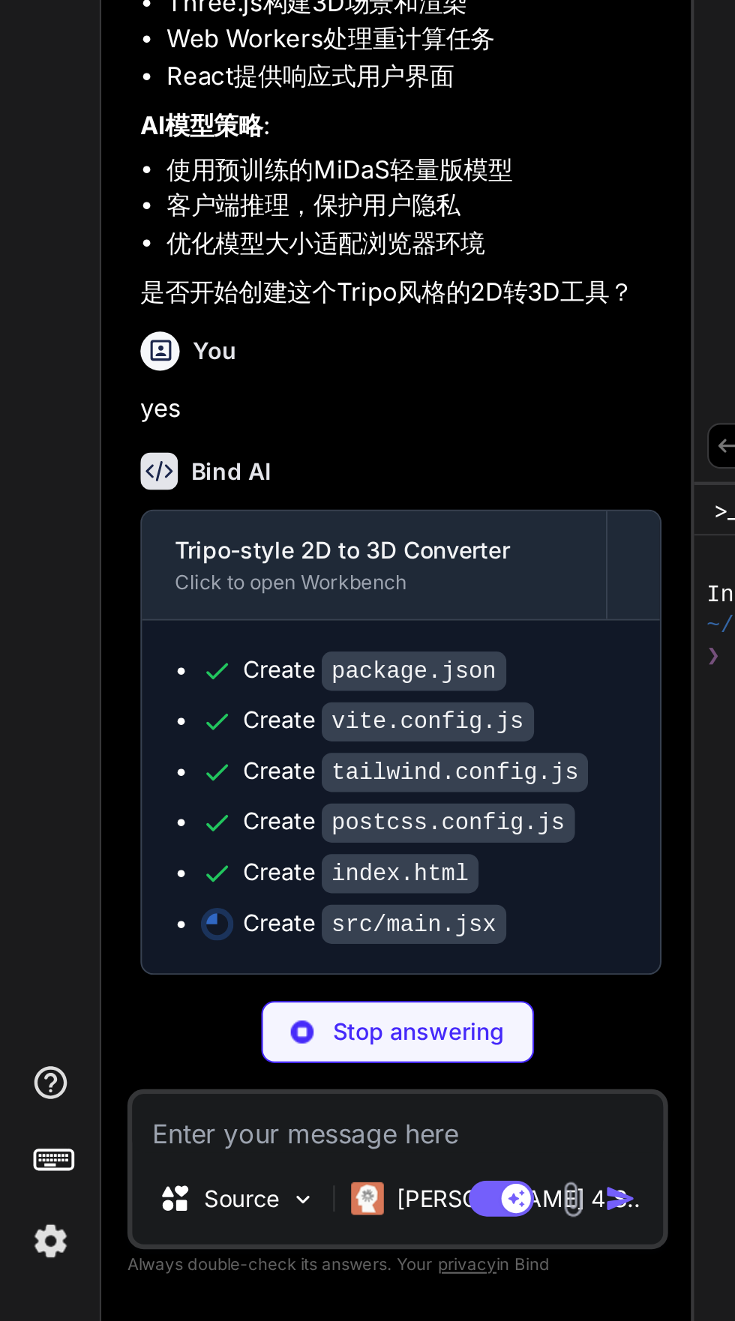
type textarea "x"
type textarea "<React.StrictMode> <App /> </React.StrictMode>, )"
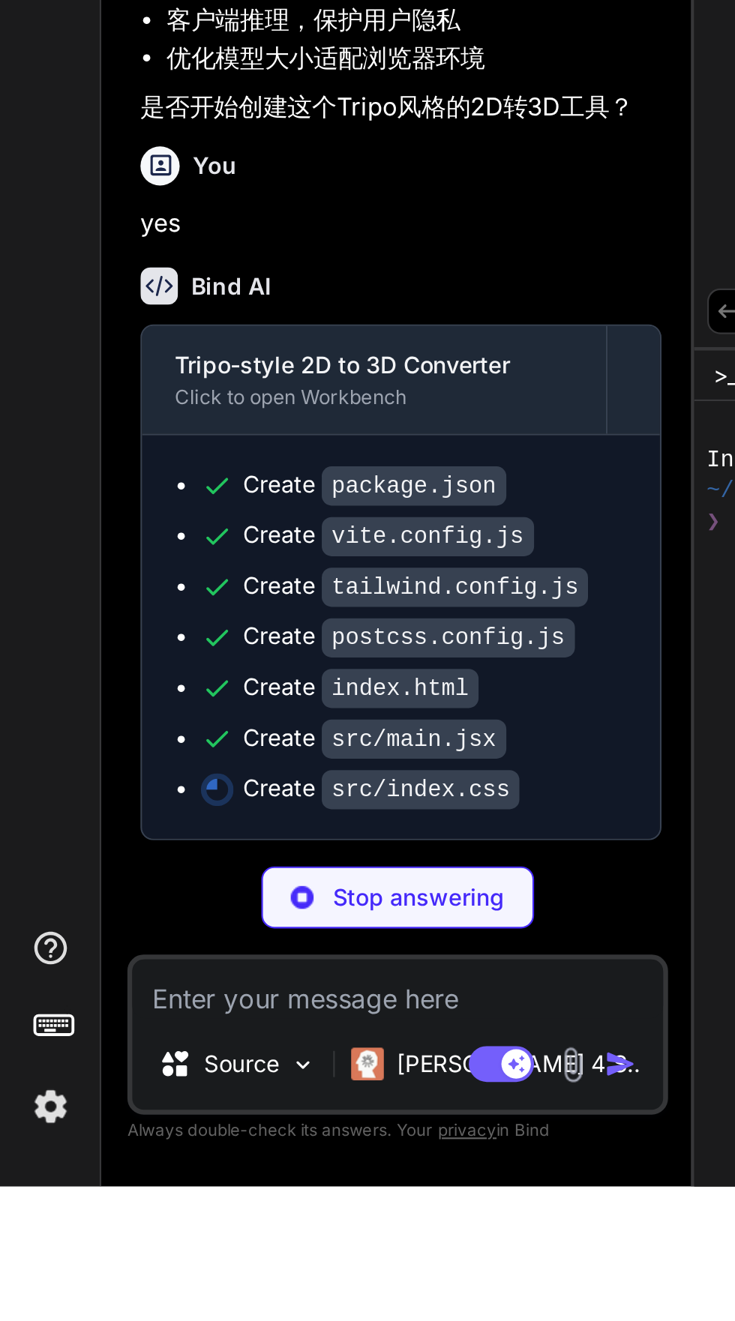
type textarea "x"
type textarea "} }"
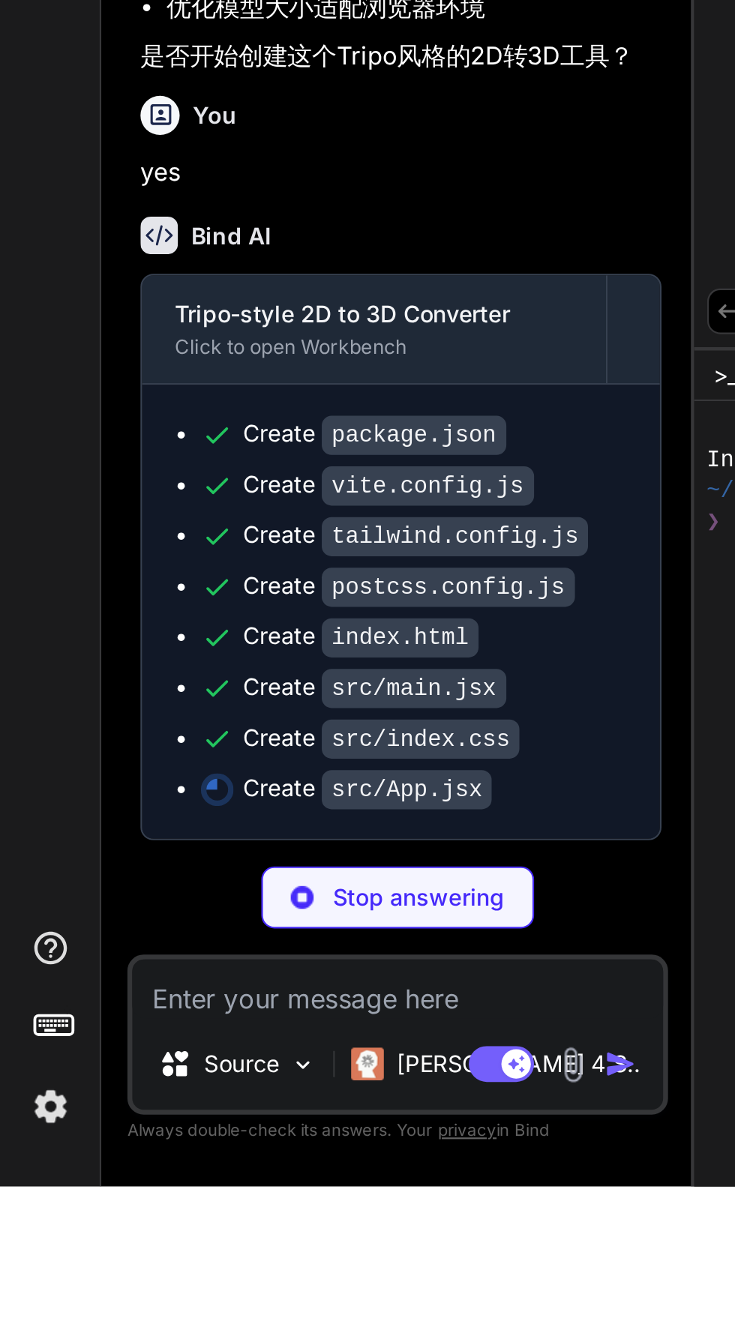
type textarea "x"
type textarea "20; } }"
type textarea "x"
type textarea "</div> ) } export default App"
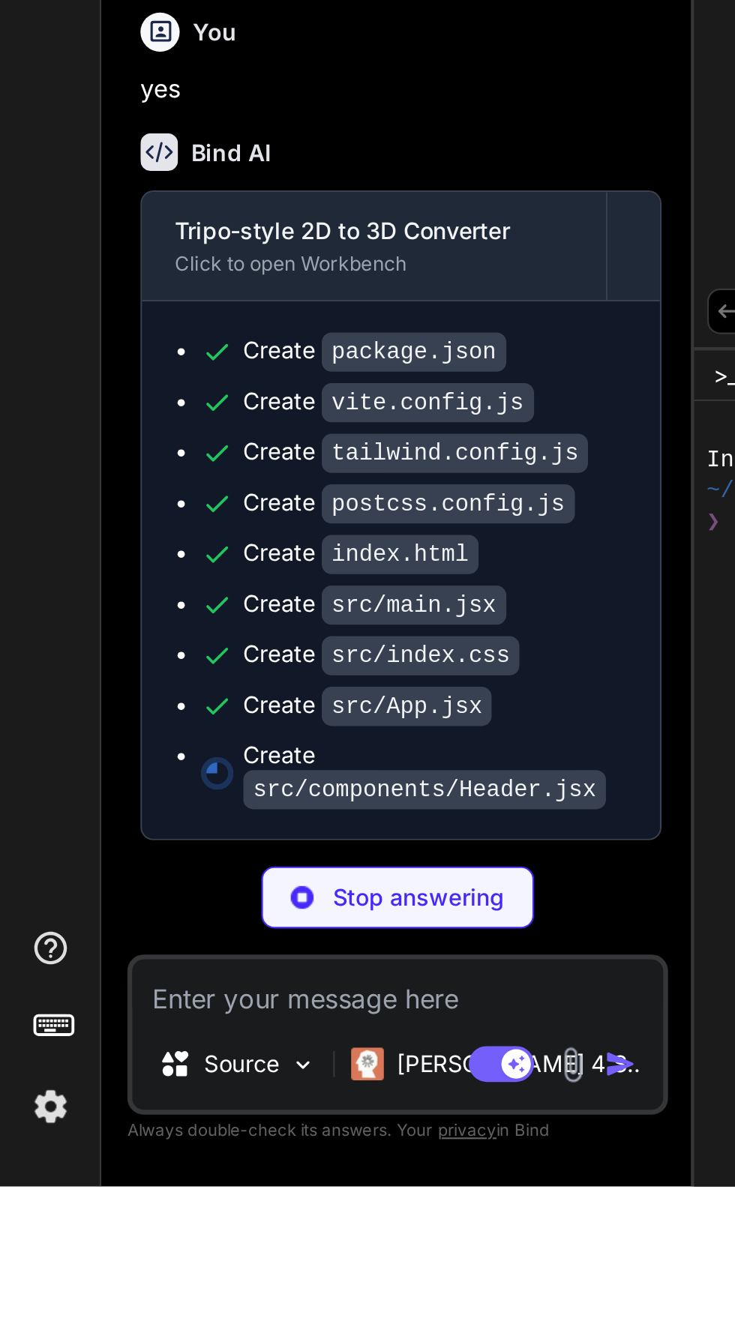
type textarea "x"
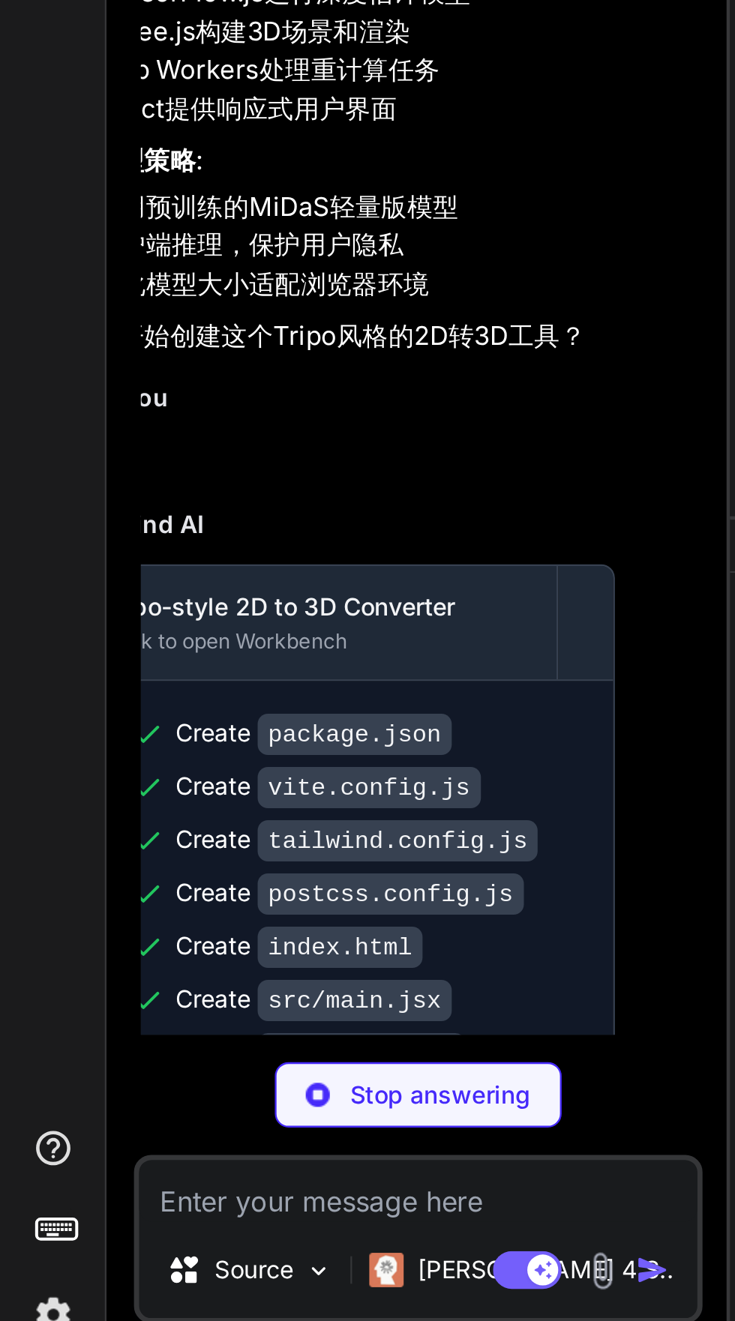
scroll to position [1470, 0]
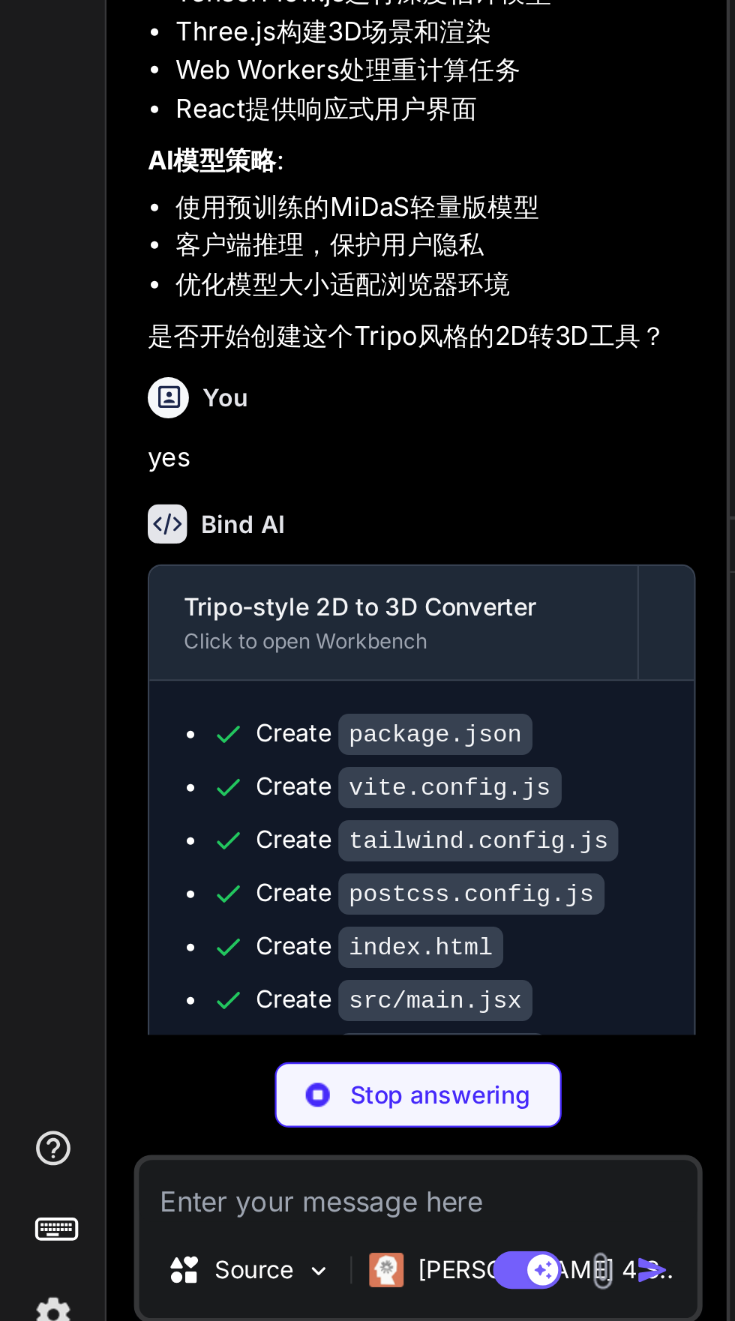
type textarea "x"
type textarea "</div> ) } export default ModelViewer"
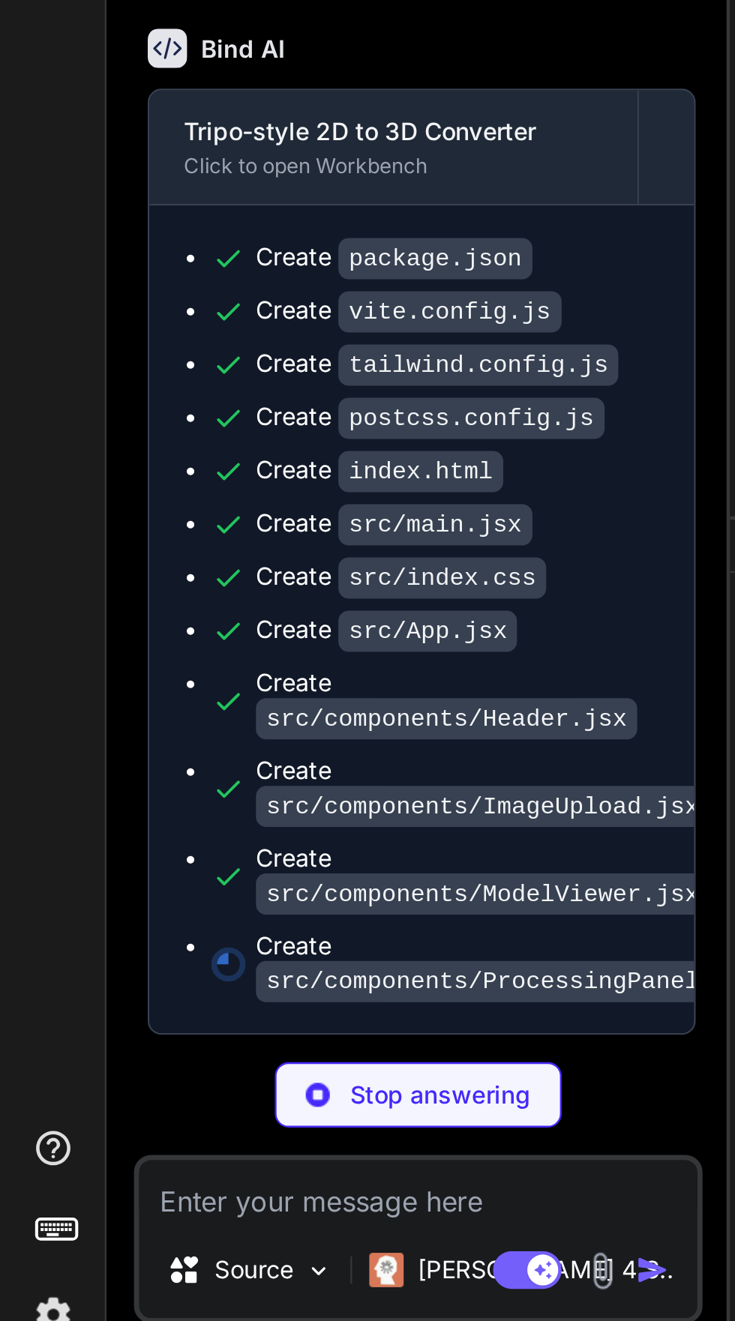
scroll to position [1777, 0]
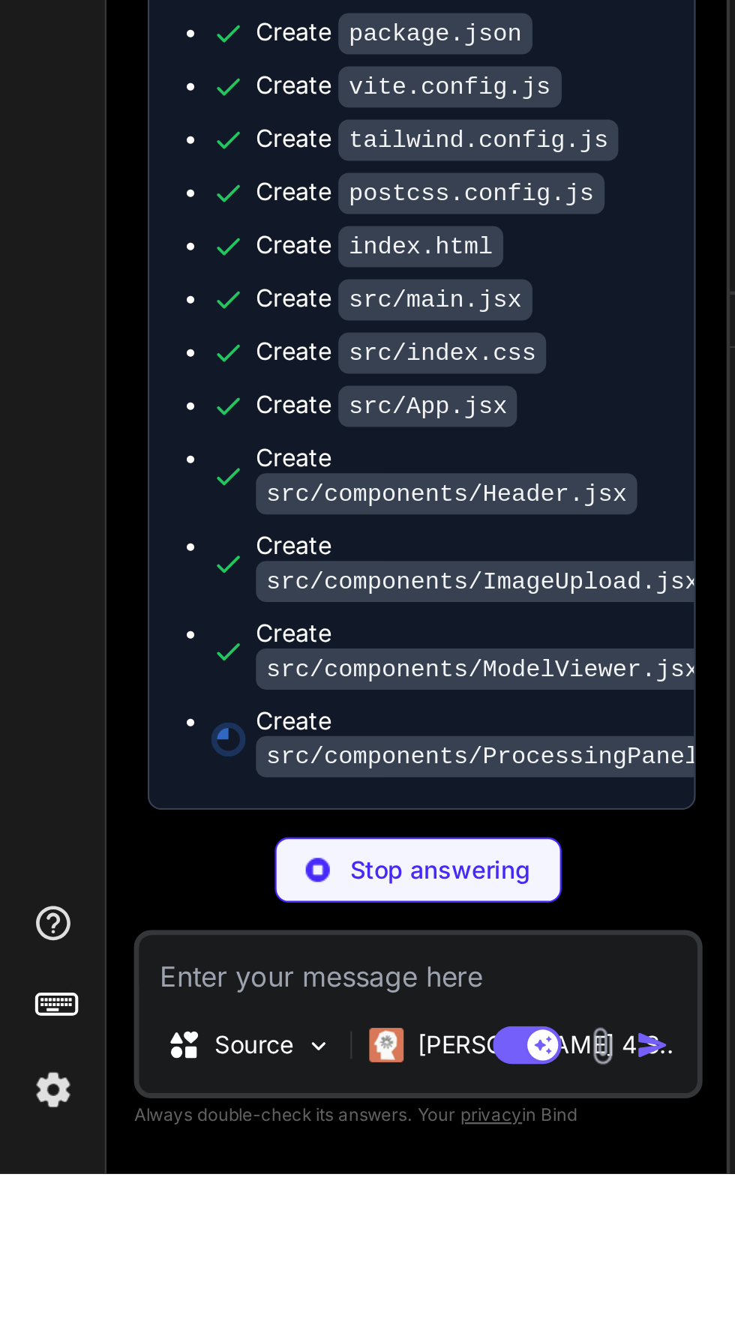
type textarea "x"
type textarea "ProcessingPanel"
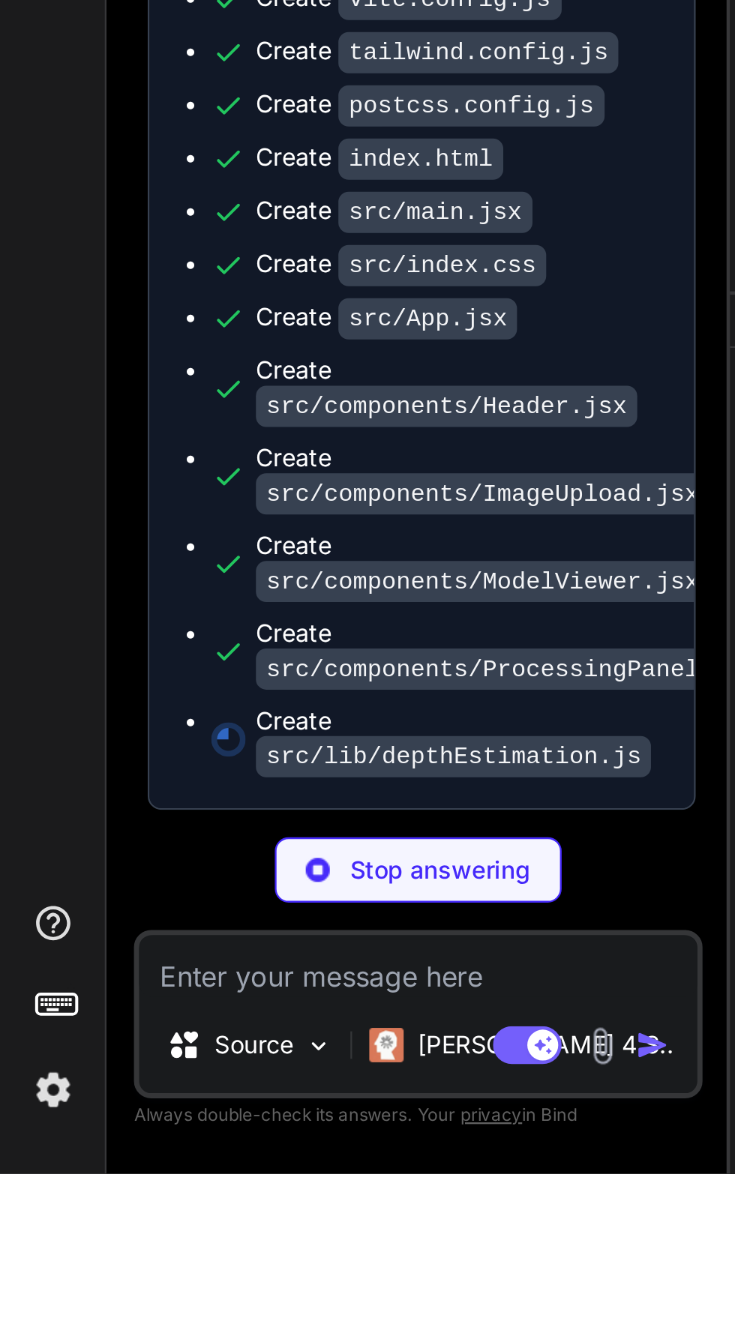
scroll to position [1814, 0]
type textarea "x"
type textarea "}"
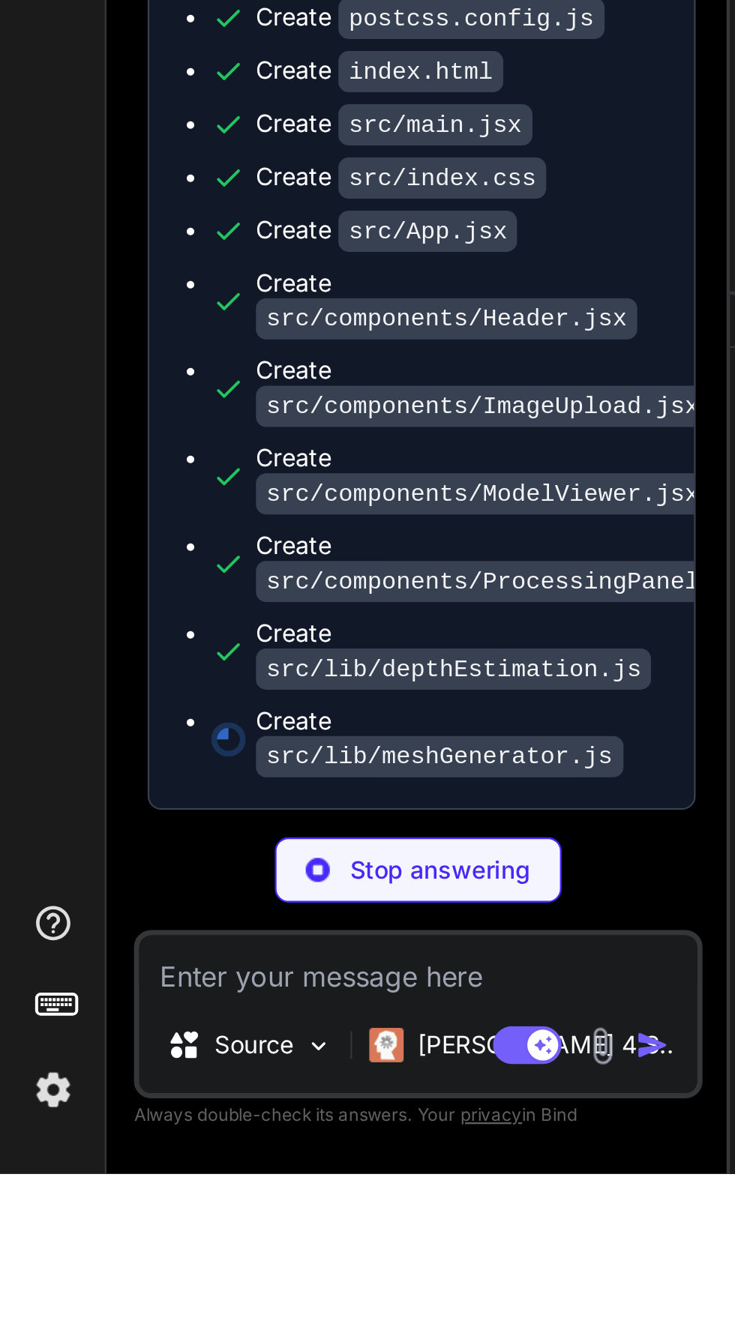
scroll to position [1852, 0]
type textarea "x"
type textarea "return geometry } }"
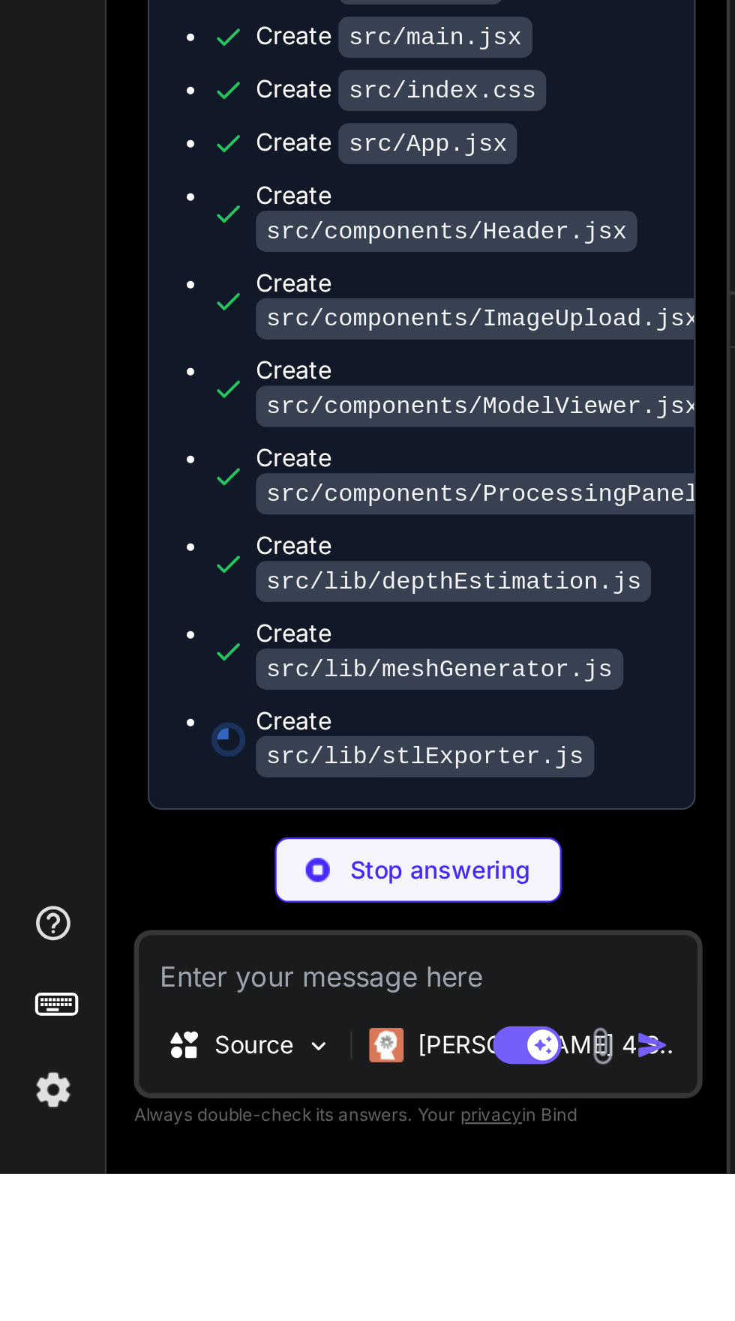
scroll to position [1890, 0]
type textarea "x"
type textarea "filename document.body.appendChild(link) [DOMAIN_NAME]() document.body.removeCh…"
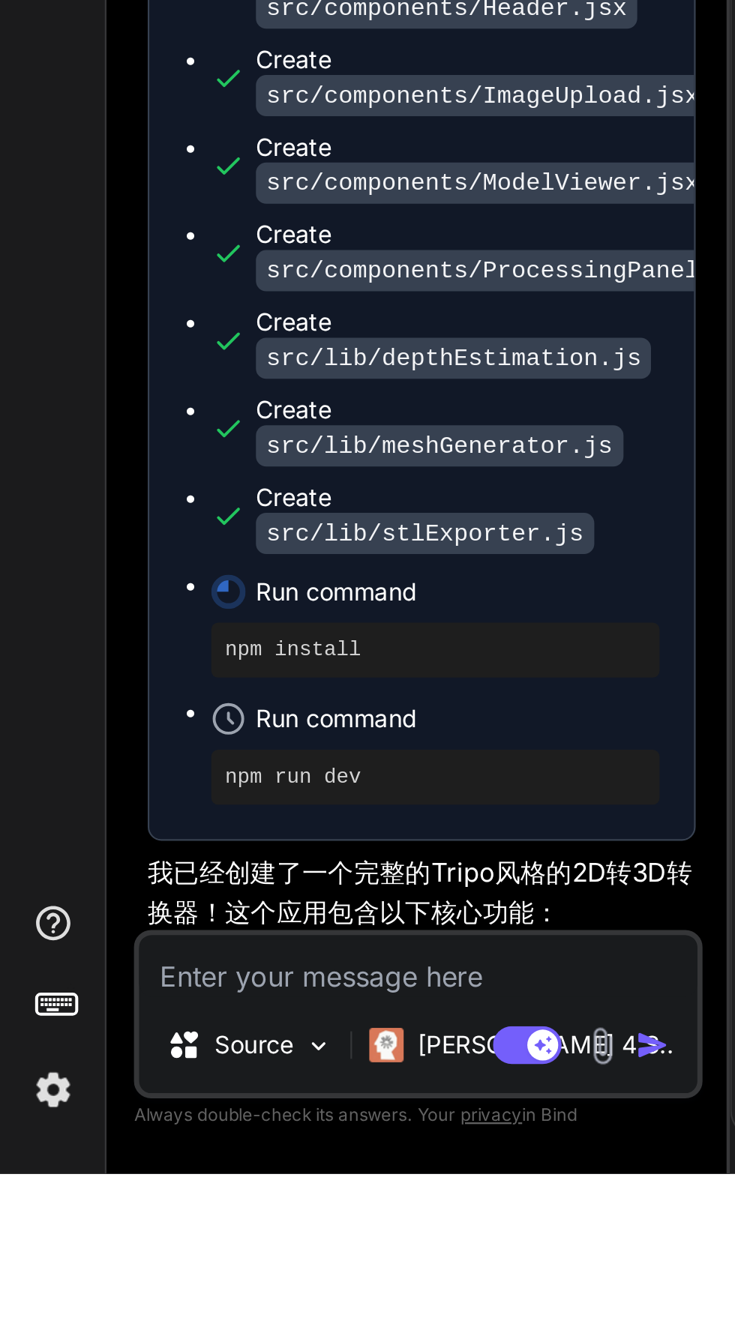
type textarea "x"
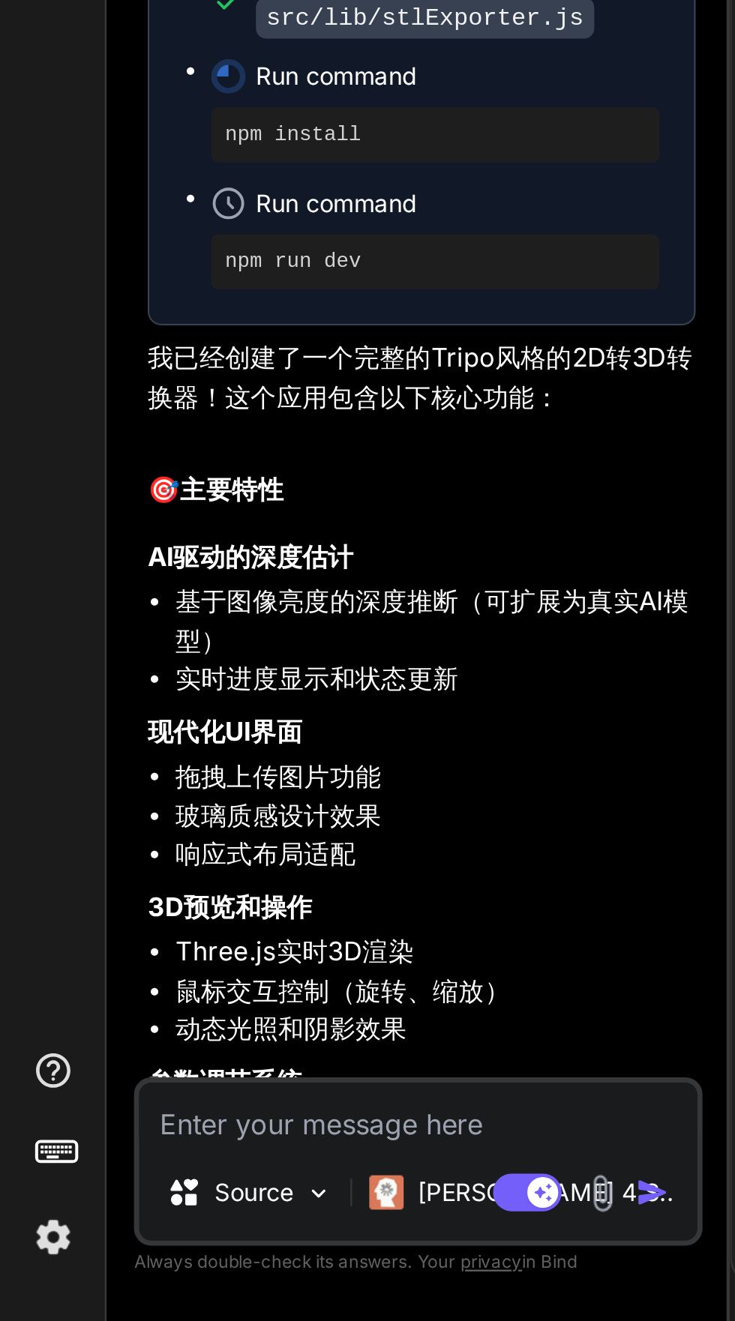
scroll to position [2179, 0]
